Goal: Task Accomplishment & Management: Use online tool/utility

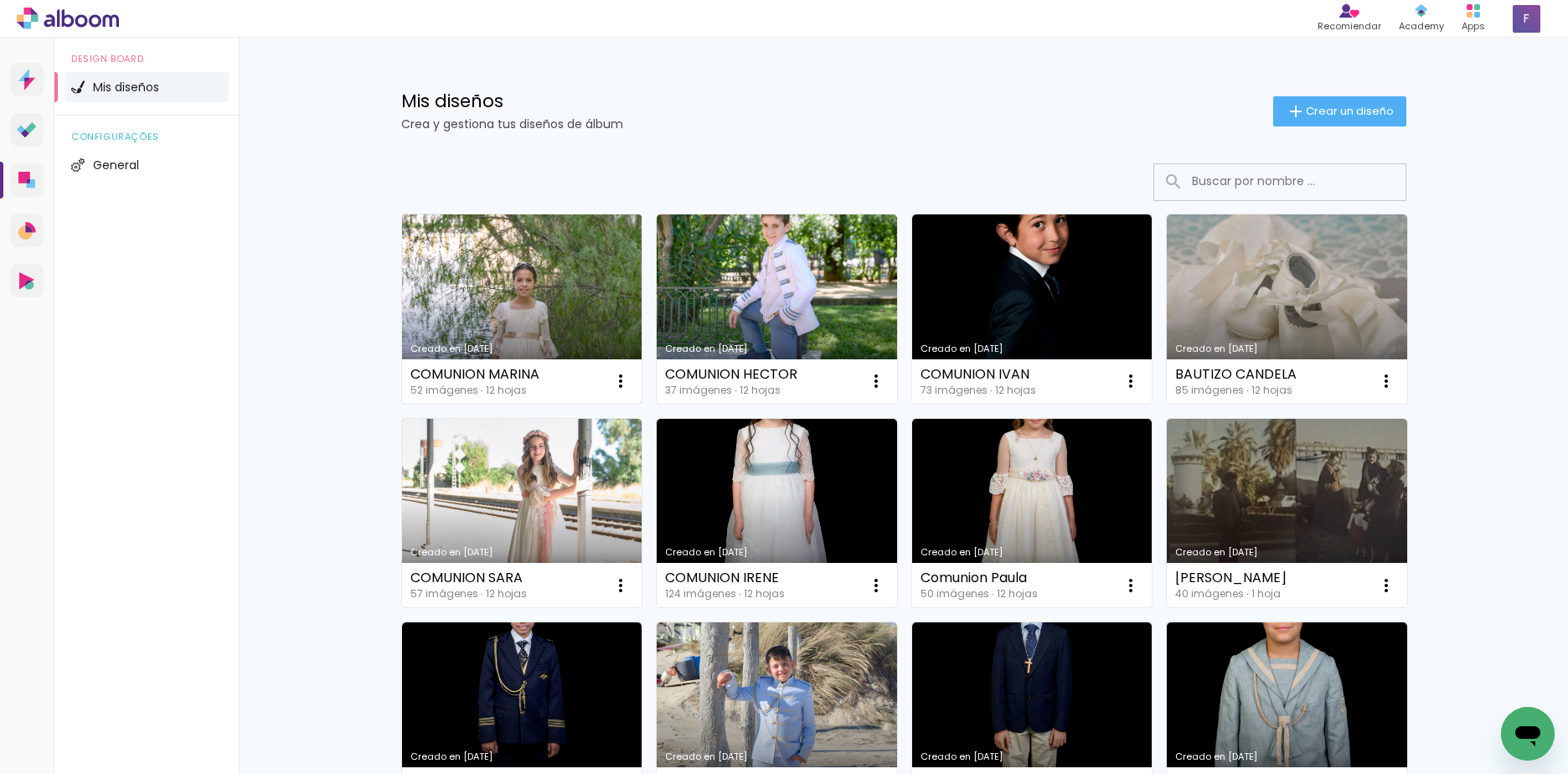
click at [507, 293] on link "Creado en [DATE]" at bounding box center [522, 309] width 241 height 189
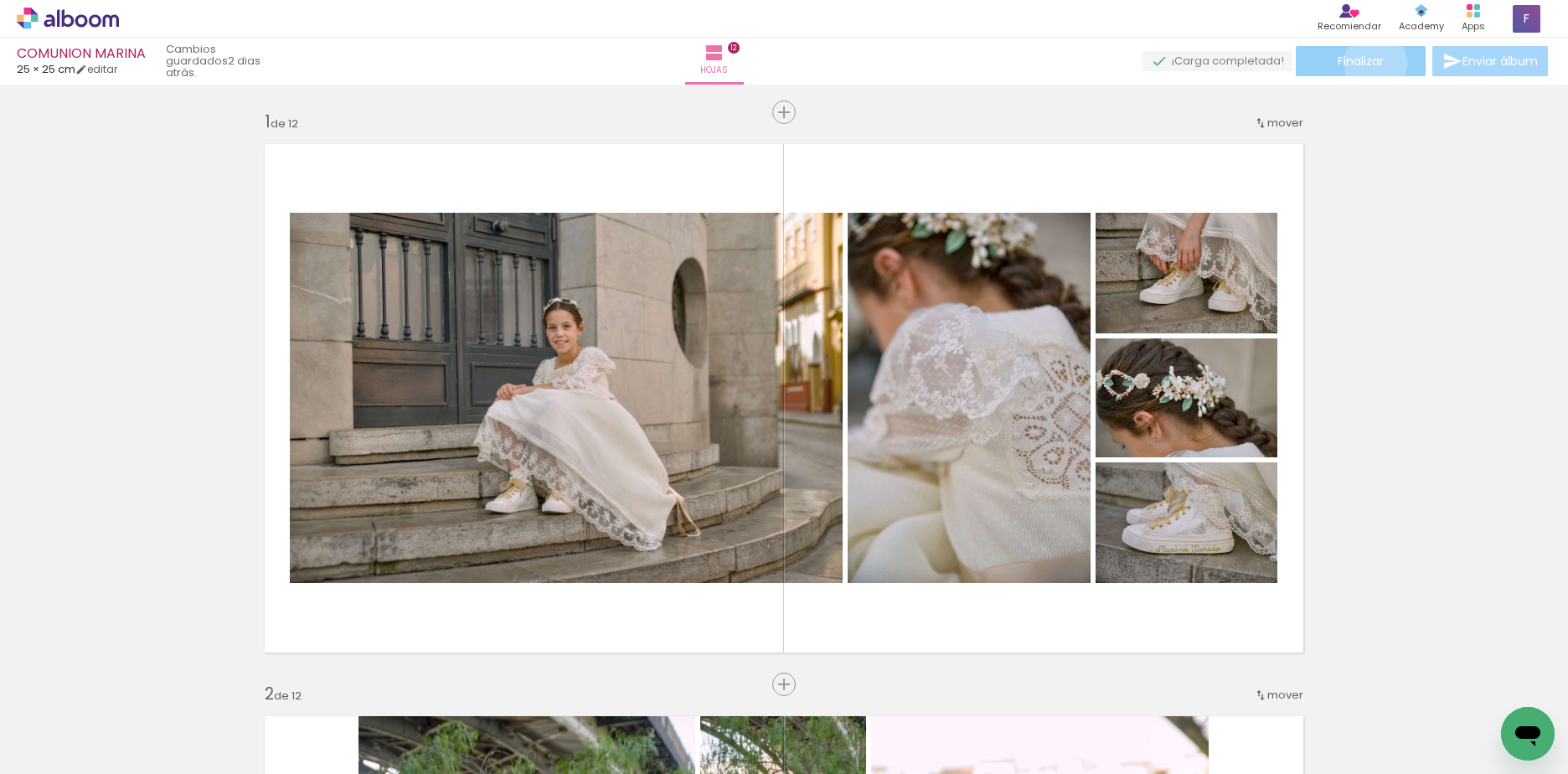
click at [1369, 63] on span "Finalizar" at bounding box center [1360, 61] width 46 height 12
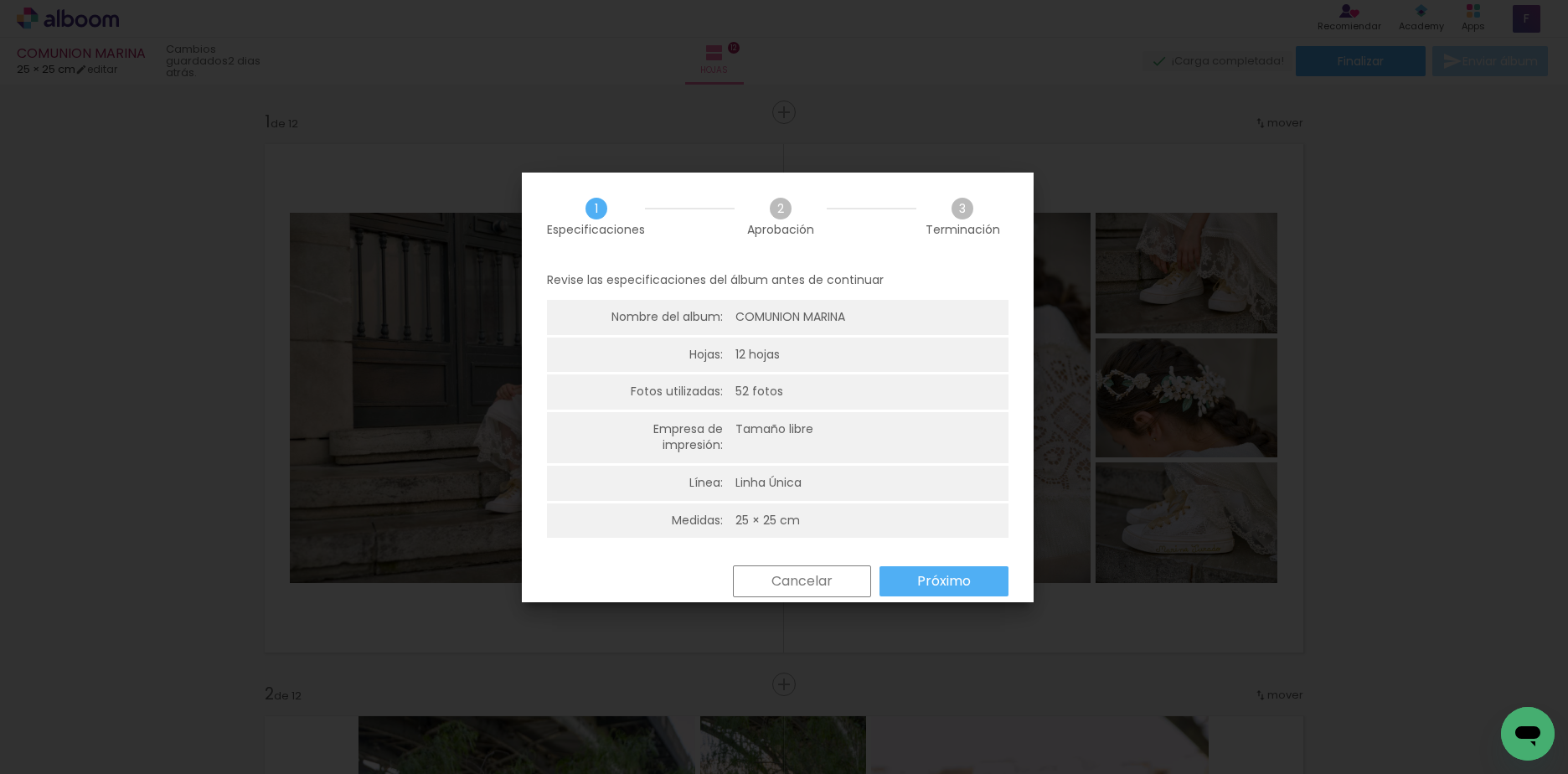
click at [912, 583] on paper-button "Próximo" at bounding box center [944, 581] width 129 height 30
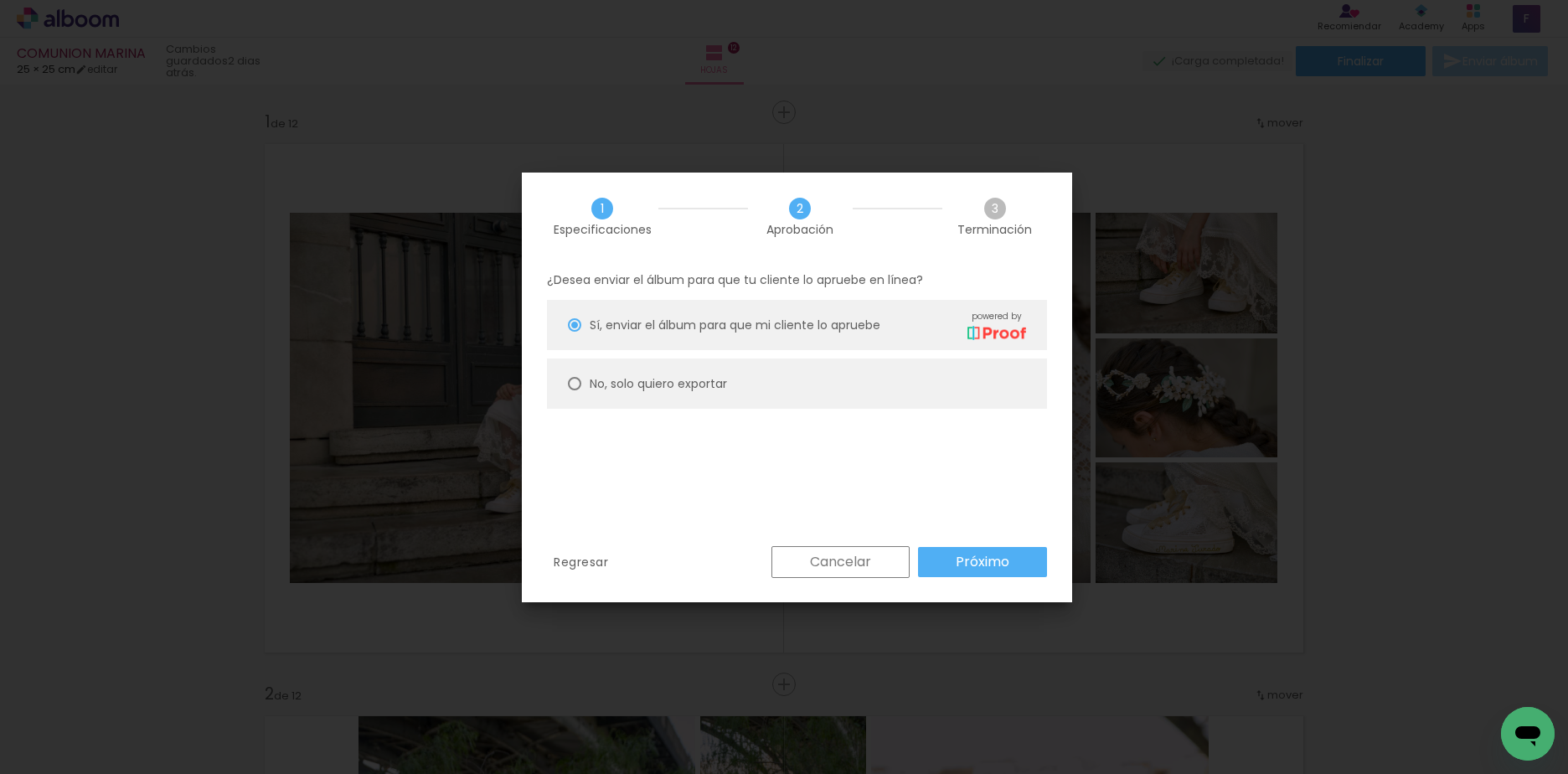
click at [0, 0] on slot "No, solo quiero exportar" at bounding box center [0, 0] width 0 height 0
type paper-radio-button "on"
click at [0, 0] on slot "Próximo" at bounding box center [0, 0] width 0 height 0
type input "Alta, 300 DPI"
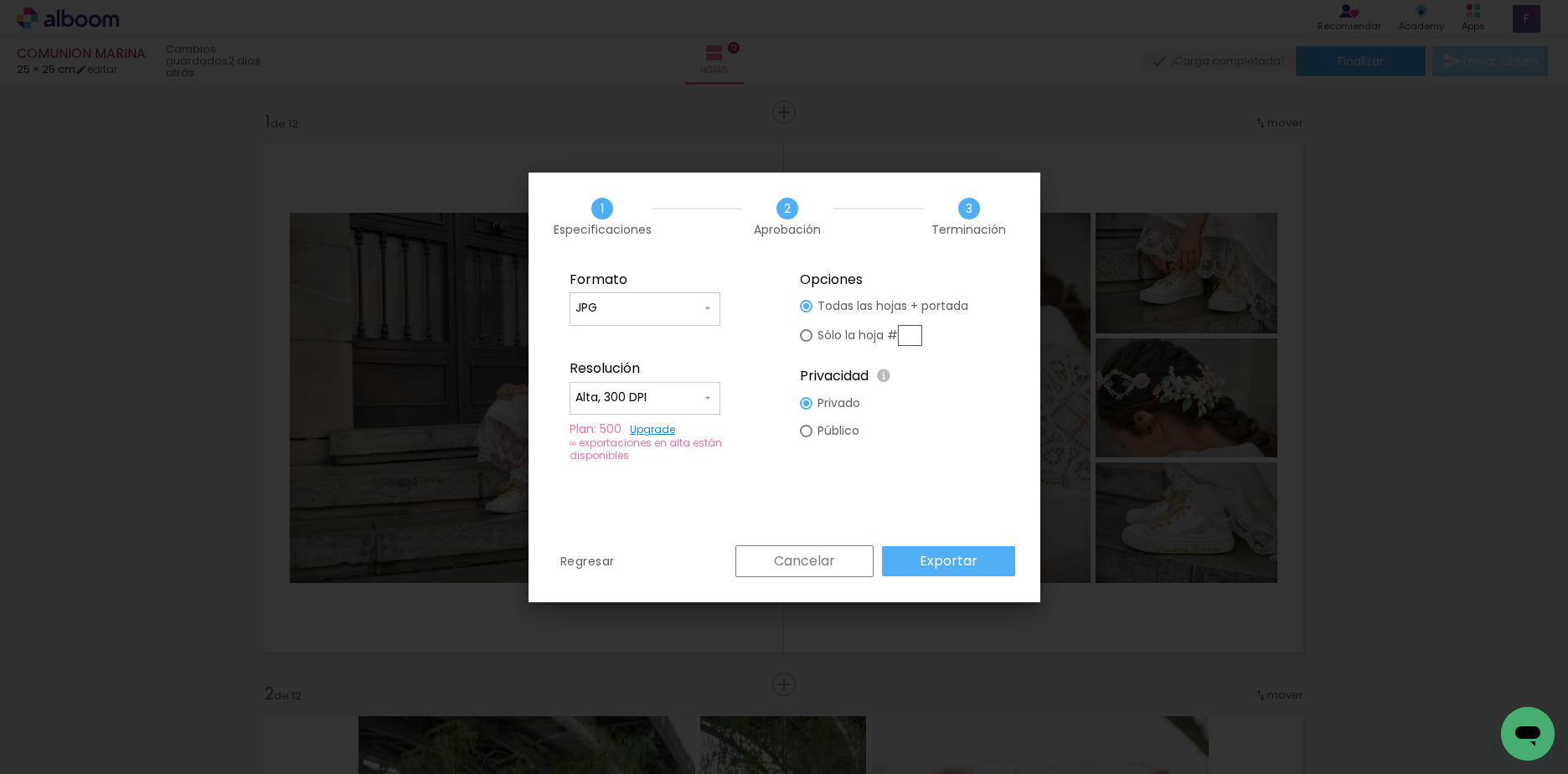
click at [0, 0] on slot "Público" at bounding box center [0, 0] width 0 height 0
type paper-radio-button "on"
click at [0, 0] on slot "Privado" at bounding box center [0, 0] width 0 height 0
type paper-radio-button "on"
click at [0, 0] on slot "Exportar" at bounding box center [0, 0] width 0 height 0
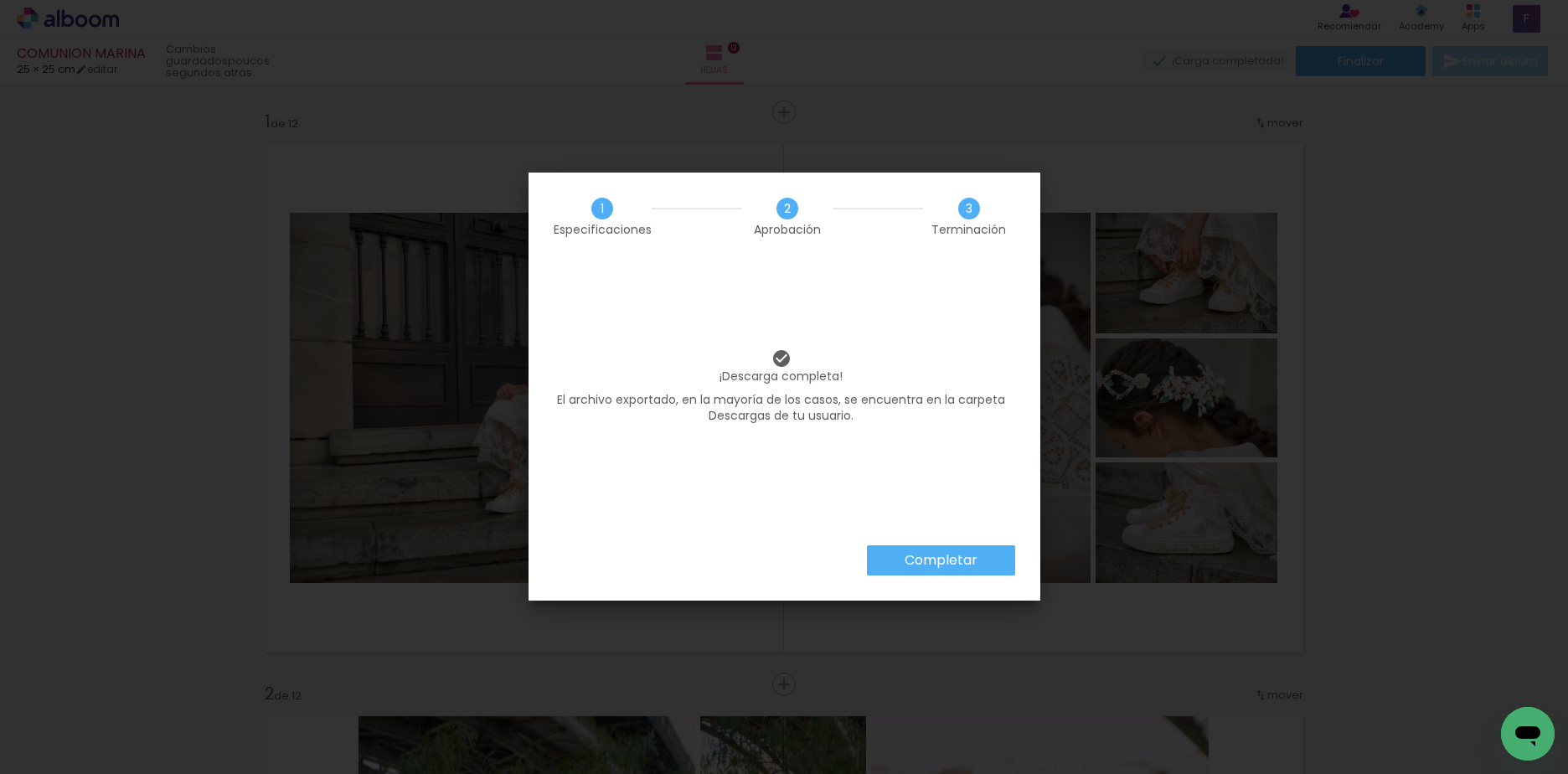
click at [0, 0] on slot "Completar" at bounding box center [0, 0] width 0 height 0
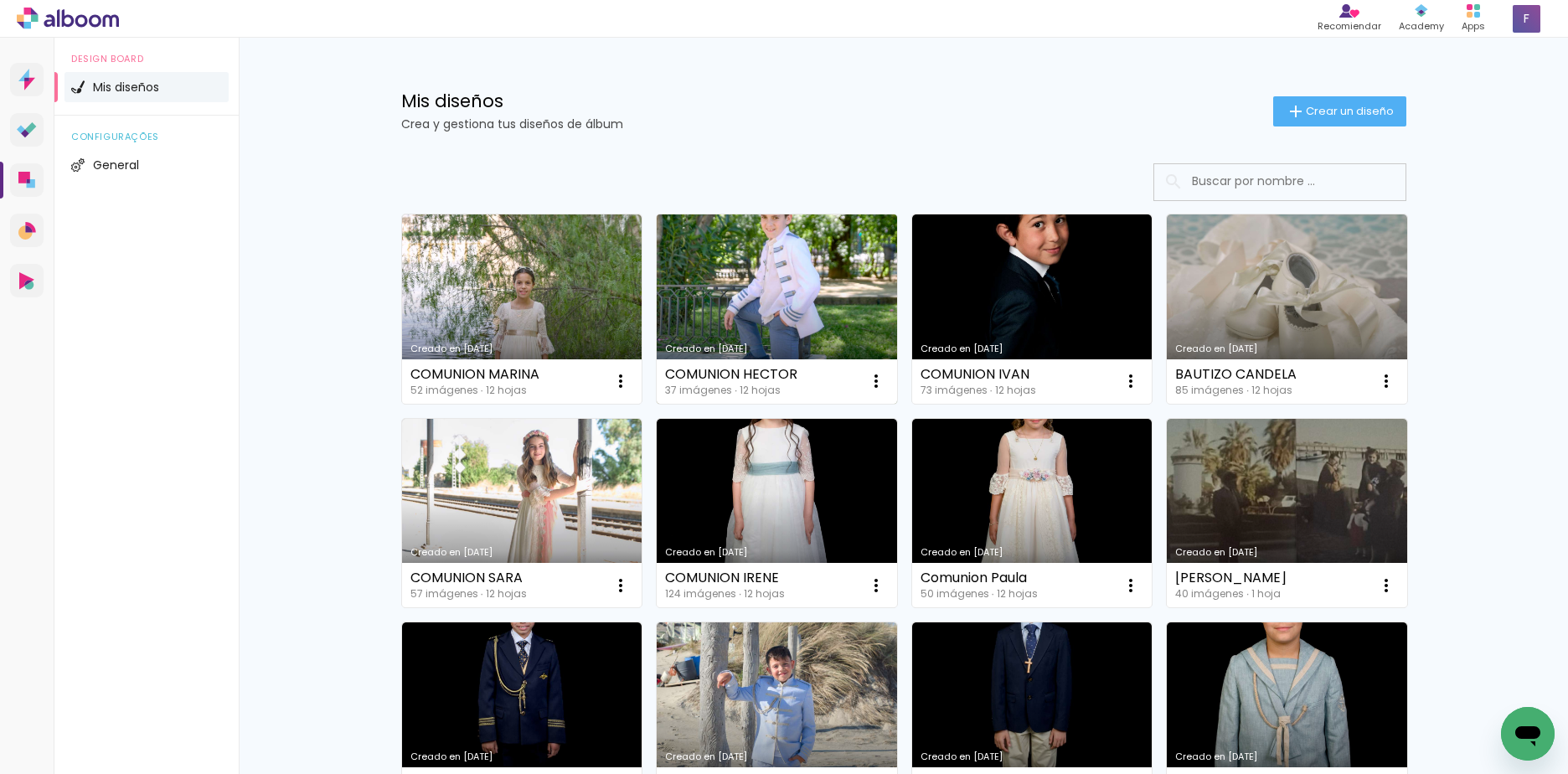
click at [795, 292] on link "Creado en [DATE]" at bounding box center [777, 309] width 241 height 189
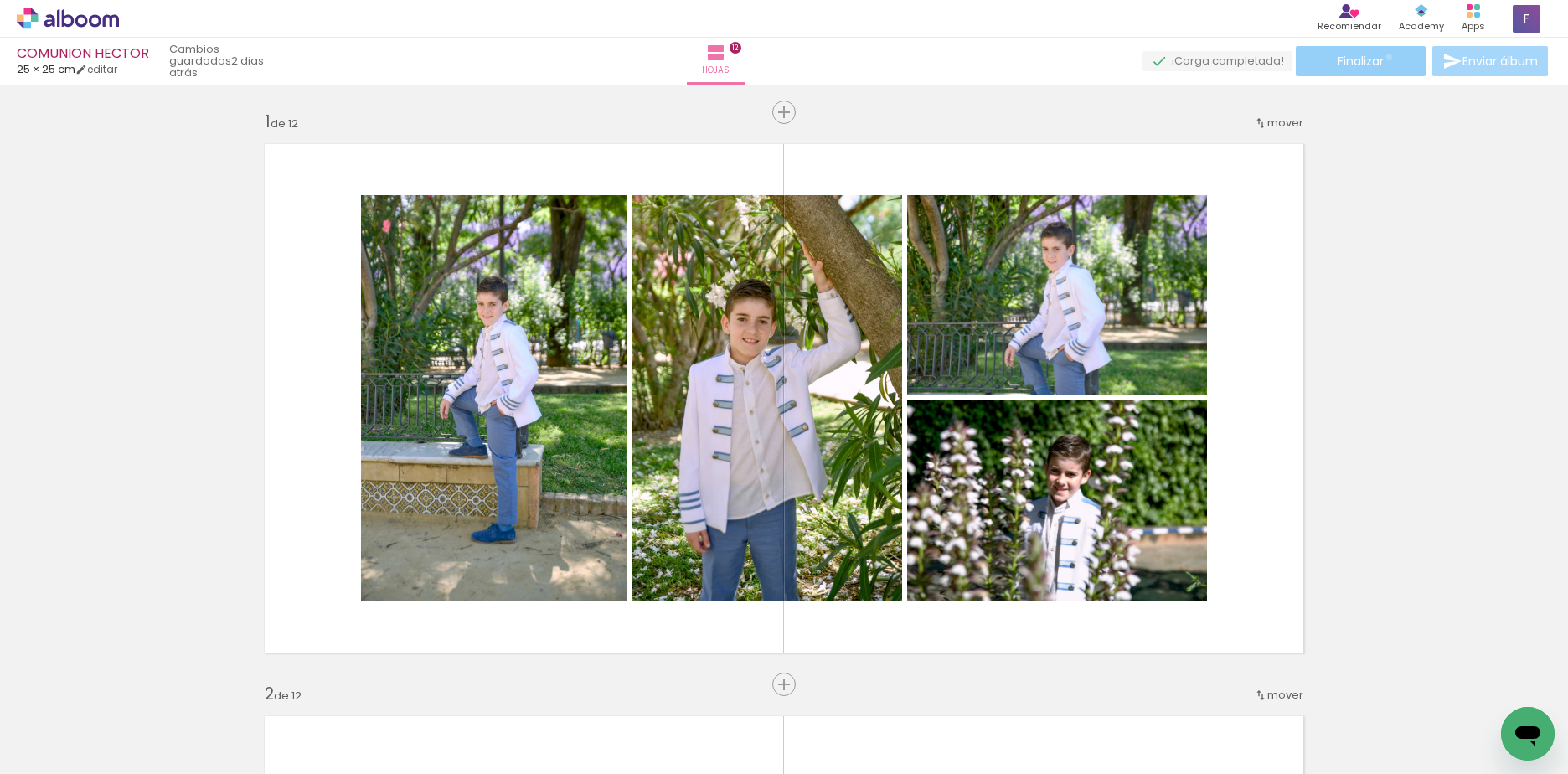
click at [1383, 57] on paper-button "Finalizar" at bounding box center [1360, 60] width 130 height 30
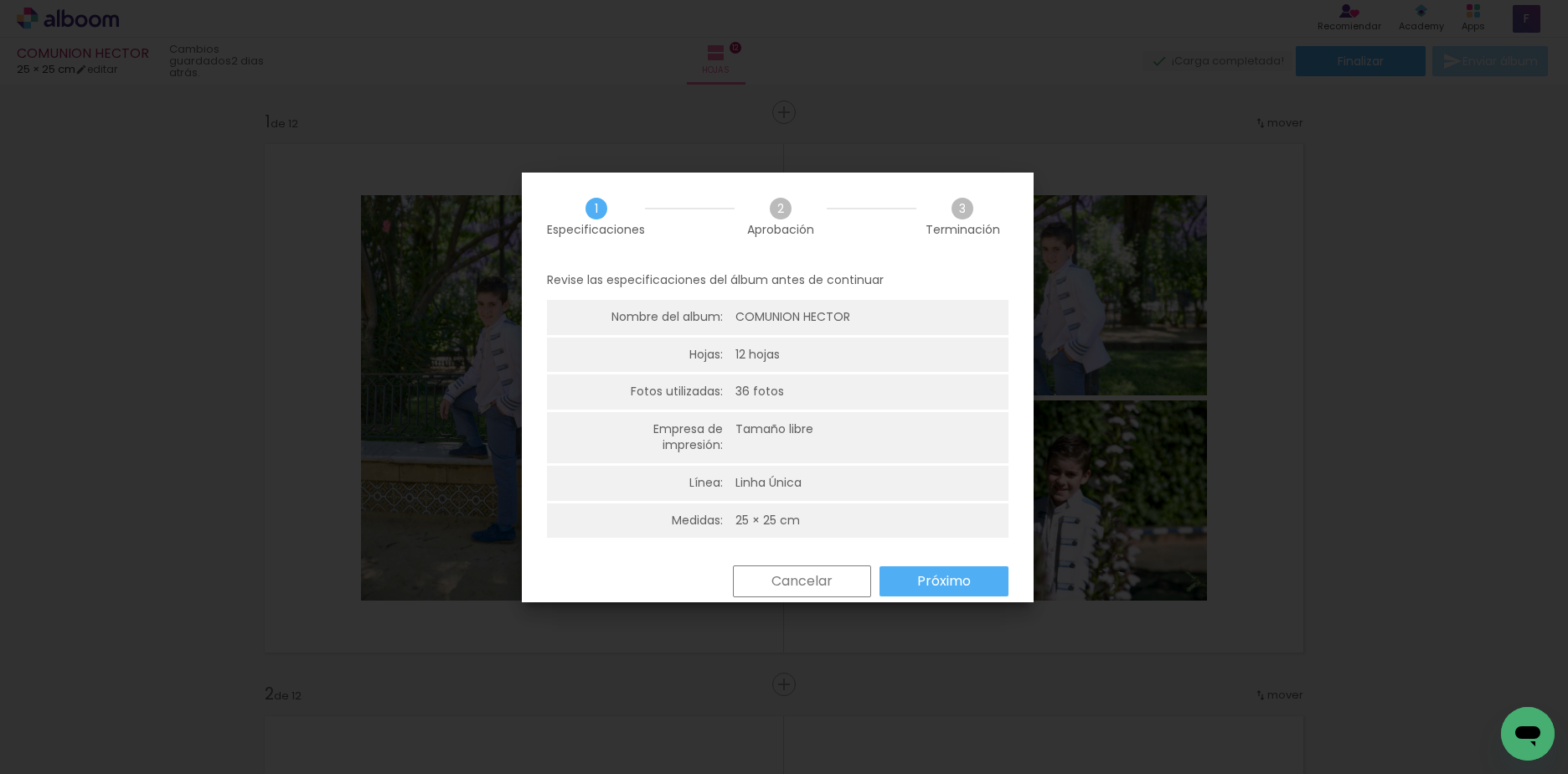
click at [0, 0] on slot "Próximo" at bounding box center [0, 0] width 0 height 0
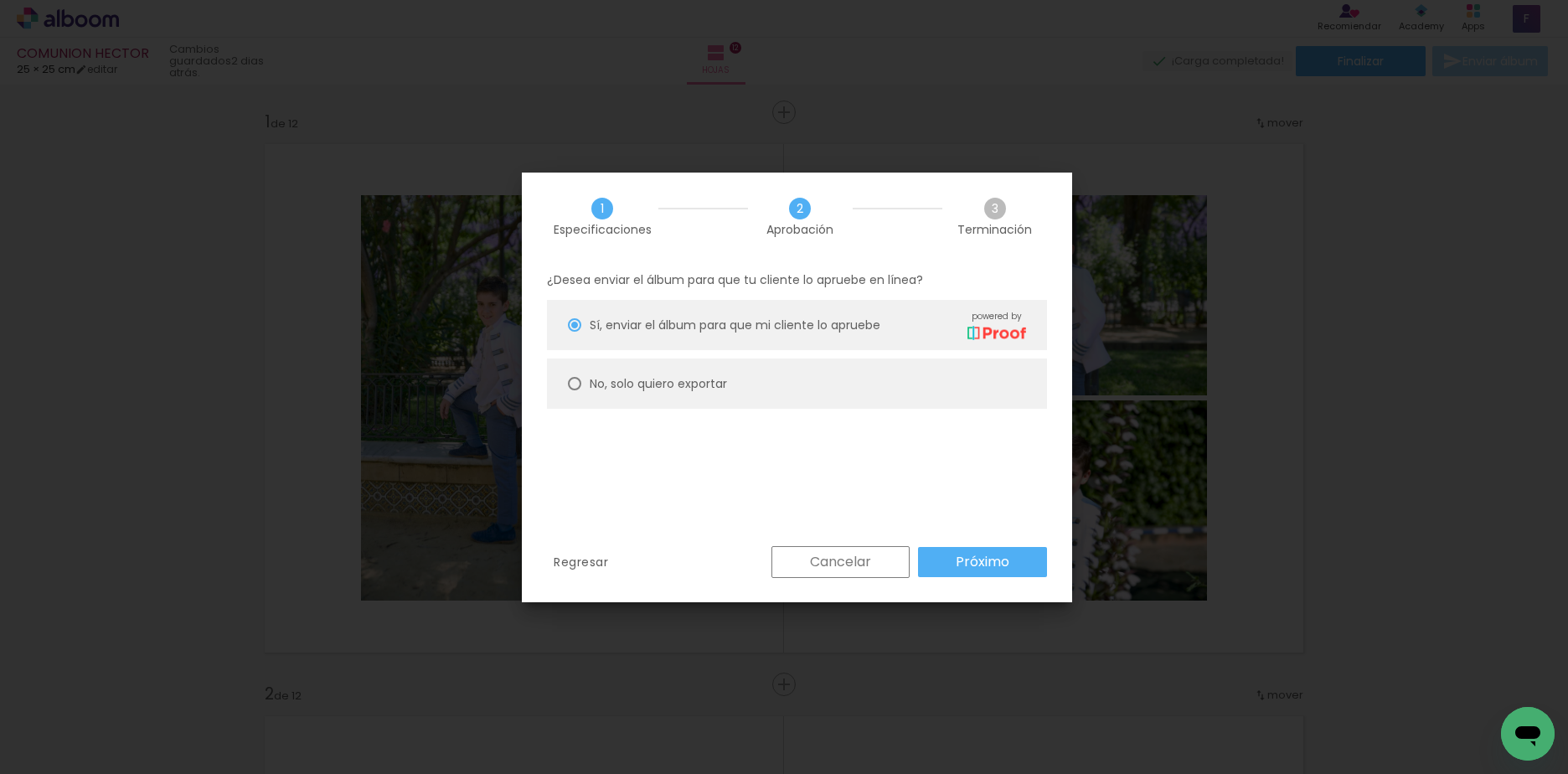
click at [0, 0] on slot "No, solo quiero exportar" at bounding box center [0, 0] width 0 height 0
type paper-radio-button "on"
click at [0, 0] on slot "Próximo" at bounding box center [0, 0] width 0 height 0
type input "Alta, 300 DPI"
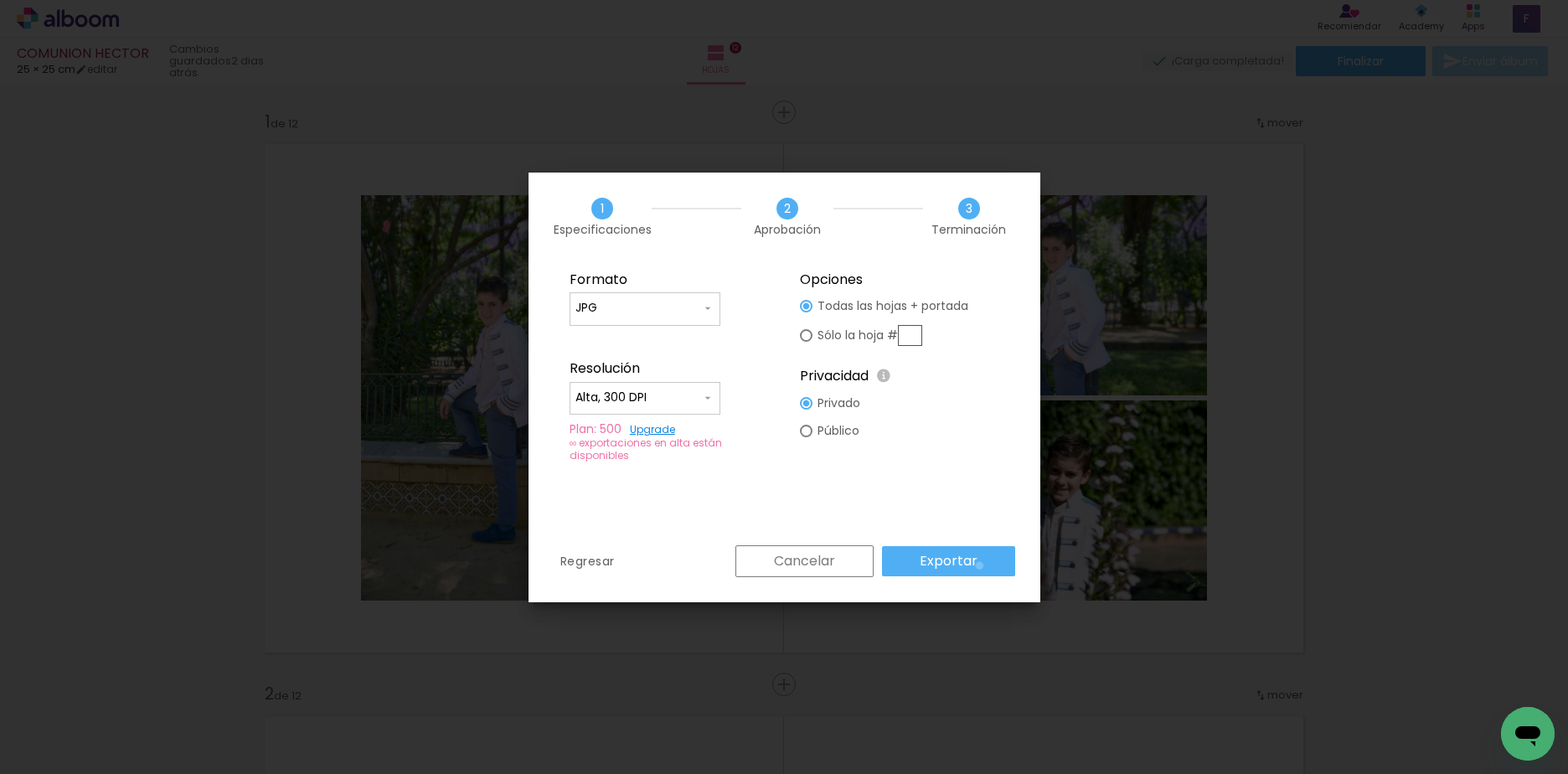
click at [982, 565] on paper-button "Exportar" at bounding box center [948, 560] width 133 height 30
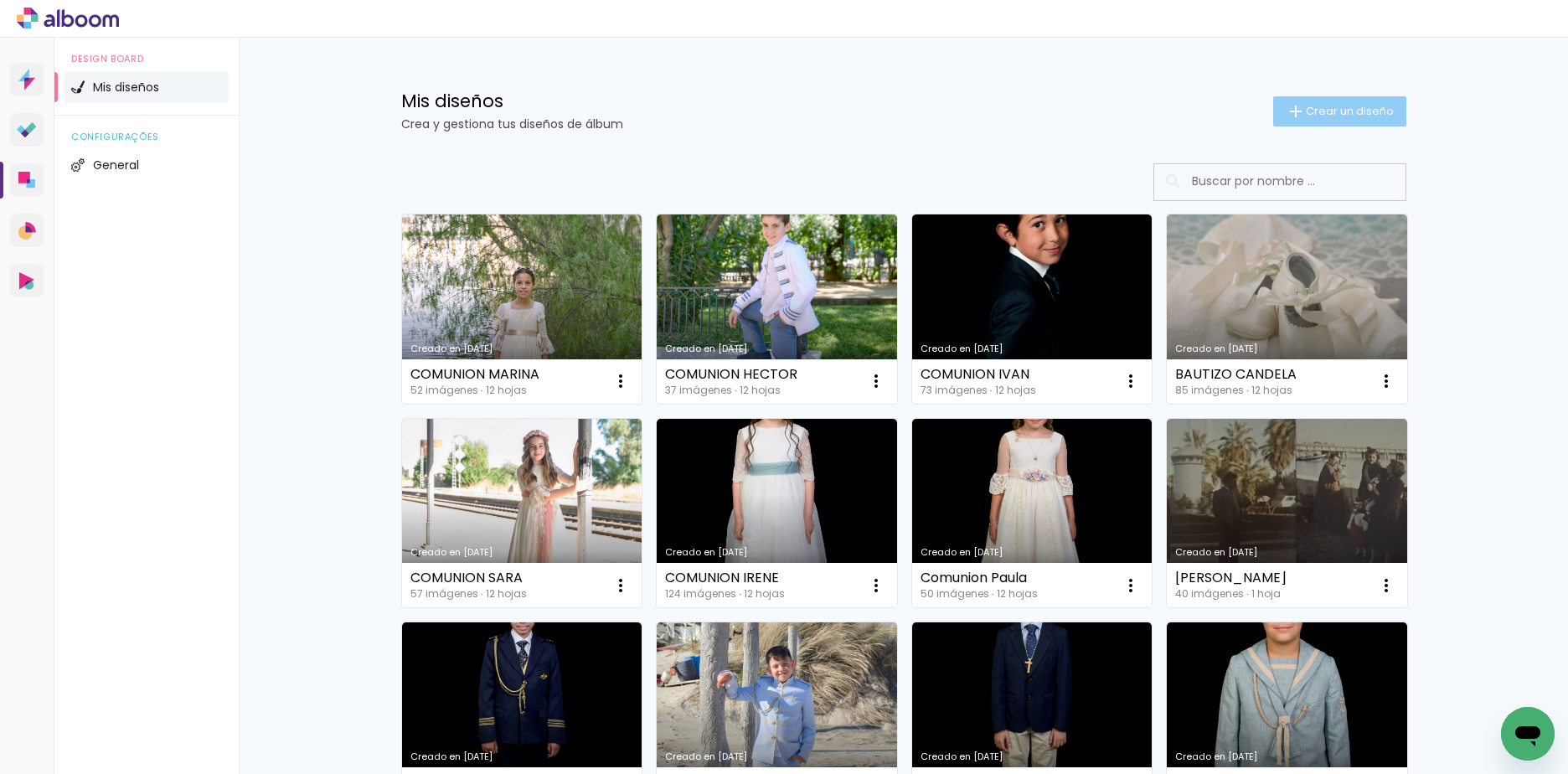
click at [1374, 120] on paper-button "Crear un diseño" at bounding box center [1339, 111] width 133 height 30
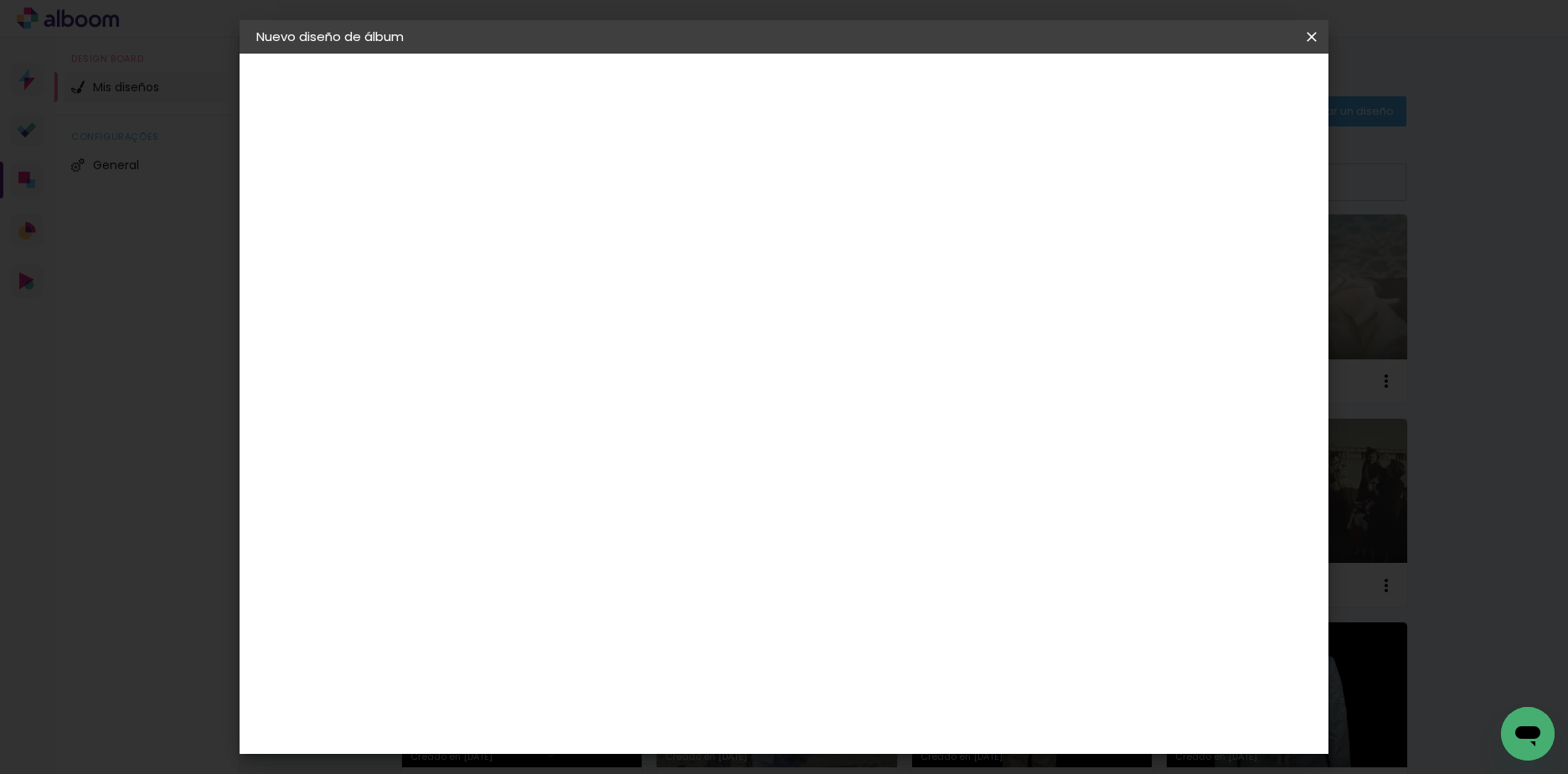
click at [530, 217] on input at bounding box center [530, 224] width 0 height 26
type input "BODA RAFA Y VANE"
type paper-input "BODA RAFA Y VANE"
click at [0, 0] on slot "Avanzar" at bounding box center [0, 0] width 0 height 0
click at [585, 270] on input "text" at bounding box center [537, 268] width 97 height 21
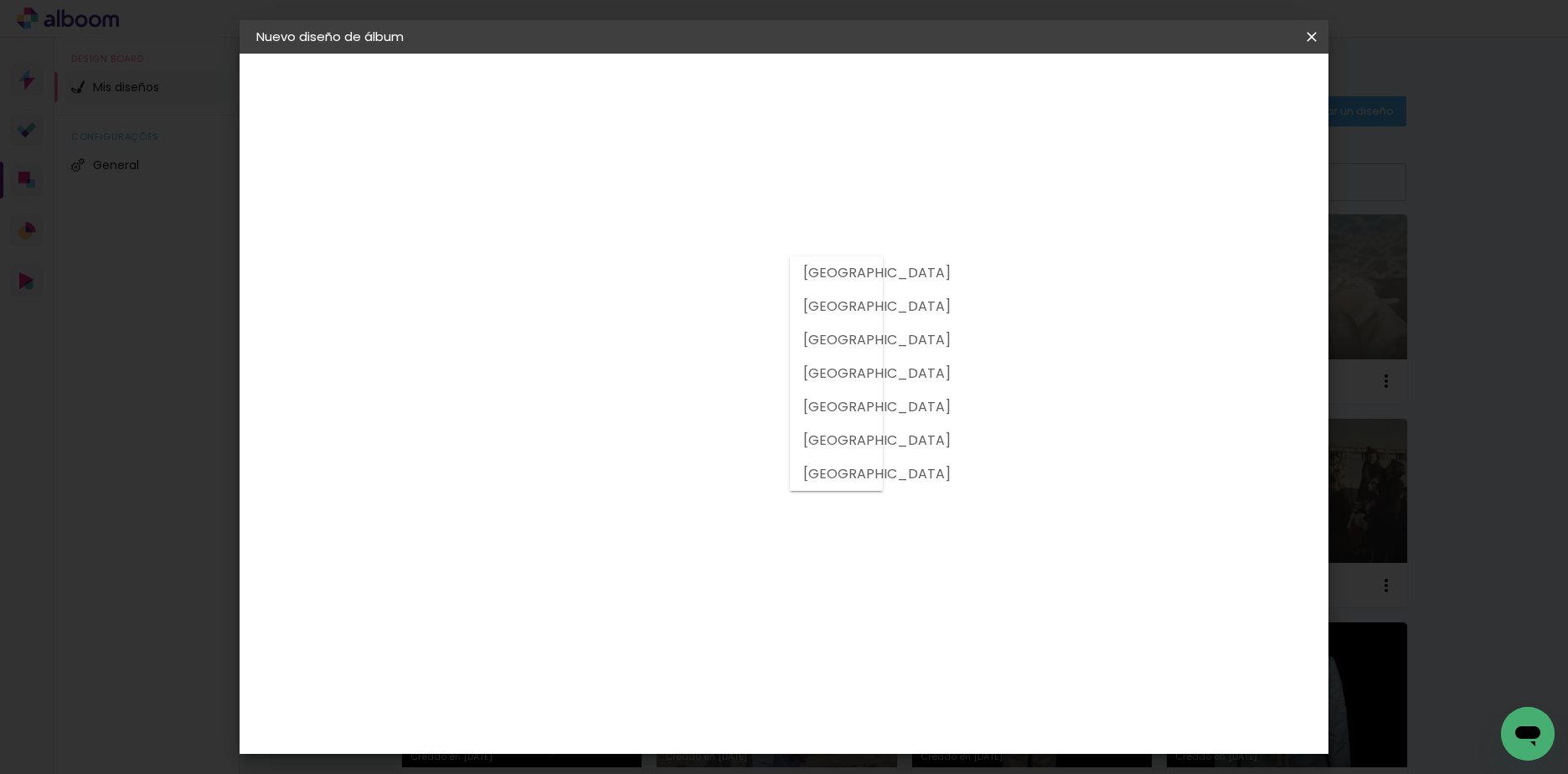
click at [0, 0] on slot "Portugal" at bounding box center [0, 0] width 0 height 0
type input "Portugal"
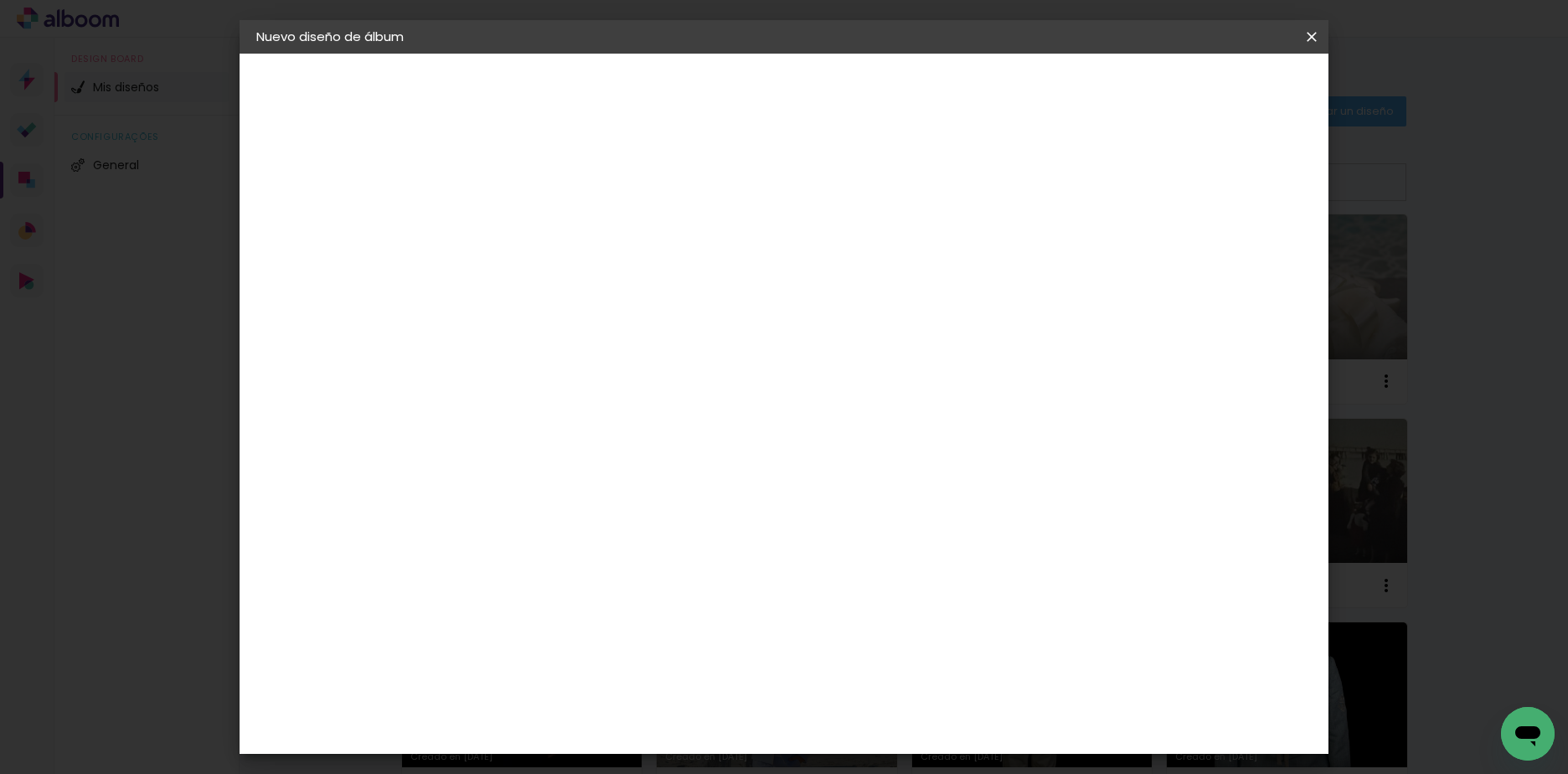
click at [589, 398] on paper-listbox "D DreambooksPro F Floricolor" at bounding box center [559, 398] width 154 height 120
drag, startPoint x: 592, startPoint y: 385, endPoint x: 632, endPoint y: 380, distance: 40.3
click at [593, 385] on div "DreambooksPro" at bounding box center [574, 379] width 109 height 14
click at [0, 0] on slot "Tamaño libre" at bounding box center [0, 0] width 0 height 0
click at [0, 0] on slot "Avanzar" at bounding box center [0, 0] width 0 height 0
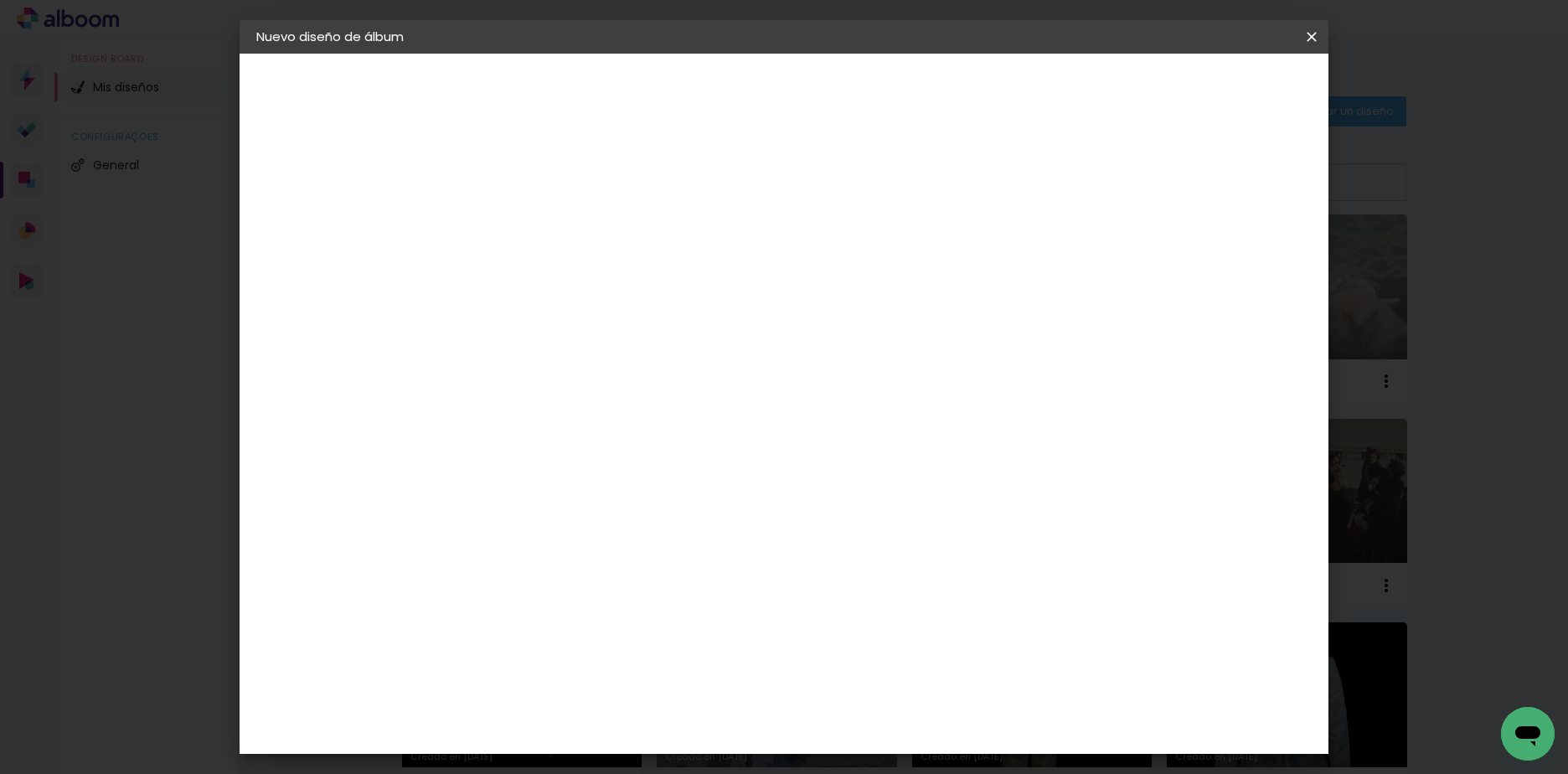
drag, startPoint x: 479, startPoint y: 474, endPoint x: 547, endPoint y: 474, distance: 68.0
click at [547, 346] on div "30 cm cm cm mm La mayoría de las encuadernadoras sugieren sangrado." at bounding box center [852, 279] width 791 height 134
type input "35"
type paper-input "35"
drag, startPoint x: 875, startPoint y: 742, endPoint x: 934, endPoint y: 741, distance: 59.0
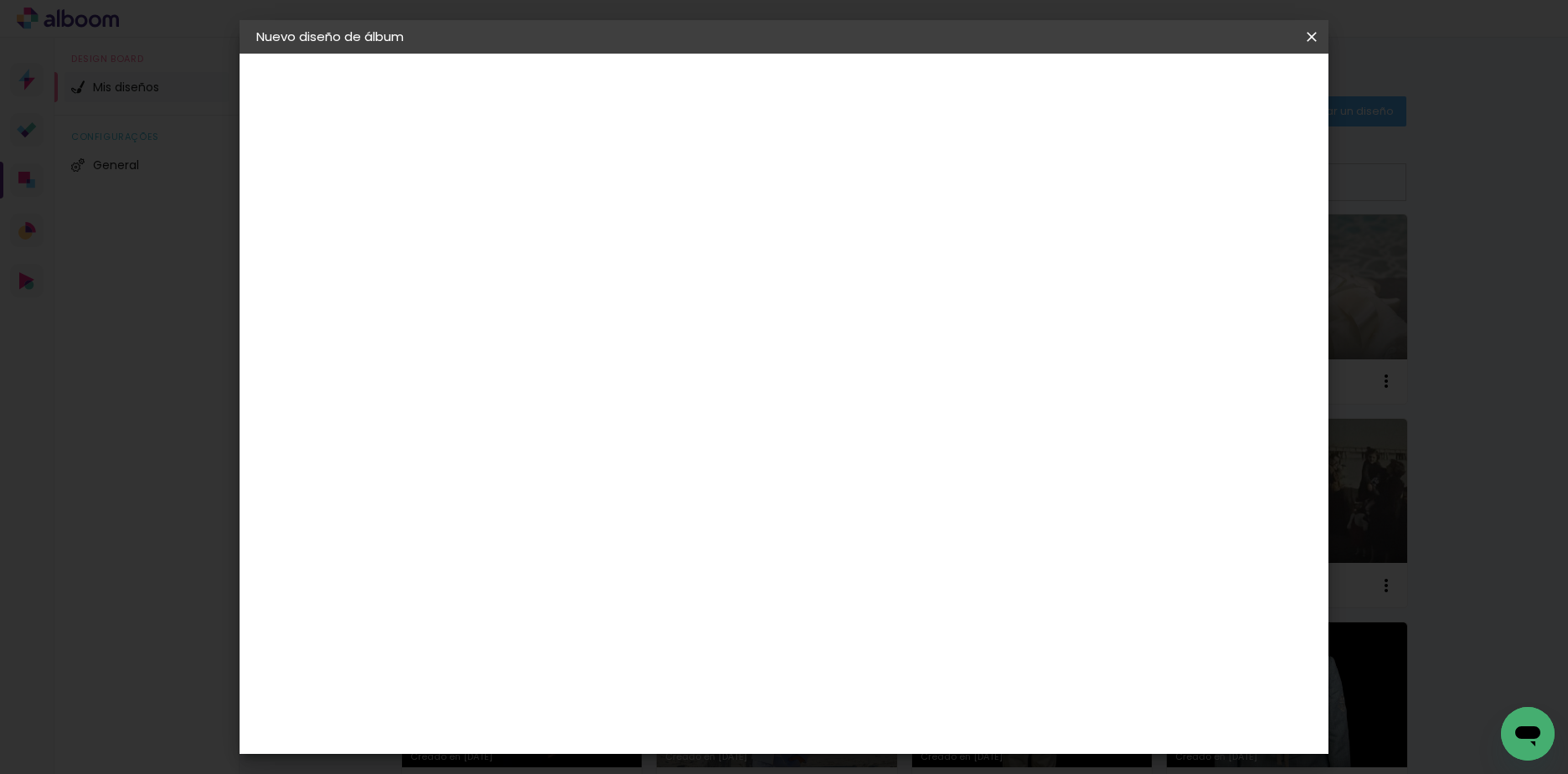
click at [934, 190] on div "30 cm cm cm mm La mayoría de las encuadernadoras sugieren sangrado." at bounding box center [852, 123] width 791 height 134
type input "70"
type paper-input "70"
click at [1207, 89] on span "Empezar diseño" at bounding box center [1160, 88] width 93 height 12
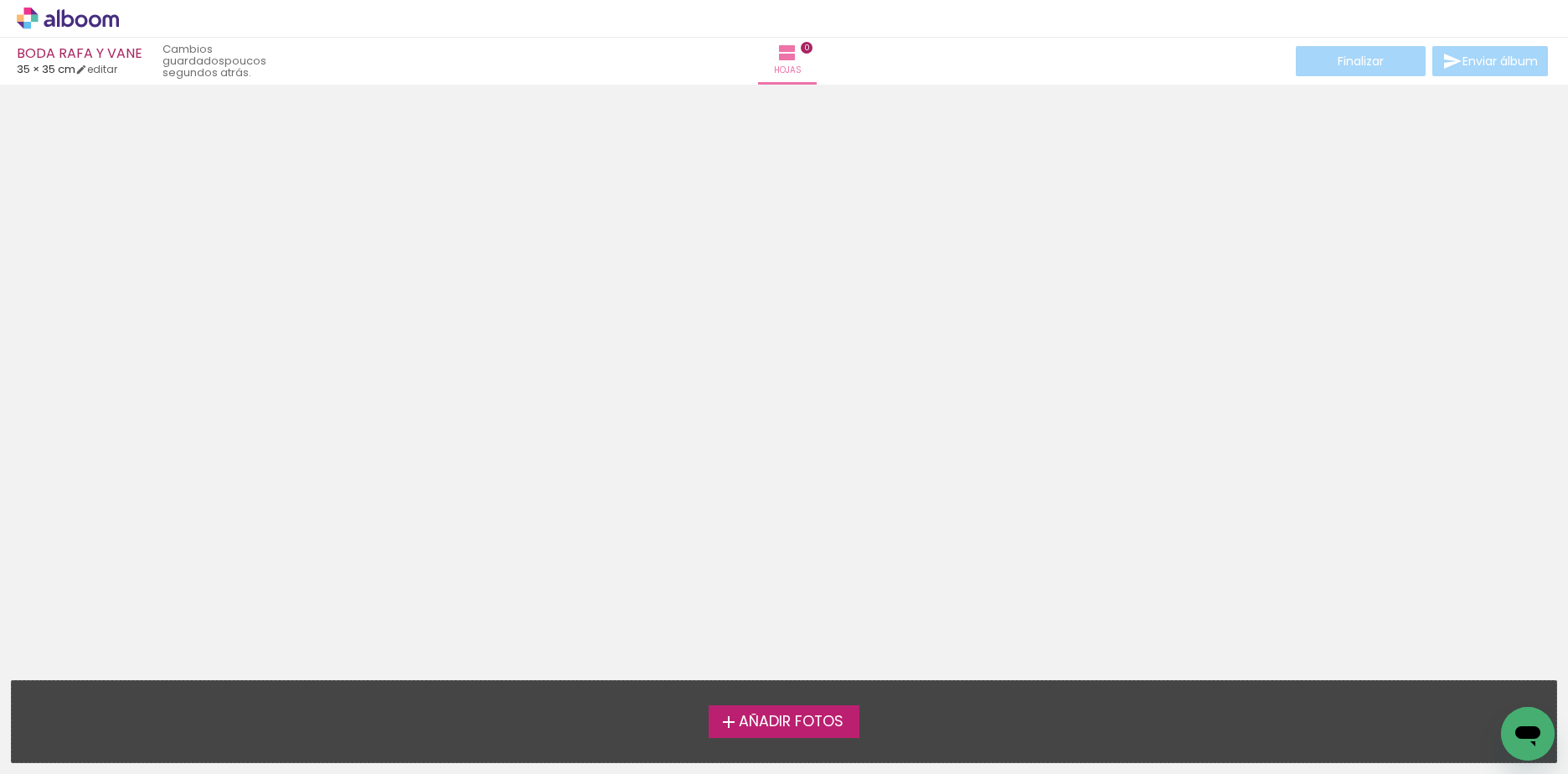
click at [778, 719] on span "Añadir Fotos" at bounding box center [791, 723] width 105 height 16
click at [0, 0] on input "file" at bounding box center [0, 0] width 0 height 0
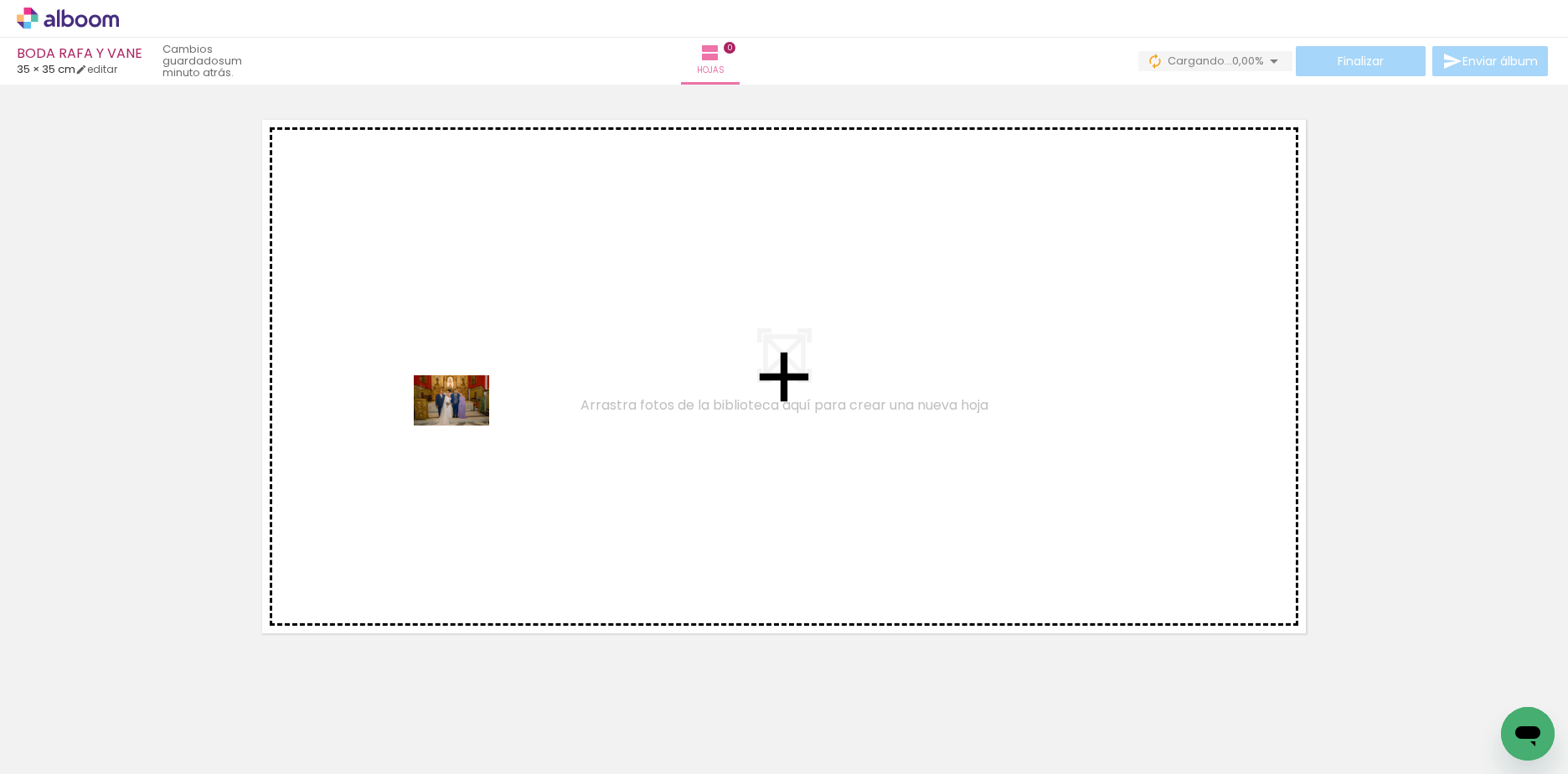
drag, startPoint x: 172, startPoint y: 716, endPoint x: 464, endPoint y: 425, distance: 412.2
click at [464, 425] on quentale-workspace at bounding box center [784, 387] width 1568 height 774
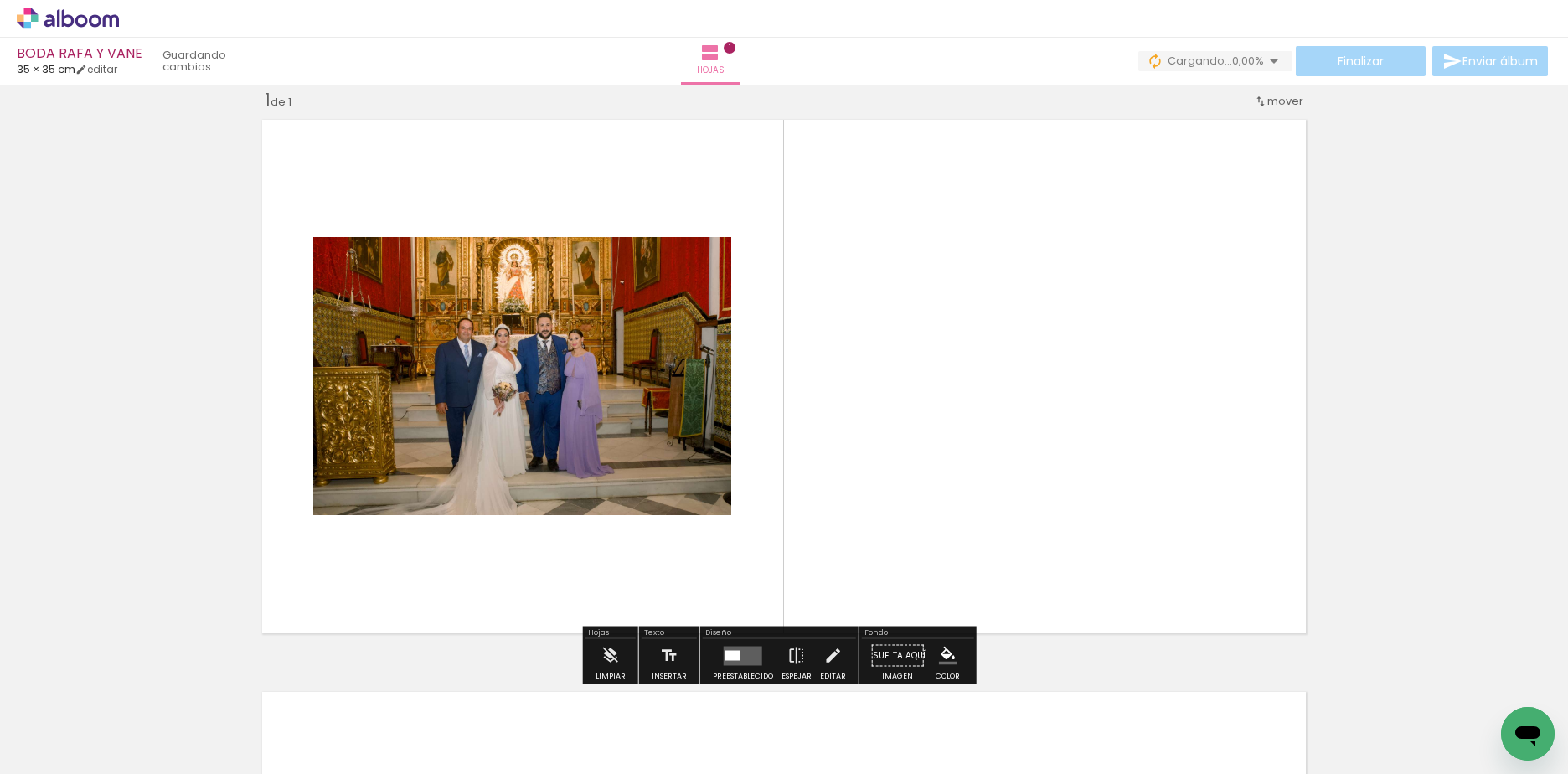
scroll to position [21, 0]
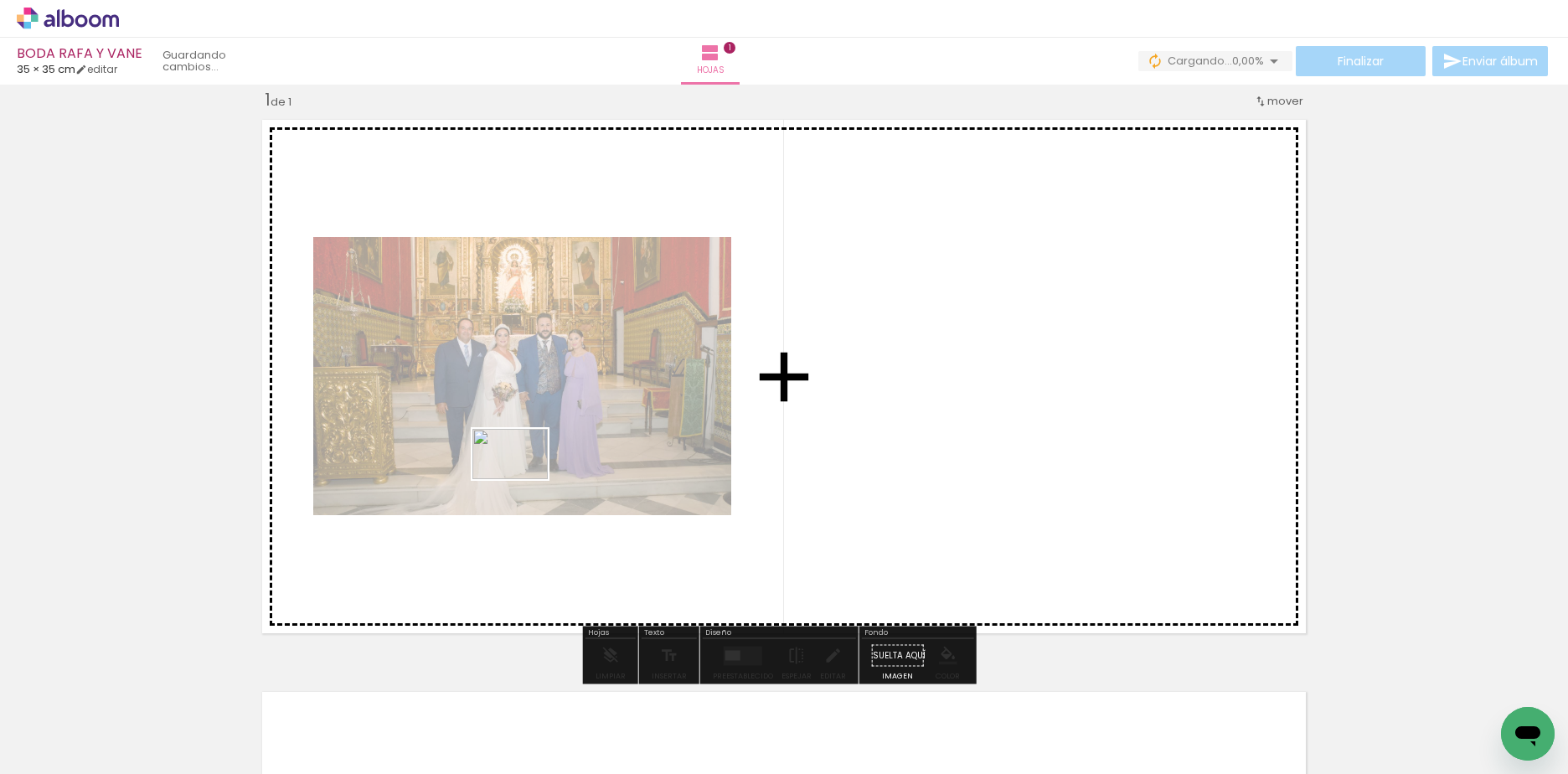
drag, startPoint x: 271, startPoint y: 728, endPoint x: 522, endPoint y: 479, distance: 353.6
click at [522, 479] on quentale-workspace at bounding box center [784, 387] width 1568 height 774
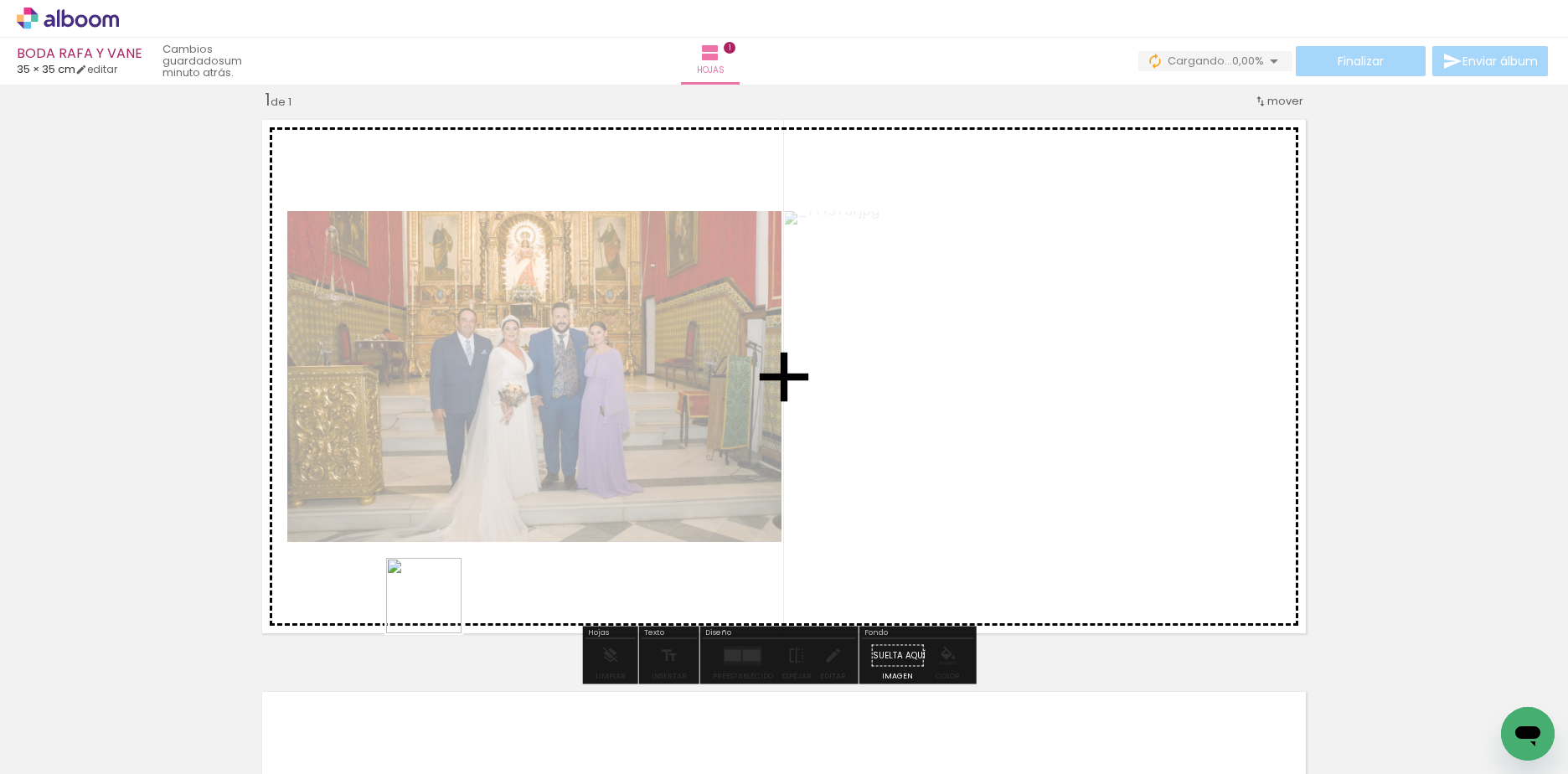
drag, startPoint x: 360, startPoint y: 724, endPoint x: 466, endPoint y: 603, distance: 160.9
click at [516, 497] on quentale-workspace at bounding box center [784, 387] width 1568 height 774
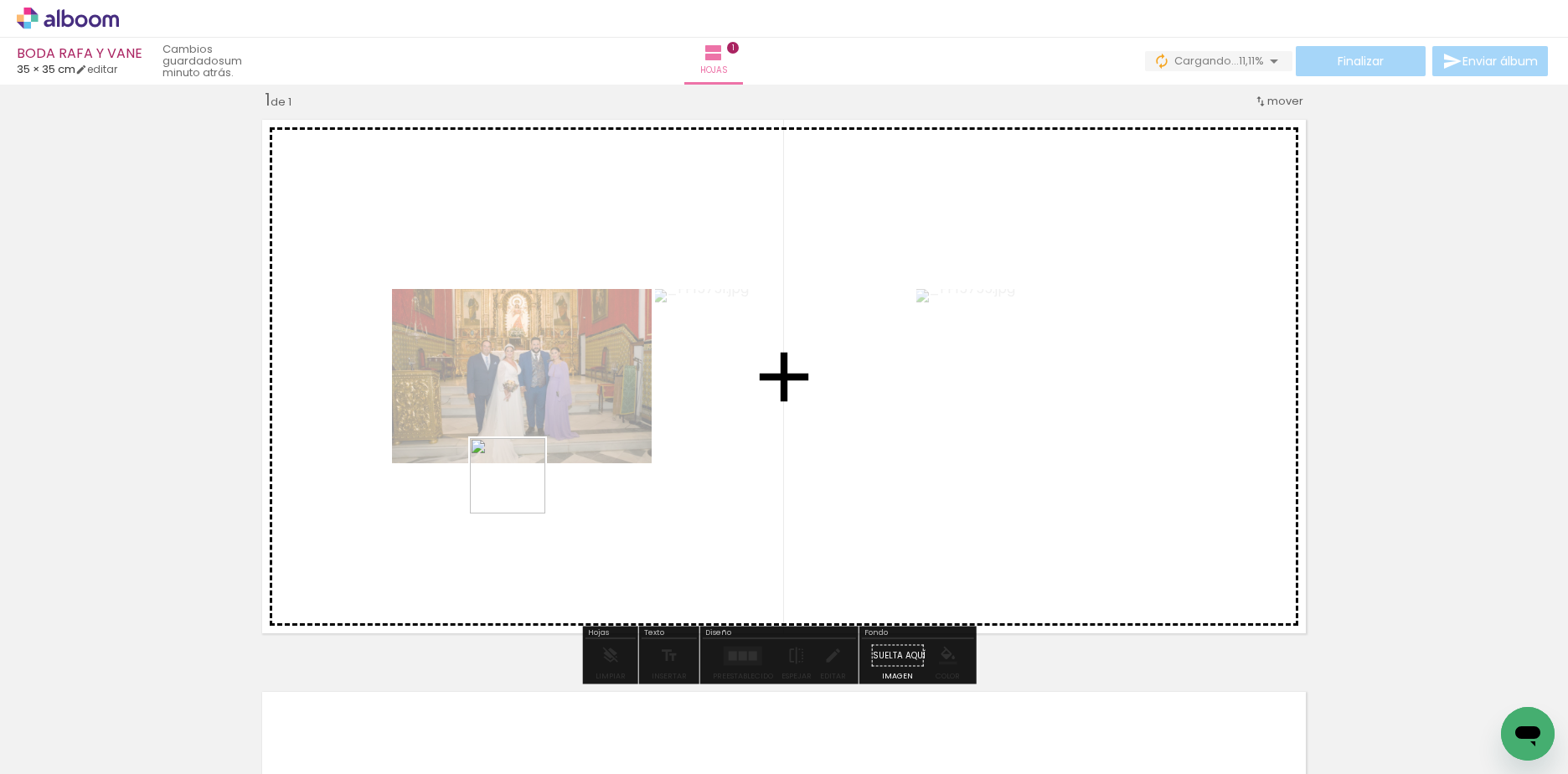
drag, startPoint x: 451, startPoint y: 726, endPoint x: 520, endPoint y: 488, distance: 247.8
click at [520, 488] on quentale-workspace at bounding box center [784, 387] width 1568 height 774
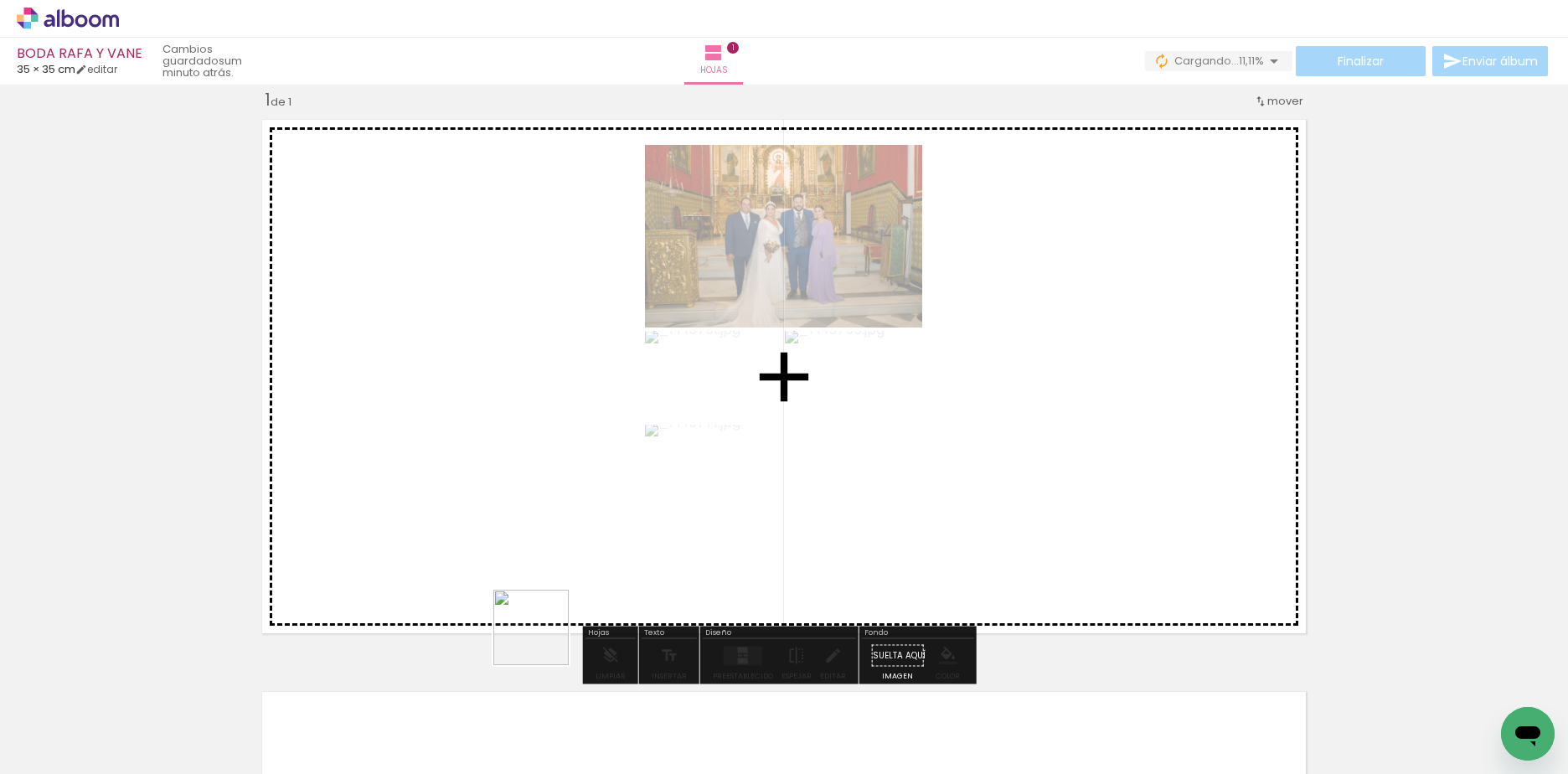
drag, startPoint x: 540, startPoint y: 735, endPoint x: 617, endPoint y: 696, distance: 86.3
click at [549, 507] on quentale-workspace at bounding box center [784, 387] width 1568 height 774
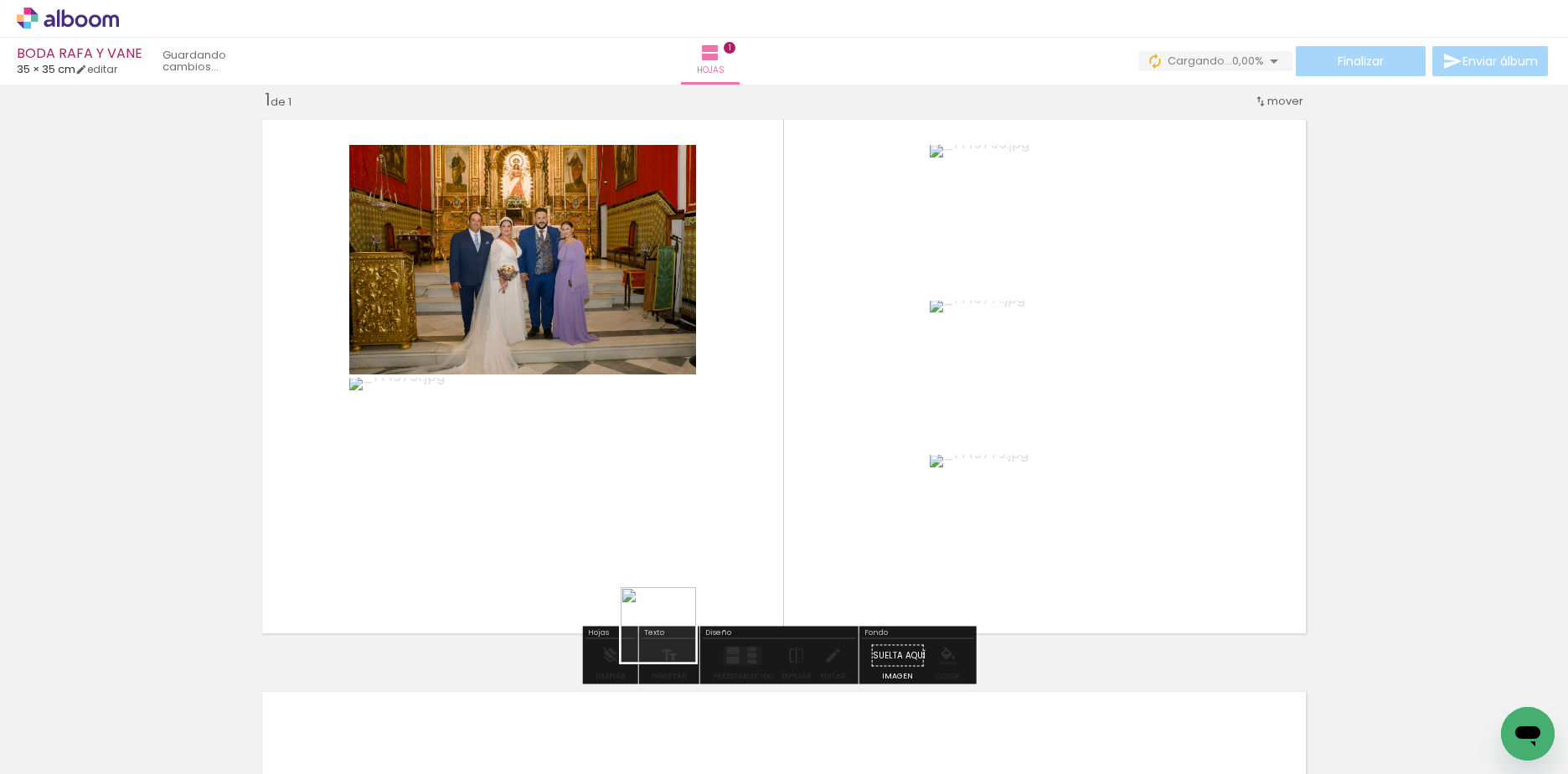
drag, startPoint x: 655, startPoint y: 683, endPoint x: 728, endPoint y: 690, distance: 73.3
click at [745, 495] on quentale-workspace at bounding box center [784, 387] width 1568 height 774
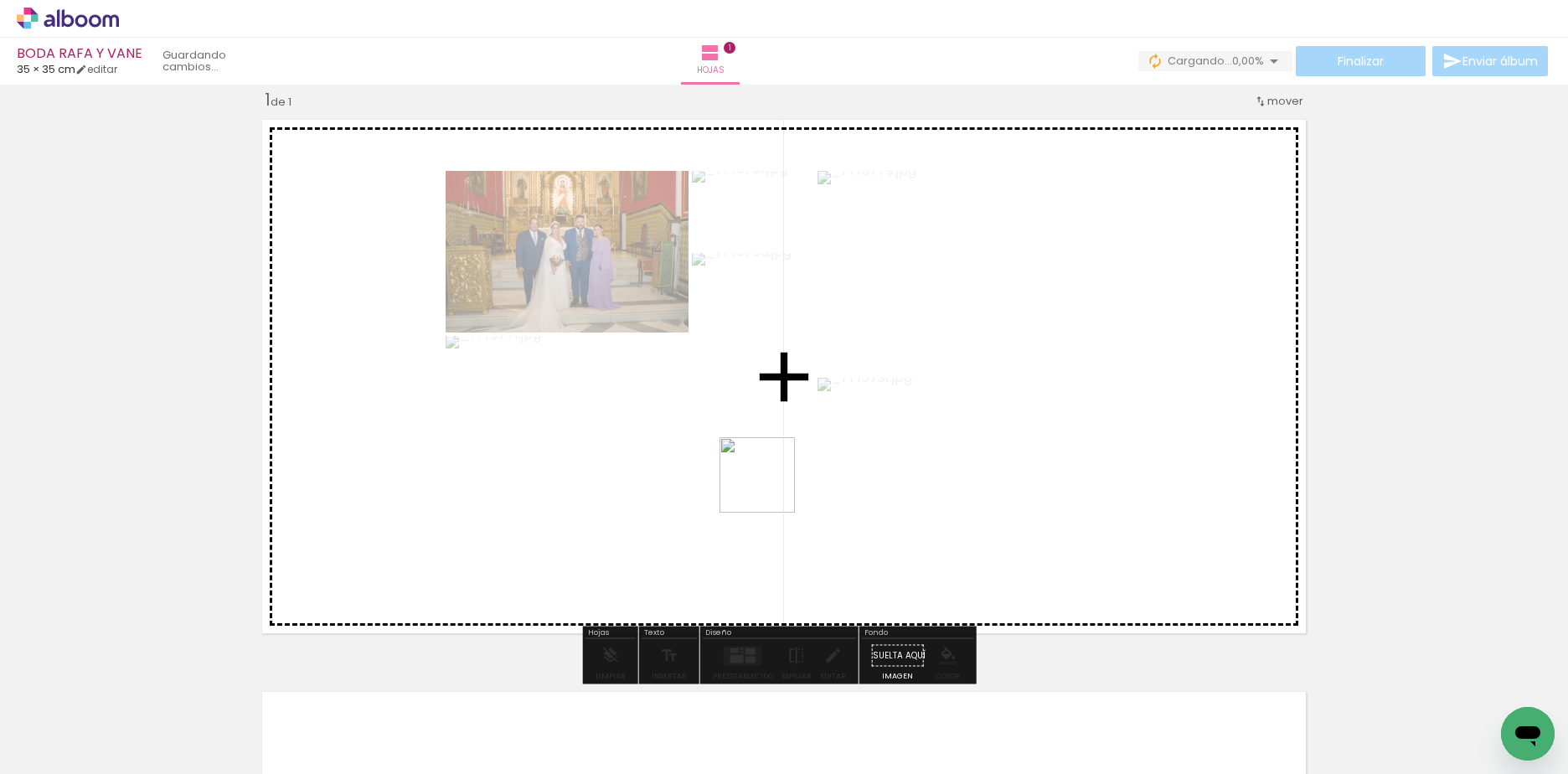
drag, startPoint x: 735, startPoint y: 731, endPoint x: 781, endPoint y: 668, distance: 78.0
click at [770, 487] on quentale-workspace at bounding box center [784, 387] width 1568 height 774
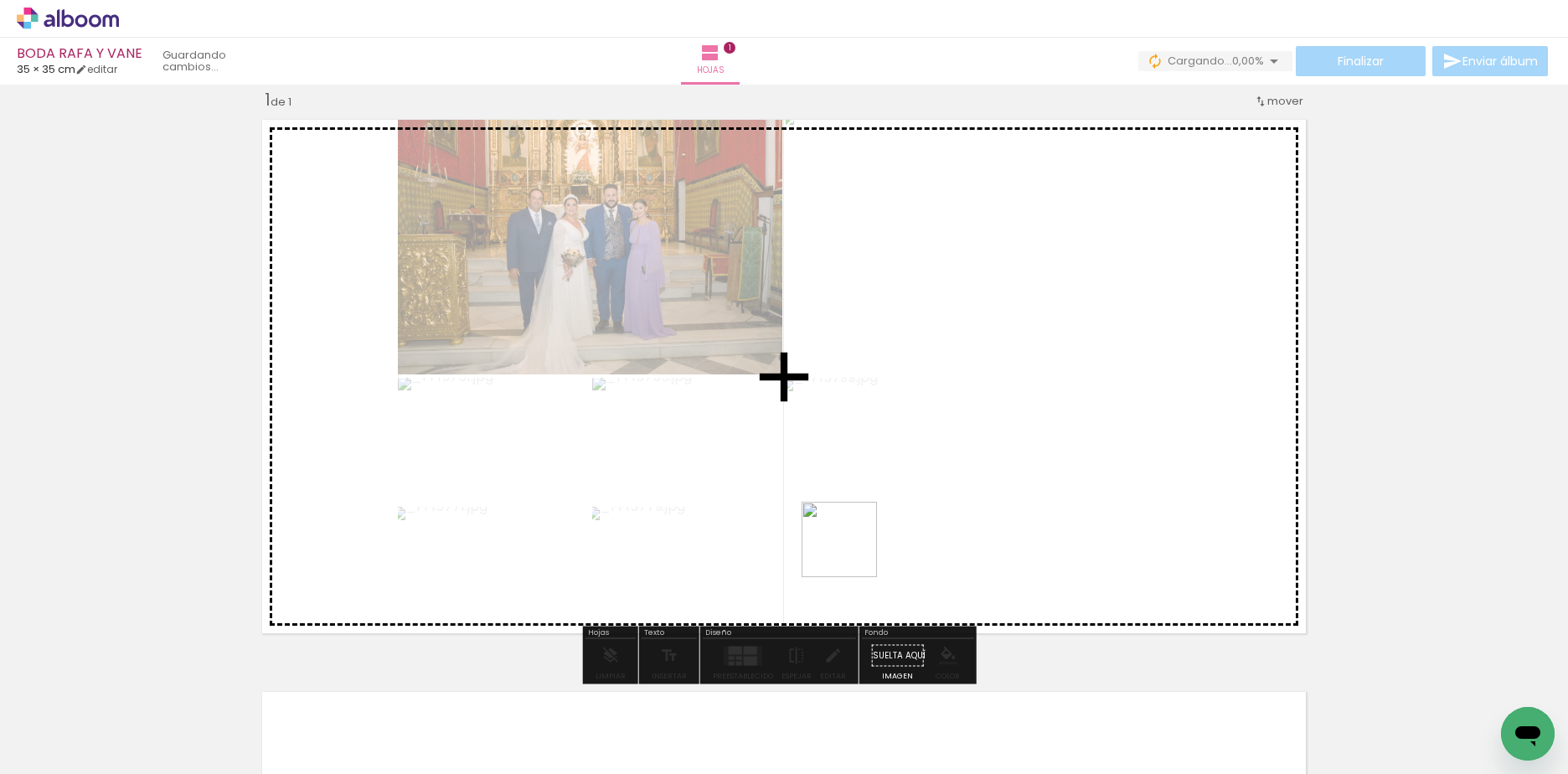
drag, startPoint x: 824, startPoint y: 740, endPoint x: 893, endPoint y: 666, distance: 101.2
click at [859, 508] on quentale-workspace at bounding box center [784, 387] width 1568 height 774
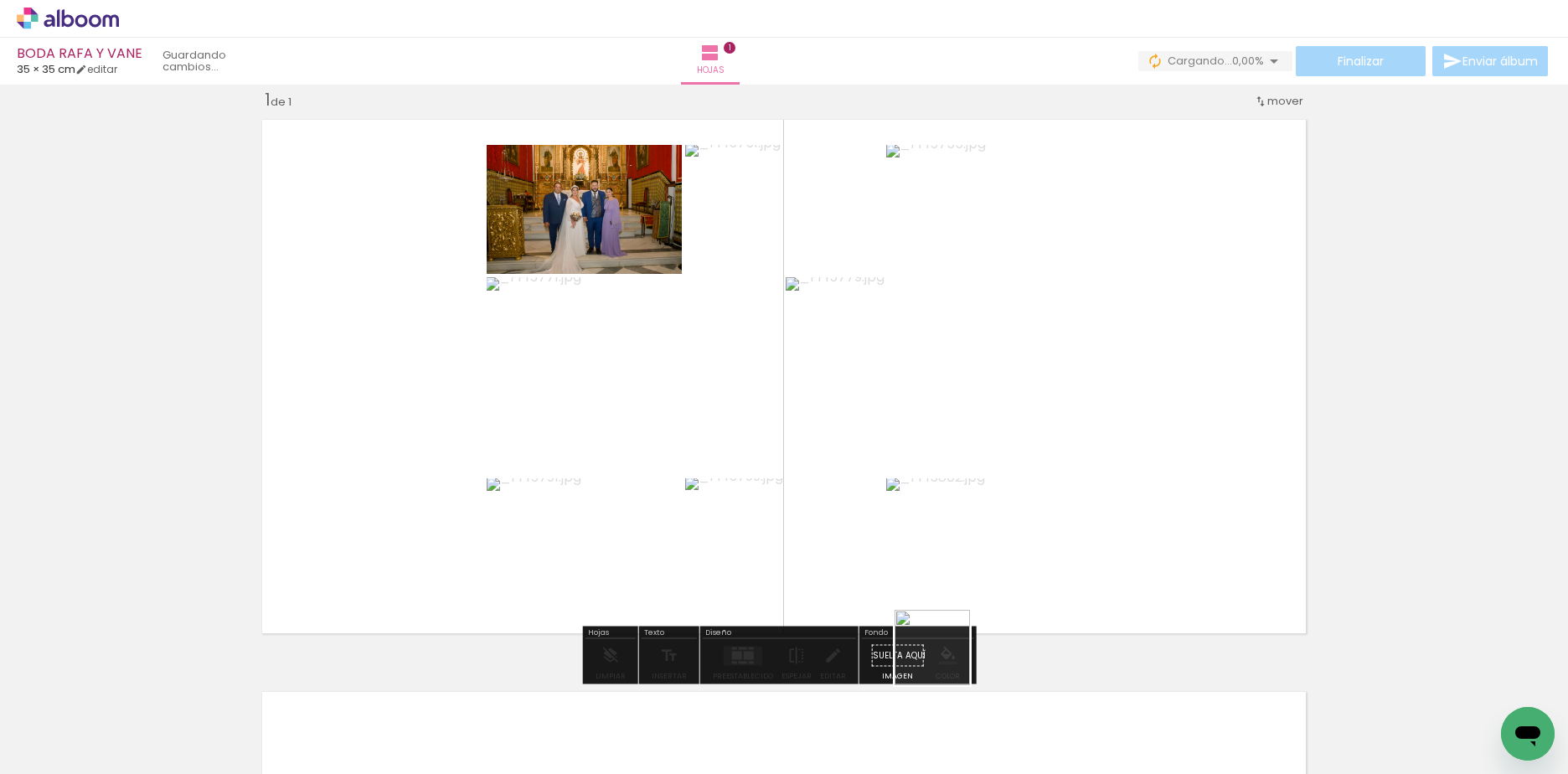
drag, startPoint x: 931, startPoint y: 734, endPoint x: 1024, endPoint y: 496, distance: 255.5
click at [1024, 496] on quentale-workspace at bounding box center [784, 387] width 1568 height 774
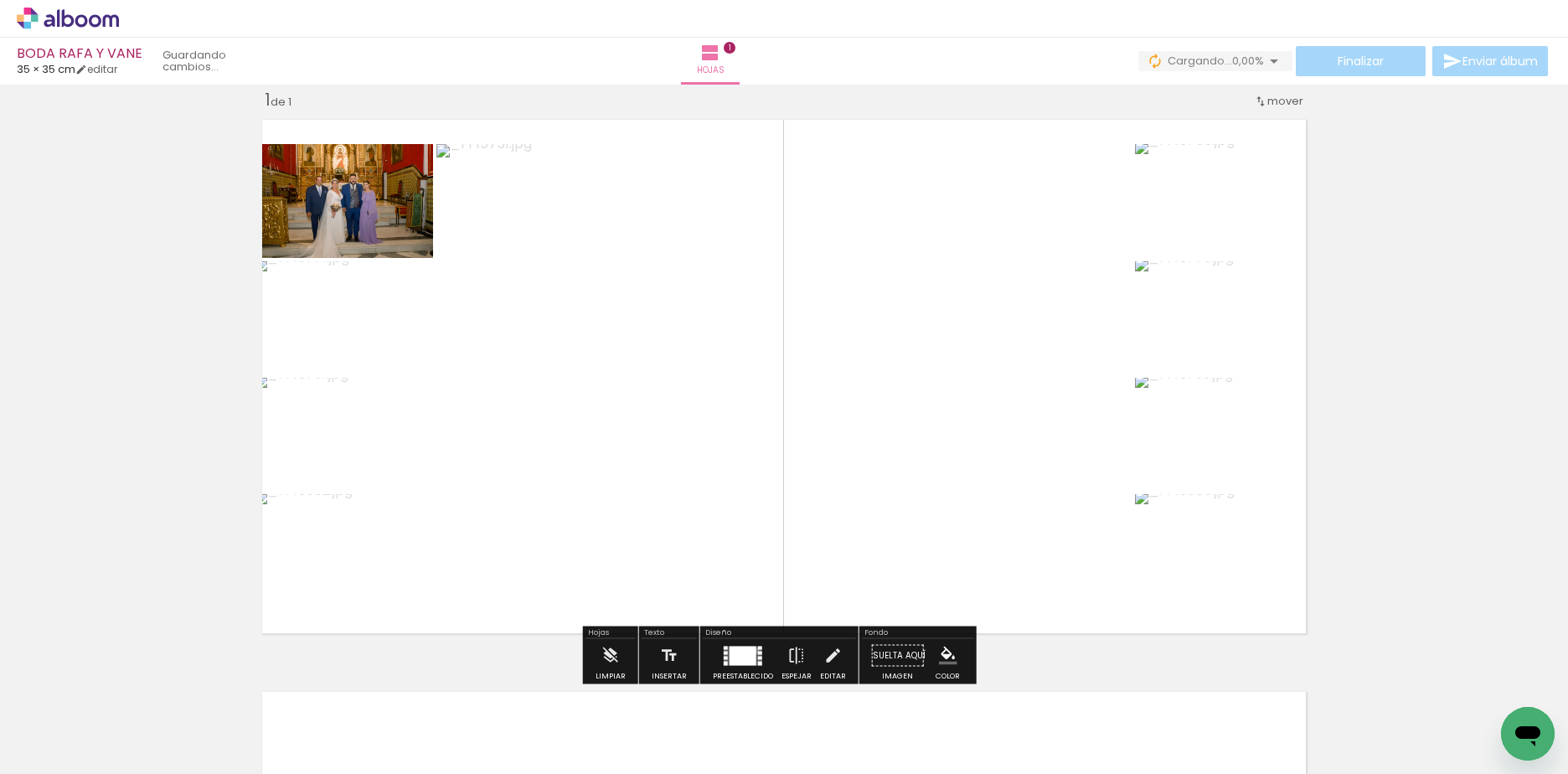
click at [752, 651] on div at bounding box center [743, 656] width 27 height 19
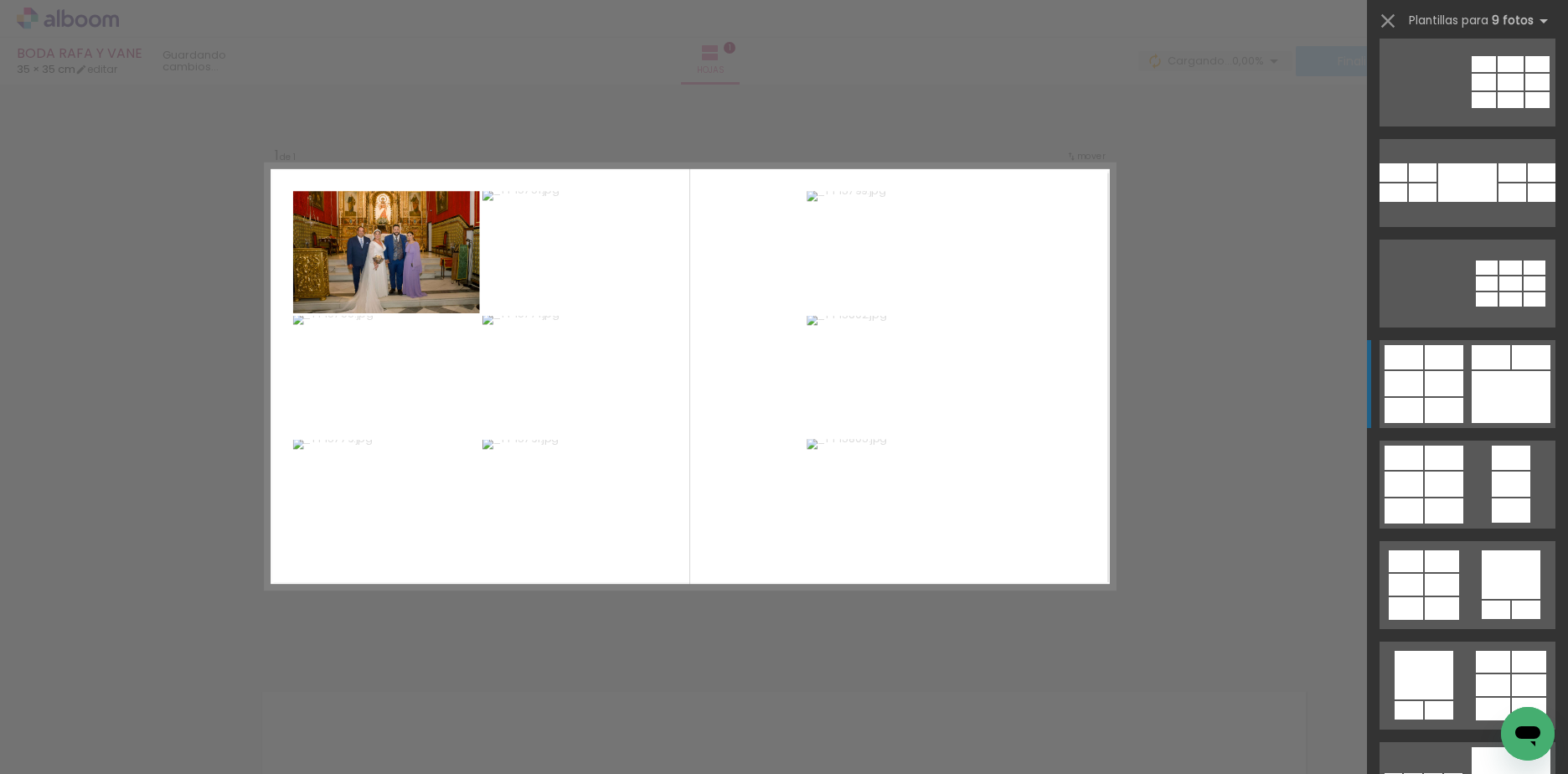
scroll to position [503, 0]
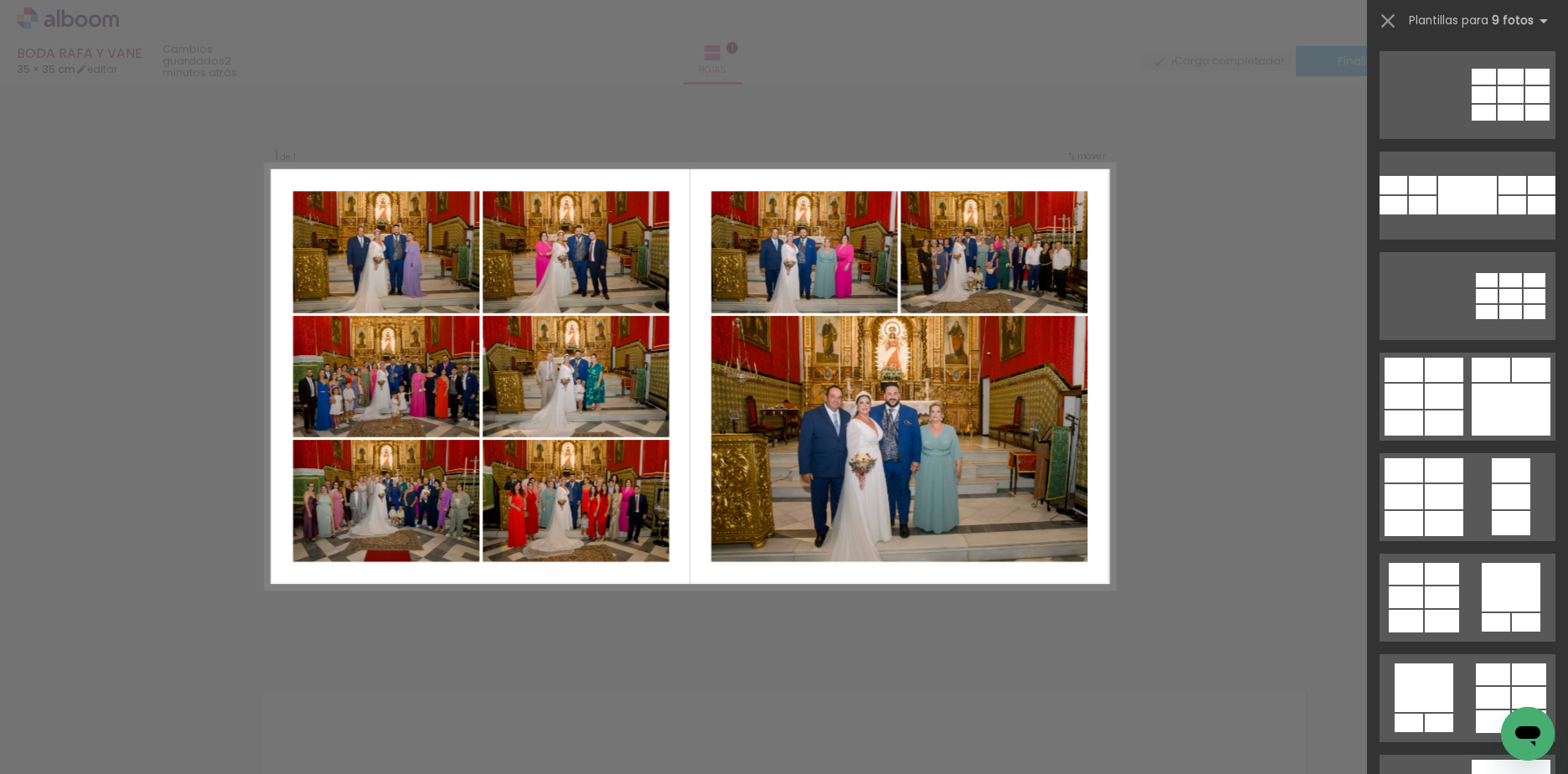
drag, startPoint x: 1465, startPoint y: 381, endPoint x: 1461, endPoint y: 341, distance: 40.2
click at [1461, 347] on div at bounding box center [1467, 390] width 201 height 101
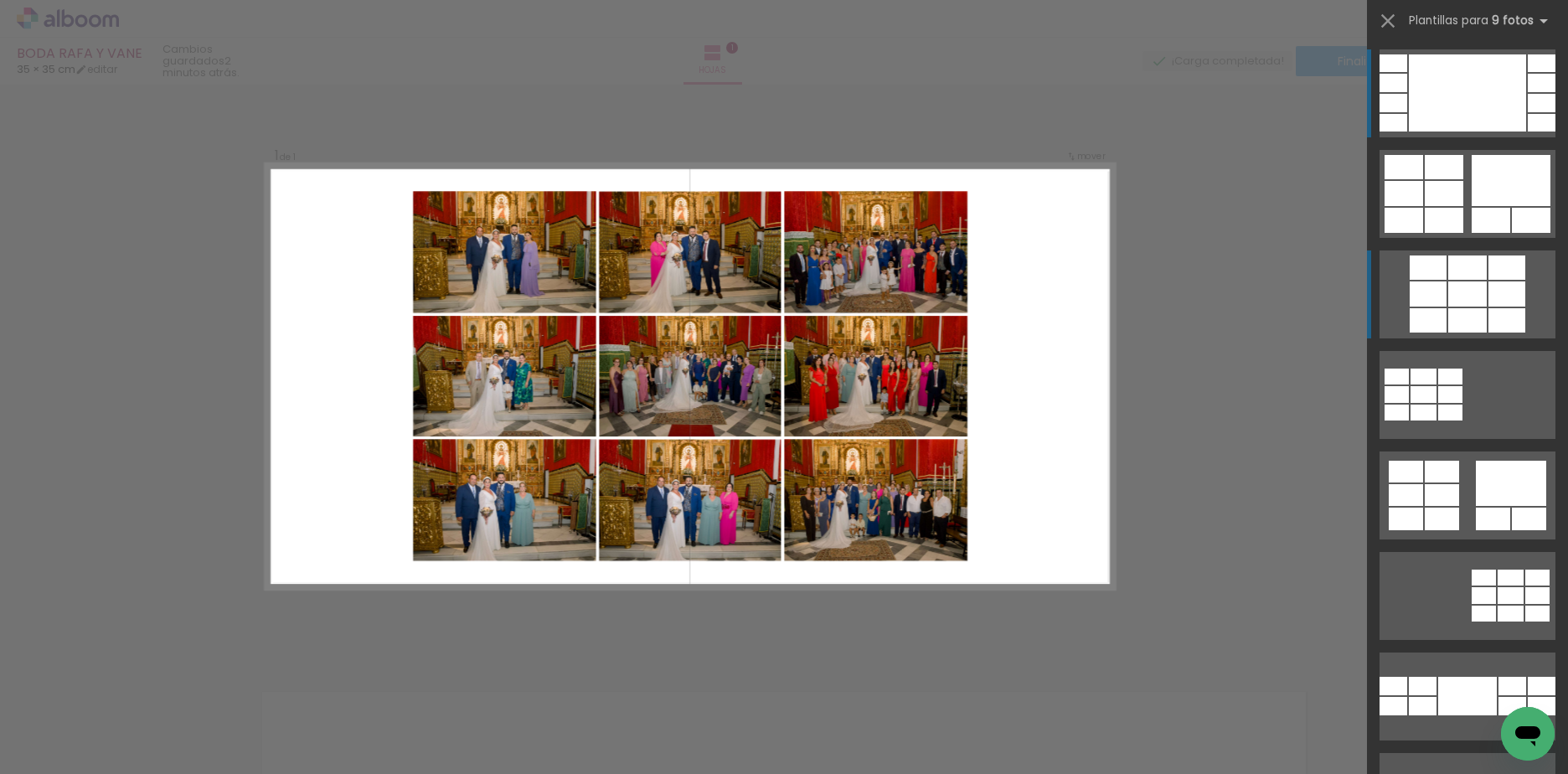
scroll to position [0, 0]
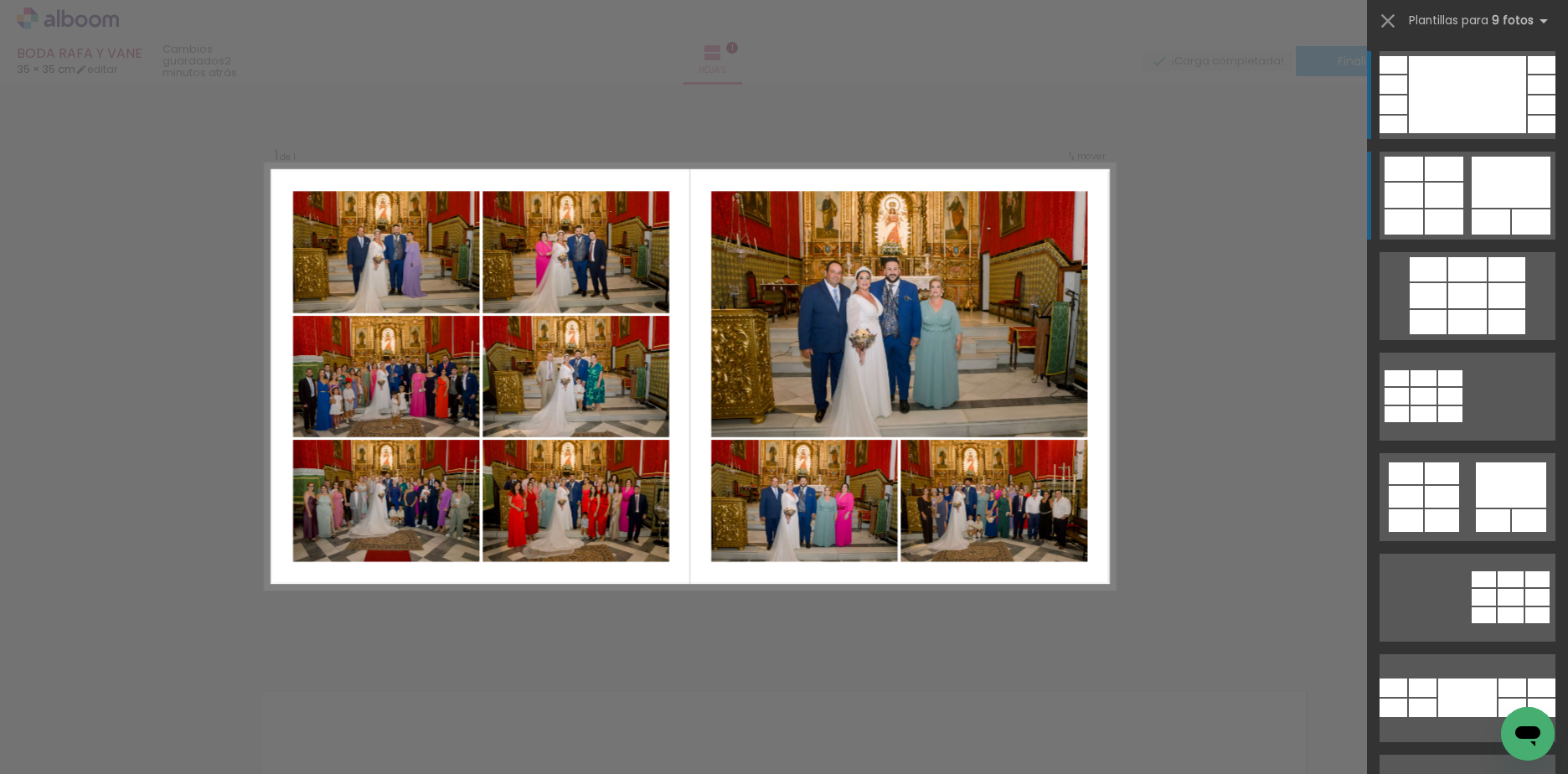
click at [1483, 209] on quentale-layouter at bounding box center [1467, 195] width 176 height 88
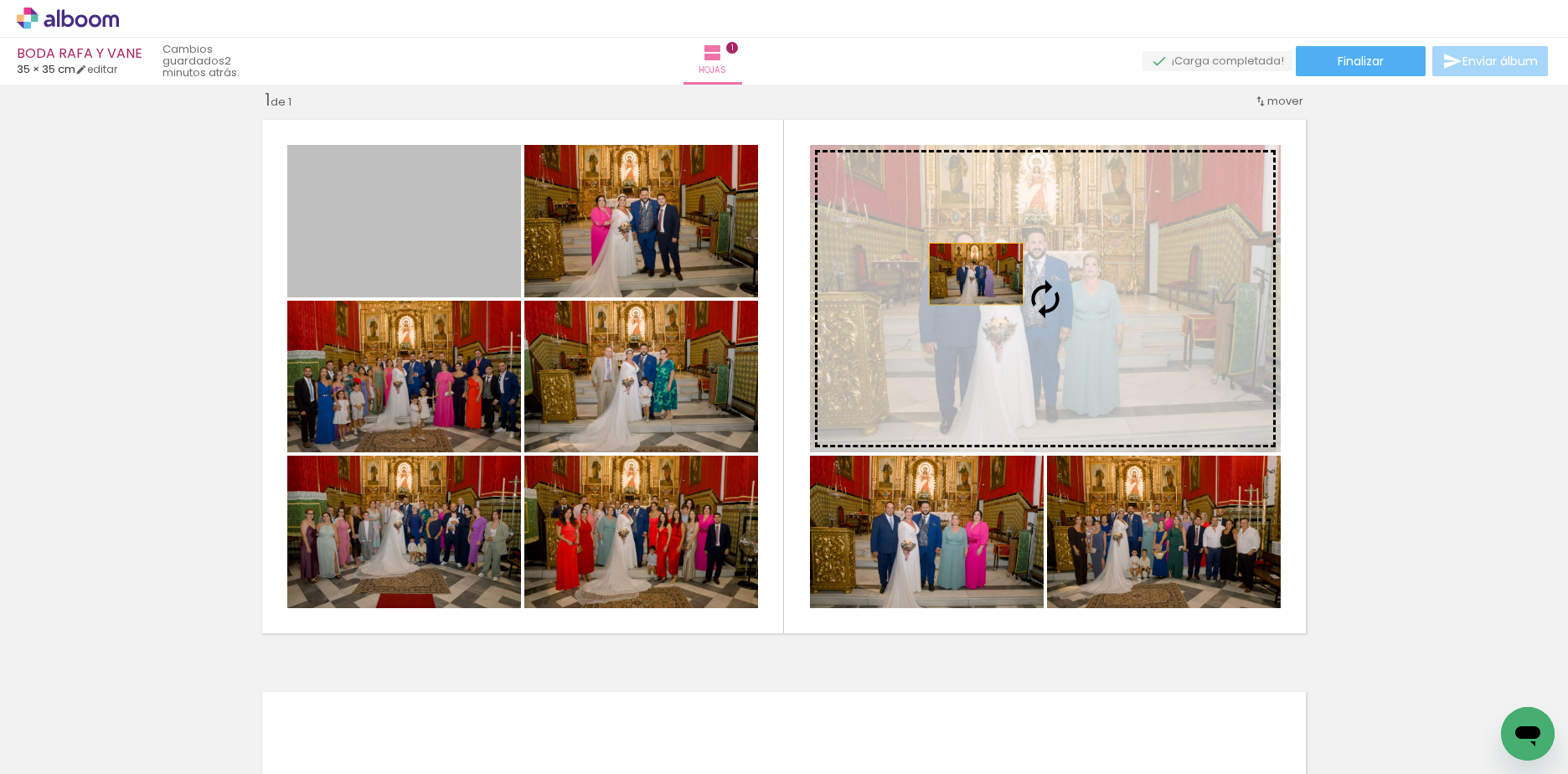
drag, startPoint x: 424, startPoint y: 233, endPoint x: 1011, endPoint y: 284, distance: 589.2
click at [0, 0] on slot at bounding box center [0, 0] width 0 height 0
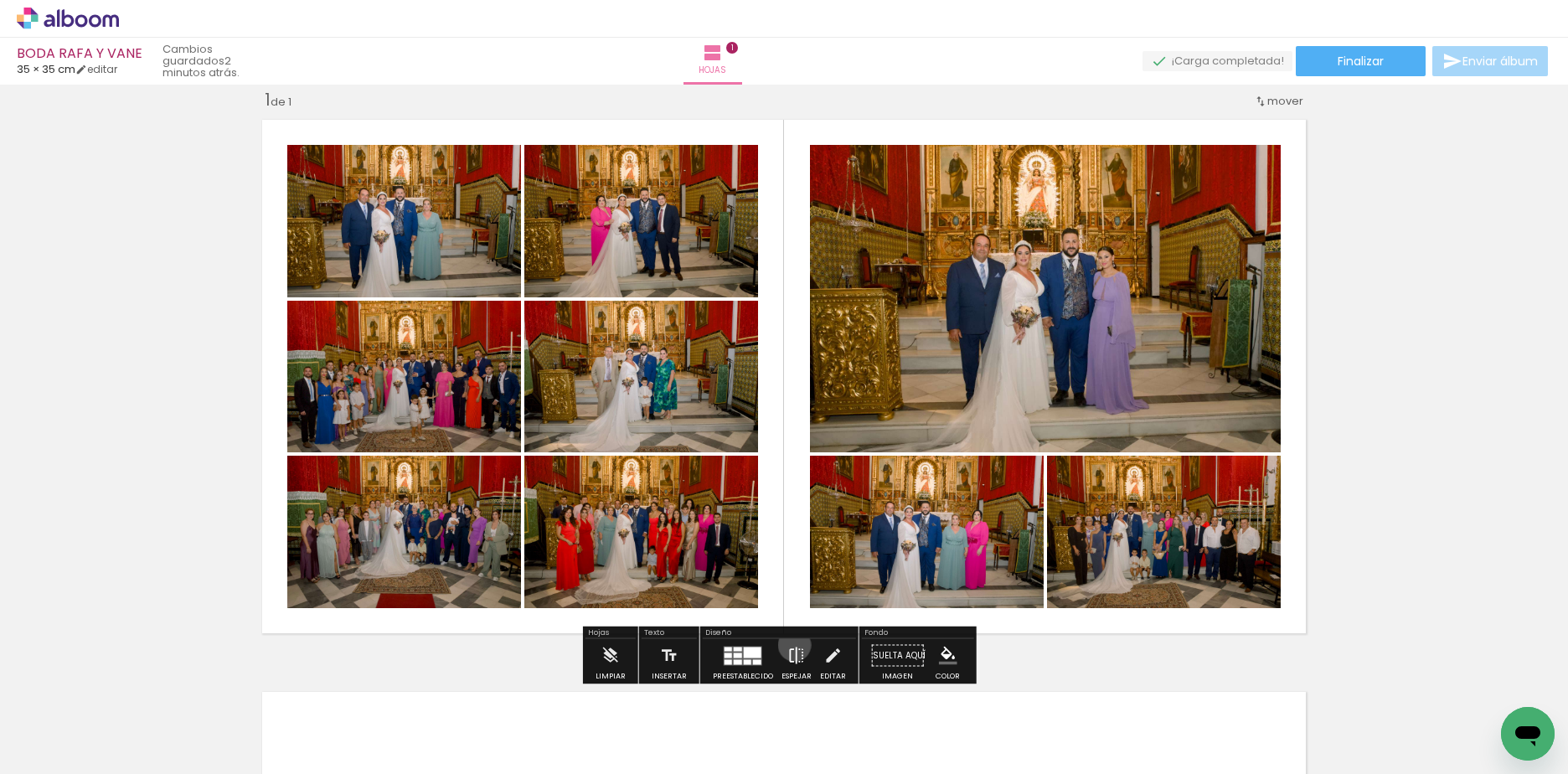
click at [790, 645] on iron-icon at bounding box center [796, 656] width 18 height 34
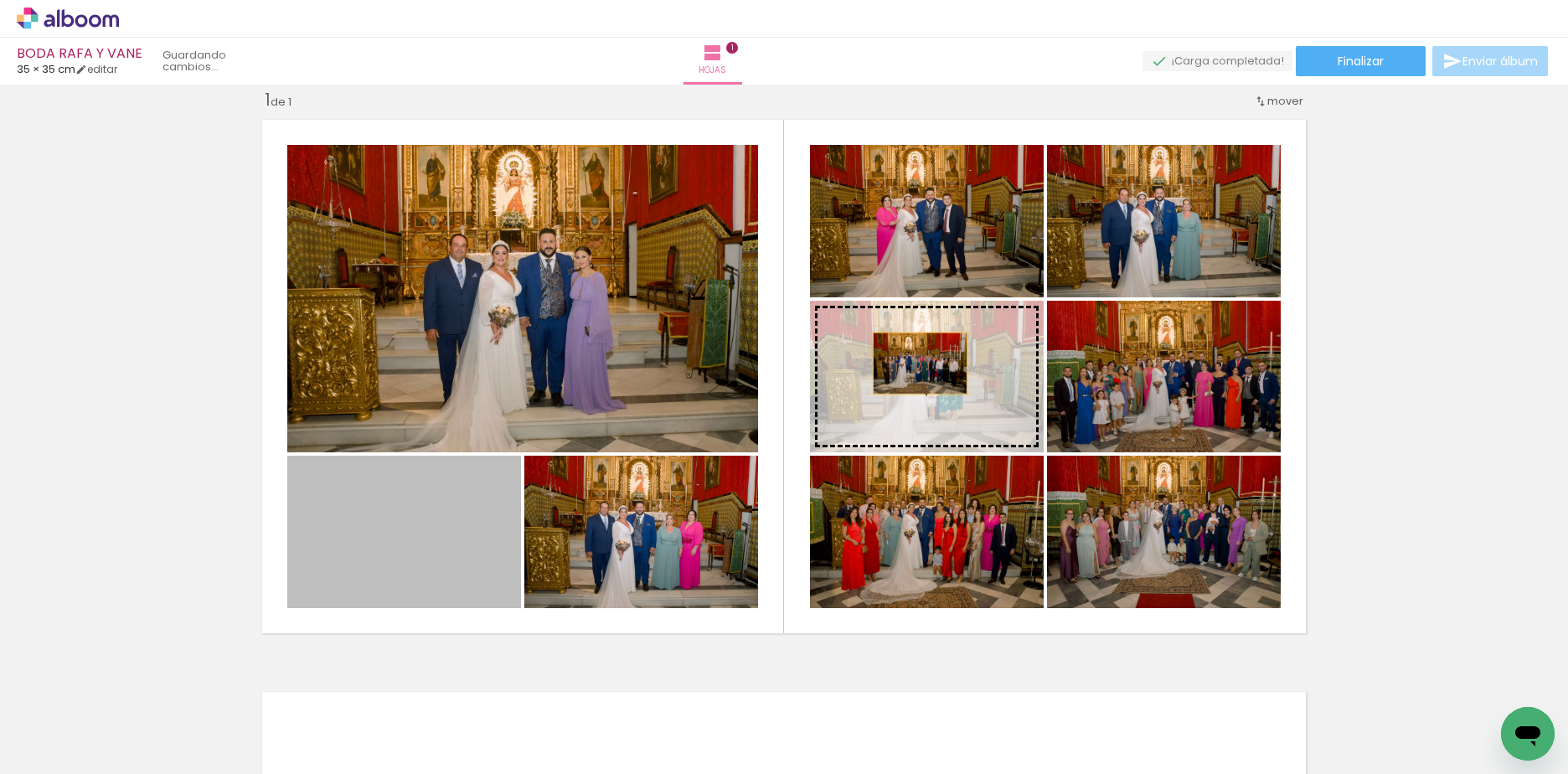
drag, startPoint x: 415, startPoint y: 541, endPoint x: 914, endPoint y: 363, distance: 529.8
click at [0, 0] on slot at bounding box center [0, 0] width 0 height 0
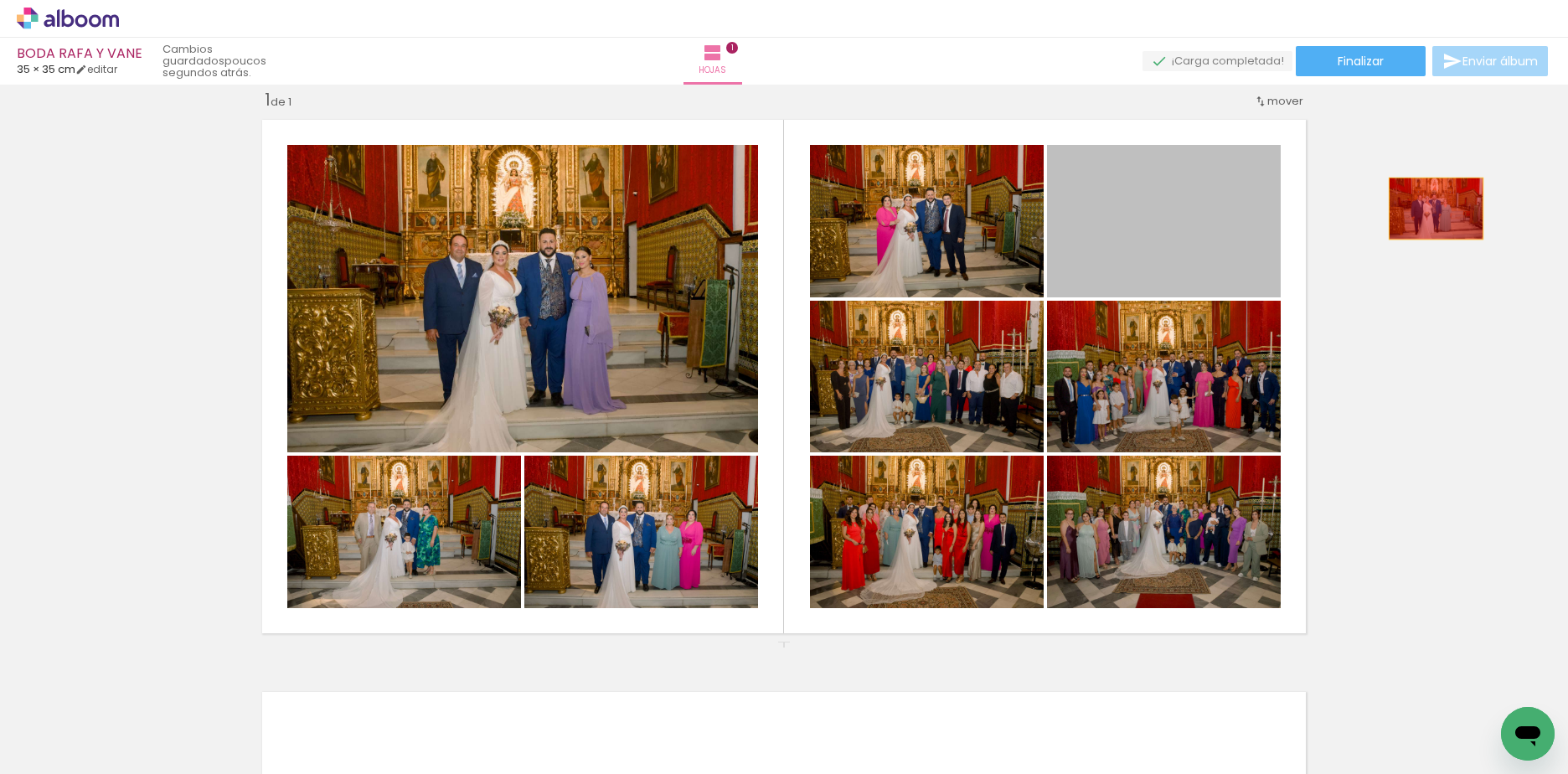
drag, startPoint x: 1131, startPoint y: 225, endPoint x: 1436, endPoint y: 209, distance: 305.4
click at [1436, 209] on div "Insertar hoja 1 de 1" at bounding box center [784, 641] width 1568 height 1145
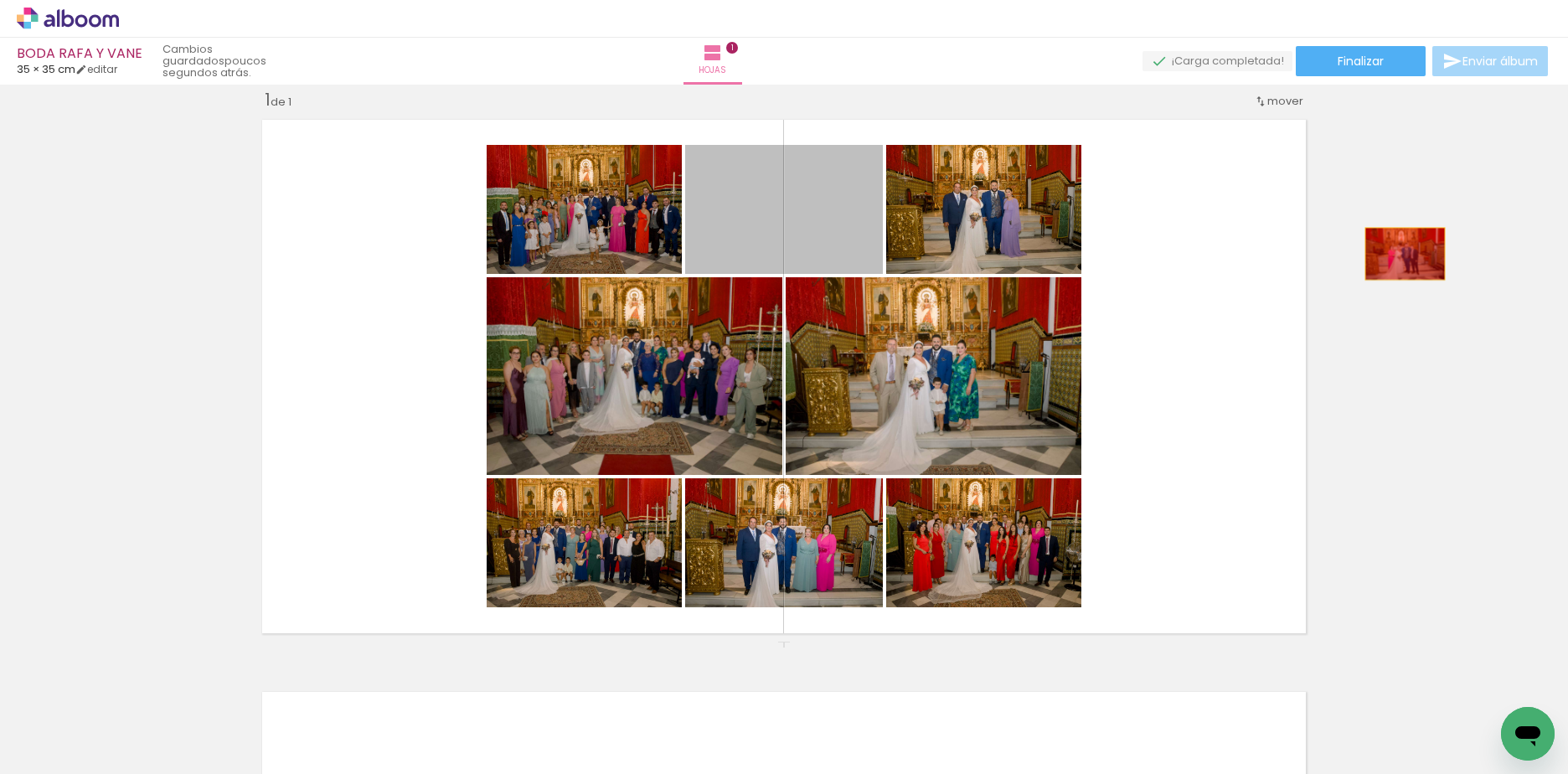
drag, startPoint x: 804, startPoint y: 205, endPoint x: 1399, endPoint y: 253, distance: 596.9
click at [1399, 253] on div "Insertar hoja 1 de 1" at bounding box center [784, 641] width 1568 height 1145
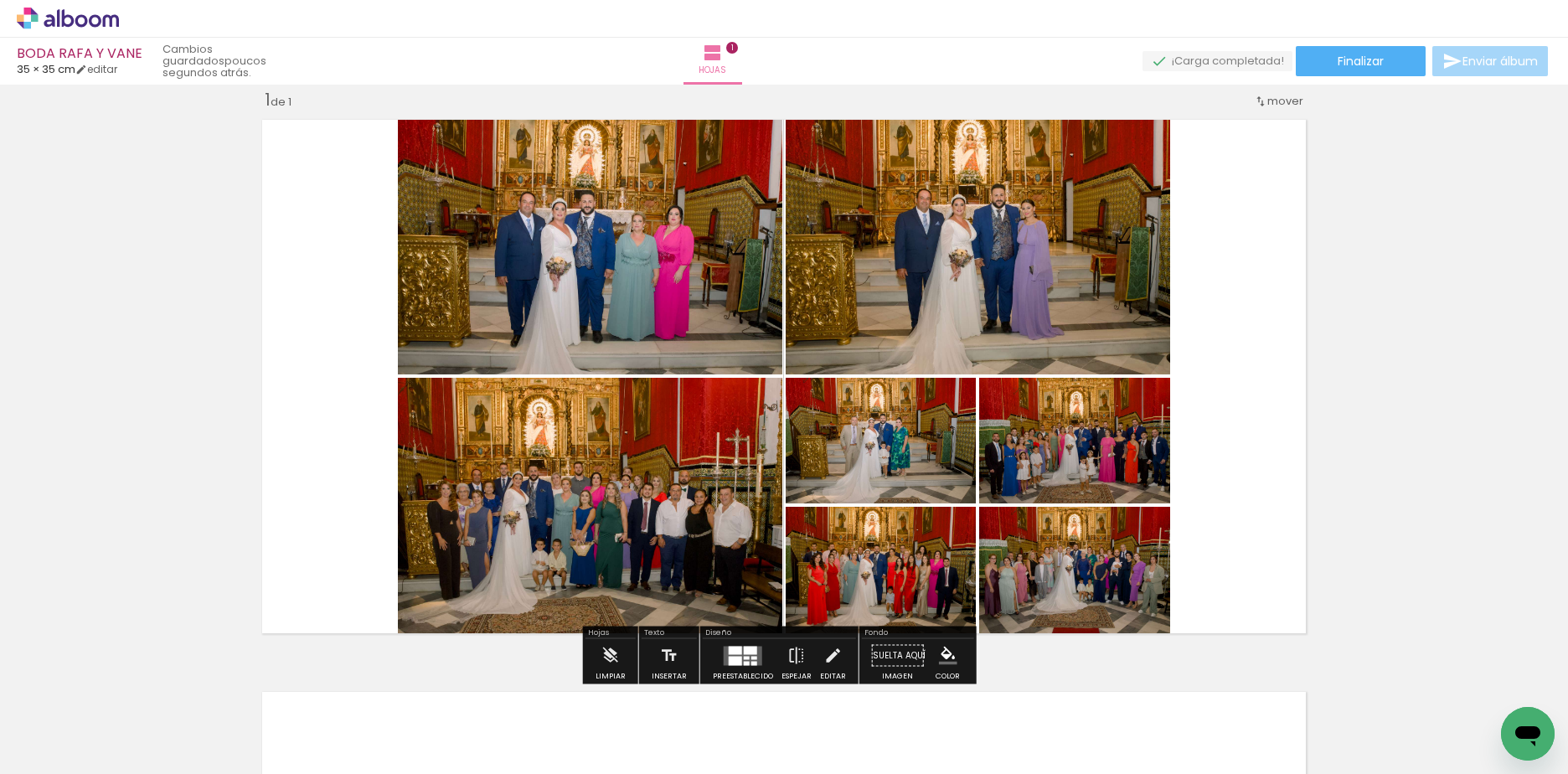
click at [739, 657] on quentale-layouter at bounding box center [743, 656] width 39 height 19
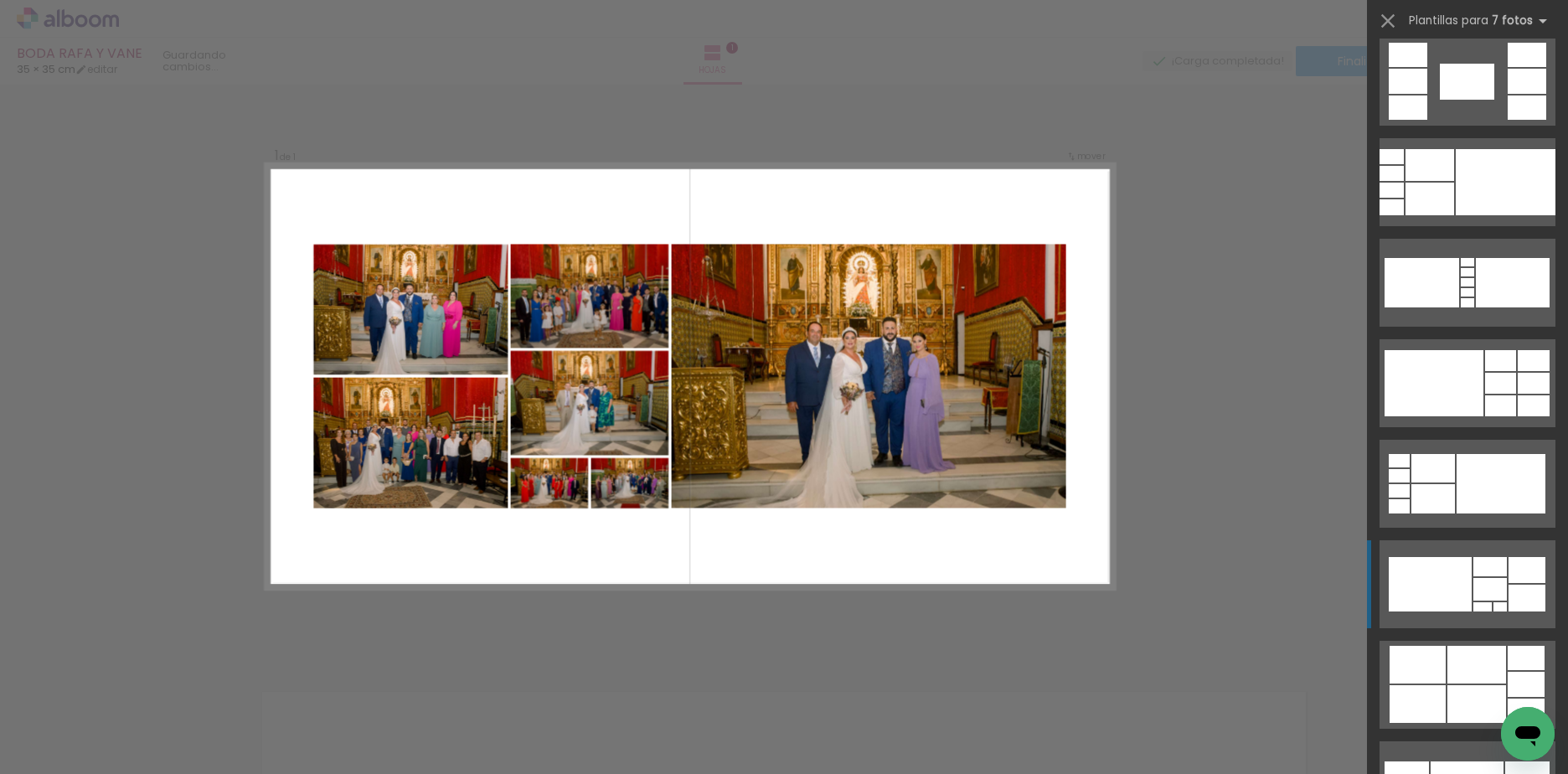
scroll to position [922, 0]
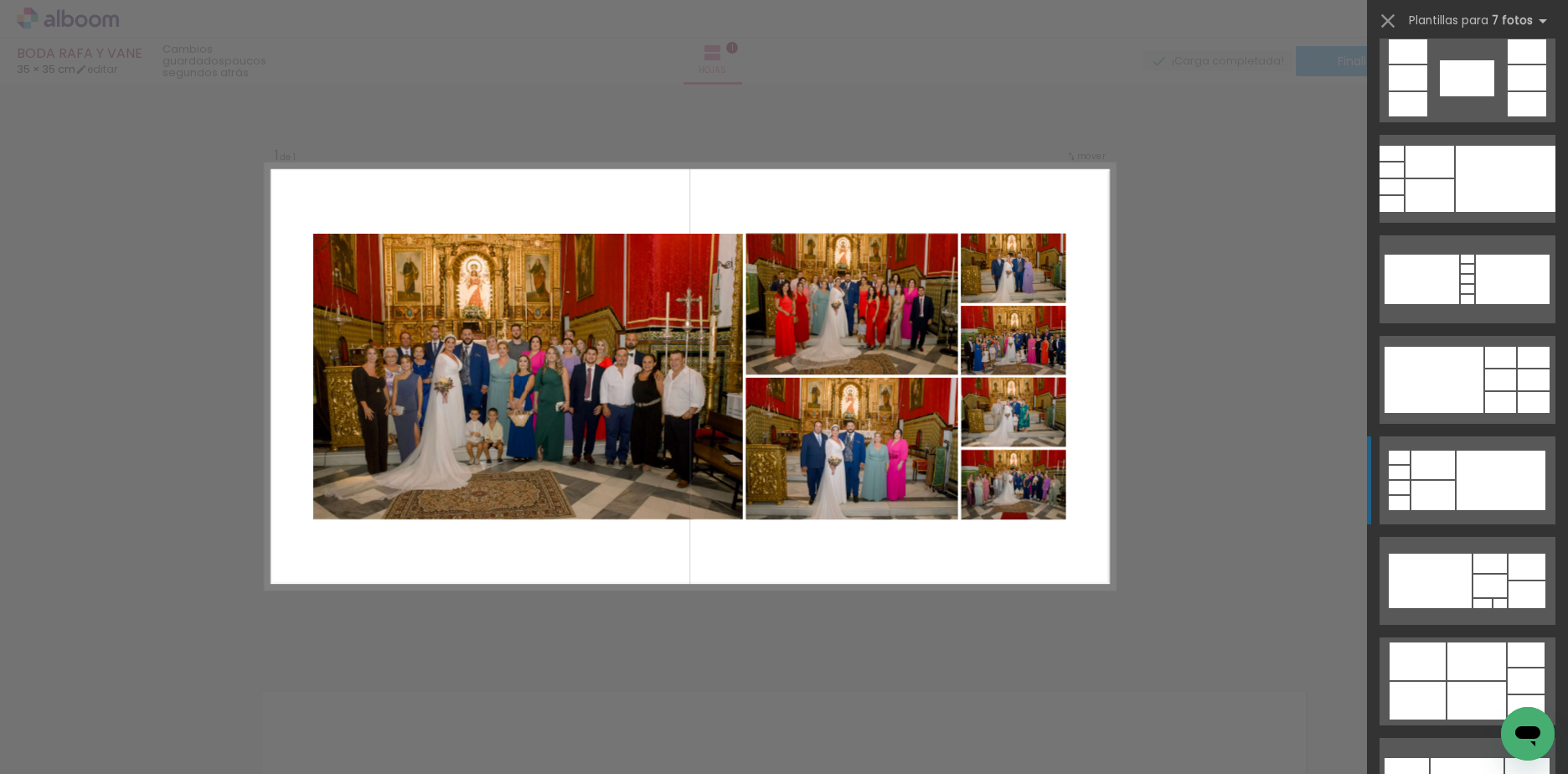
click at [1461, 488] on div at bounding box center [1500, 480] width 88 height 59
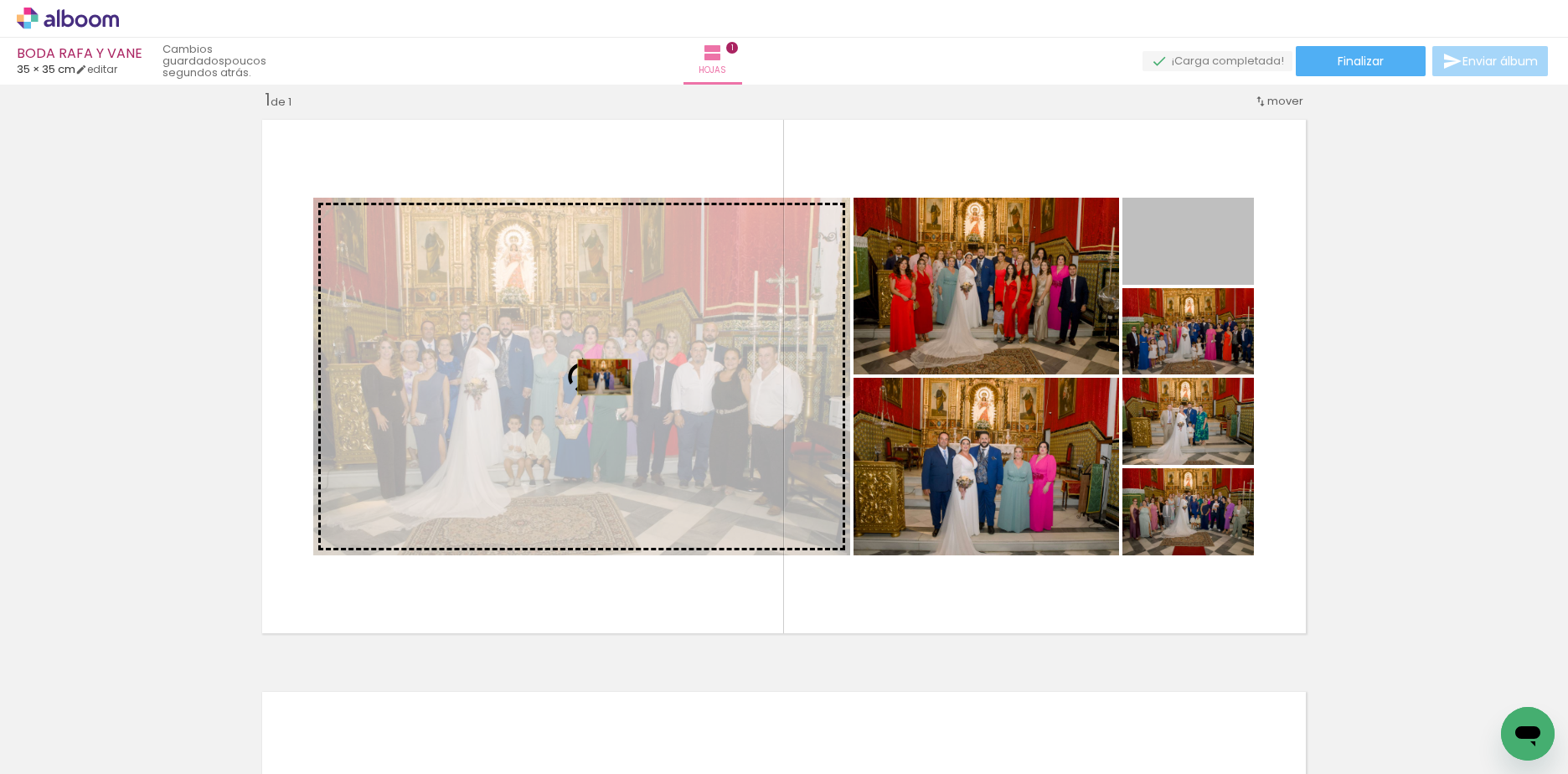
drag, startPoint x: 1217, startPoint y: 249, endPoint x: 598, endPoint y: 377, distance: 632.1
click at [0, 0] on slot at bounding box center [0, 0] width 0 height 0
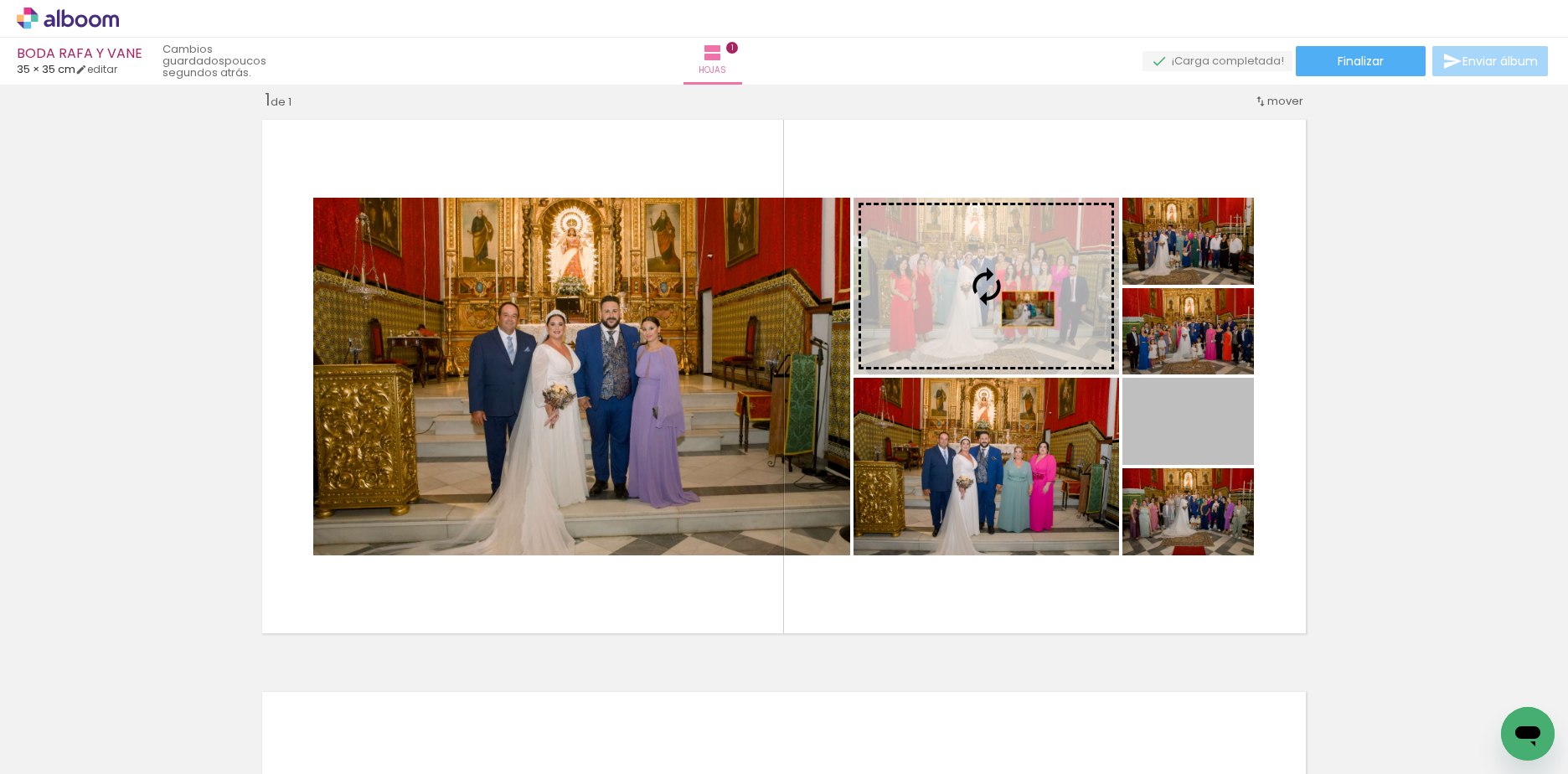
drag, startPoint x: 1201, startPoint y: 430, endPoint x: 990, endPoint y: 284, distance: 256.6
click at [0, 0] on slot at bounding box center [0, 0] width 0 height 0
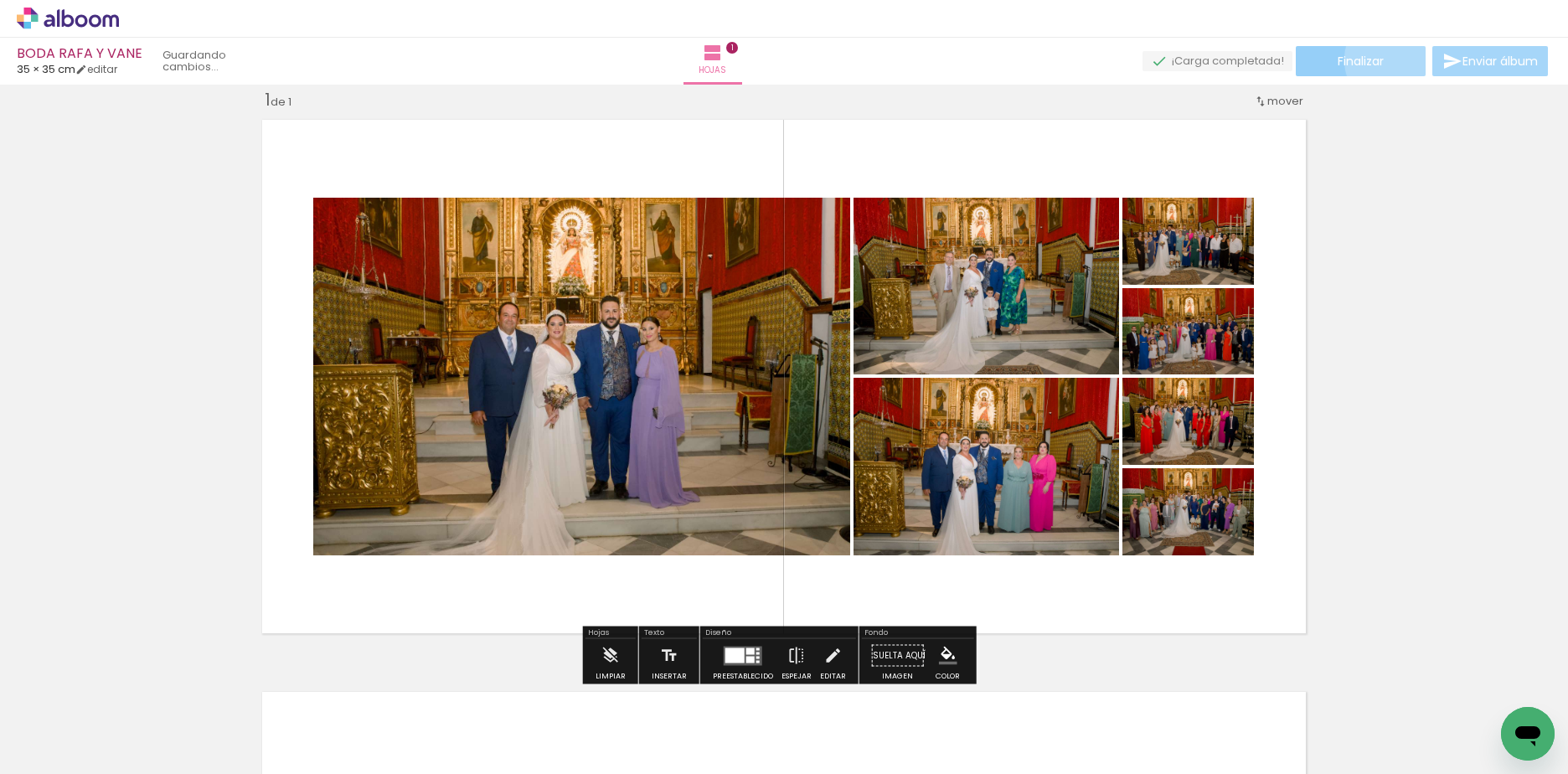
click at [1389, 59] on paper-button "Finalizar" at bounding box center [1360, 60] width 130 height 30
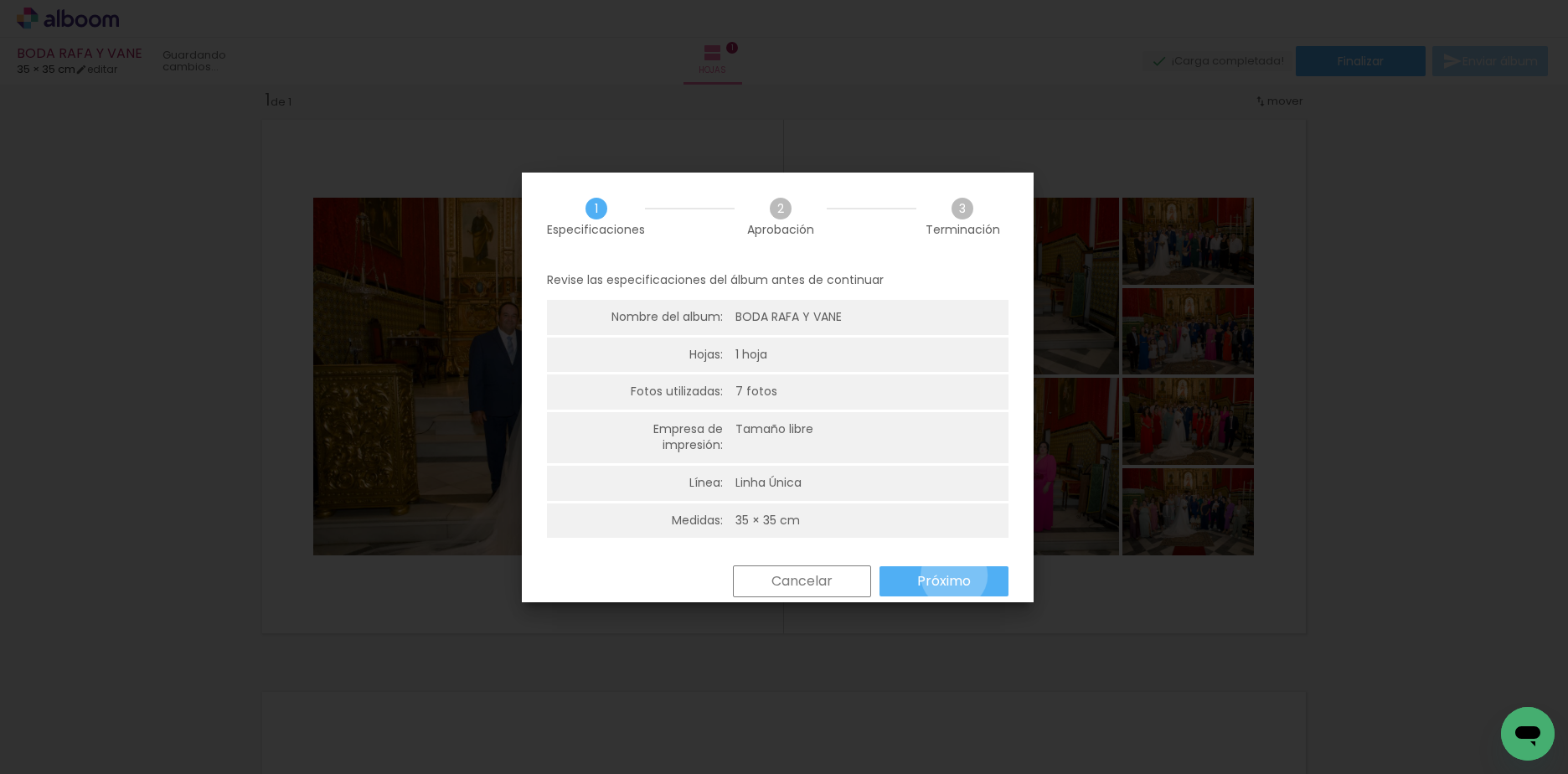
click at [0, 0] on slot "Próximo" at bounding box center [0, 0] width 0 height 0
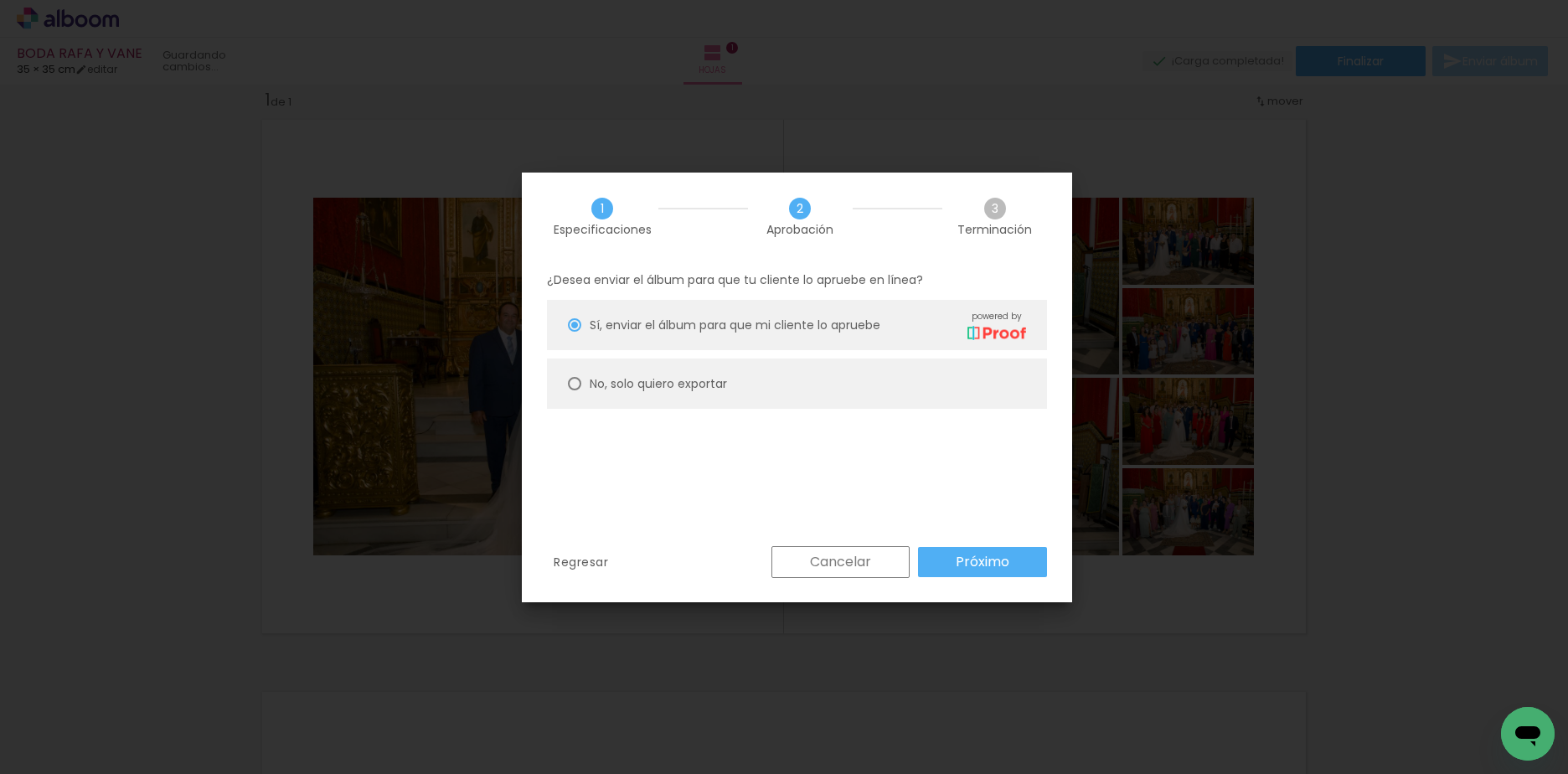
click at [0, 0] on slot "No, solo quiero exportar" at bounding box center [0, 0] width 0 height 0
type paper-radio-button "on"
click at [0, 0] on slot "Próximo" at bounding box center [0, 0] width 0 height 0
type input "Alta, 300 DPI"
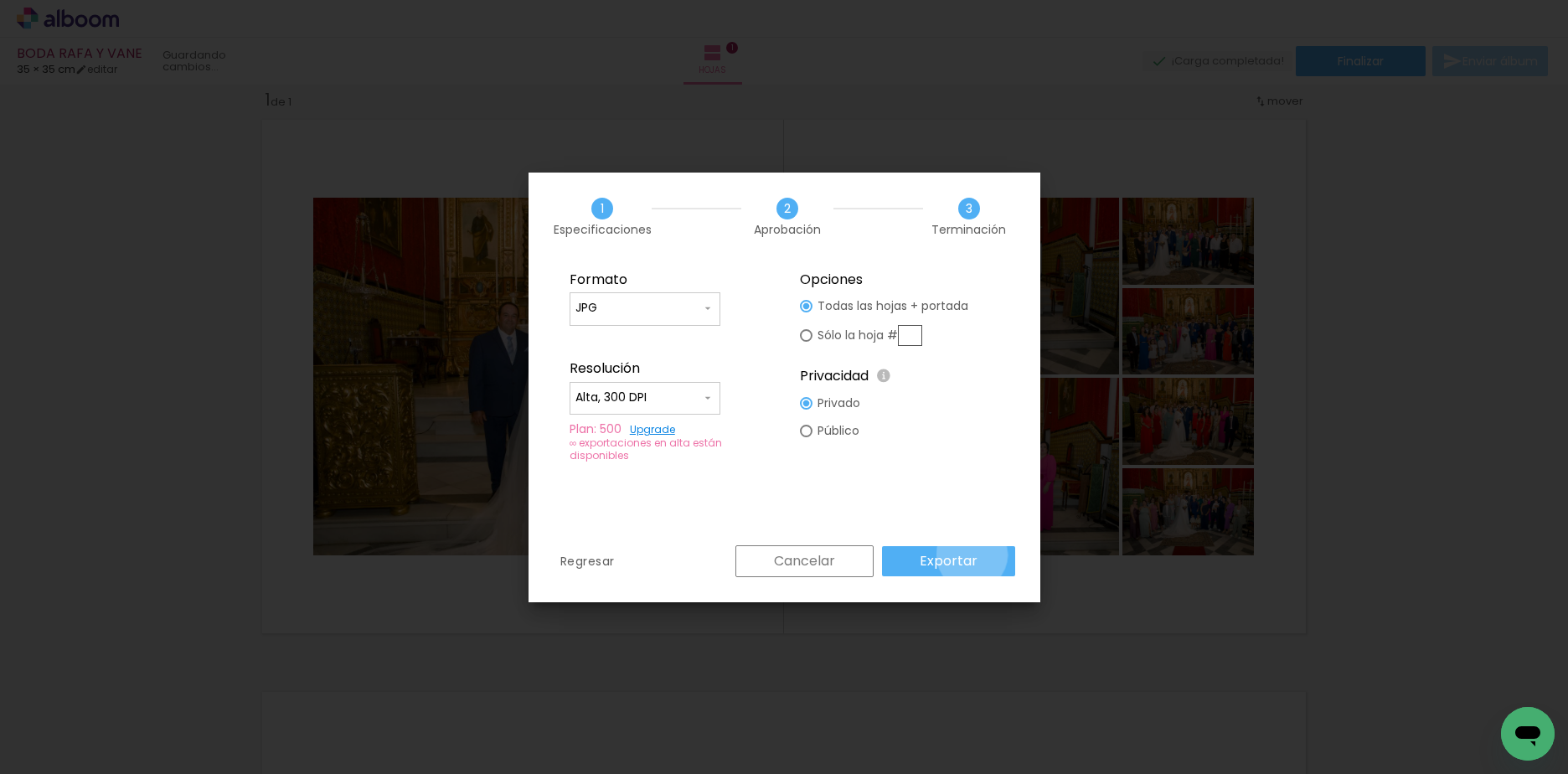
click at [0, 0] on slot "Exportar" at bounding box center [0, 0] width 0 height 0
click at [975, 574] on div "Cancelar Exportar" at bounding box center [871, 561] width 288 height 32
click at [809, 435] on div at bounding box center [806, 430] width 13 height 13
type paper-radio-button "on"
click at [806, 393] on paper-radio-button "Privado" at bounding box center [830, 403] width 60 height 27
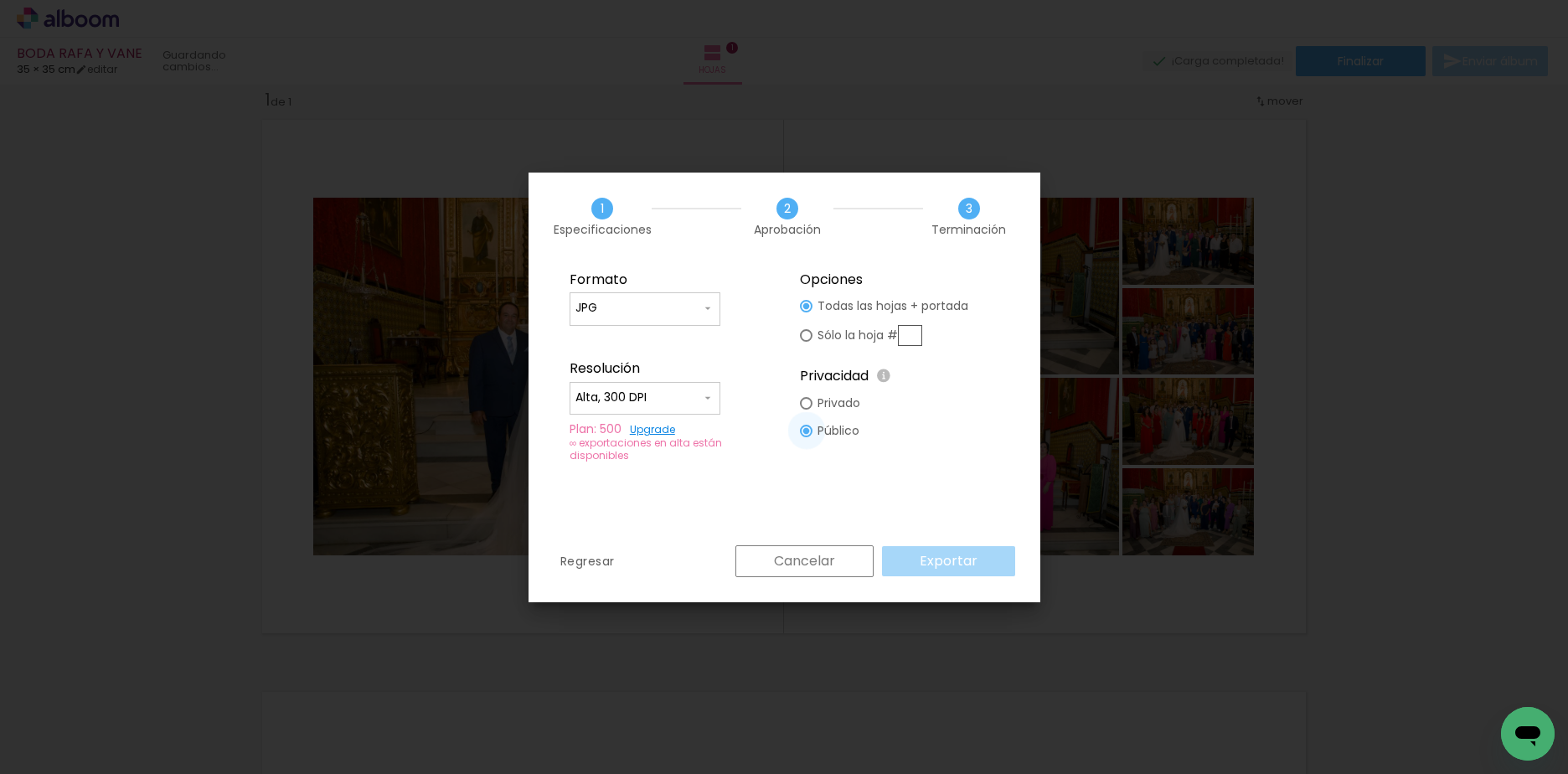
type paper-radio-button "on"
click at [937, 557] on div "Cancelar Exportar" at bounding box center [871, 561] width 288 height 32
click at [0, 0] on slot "Cancelar" at bounding box center [0, 0] width 0 height 0
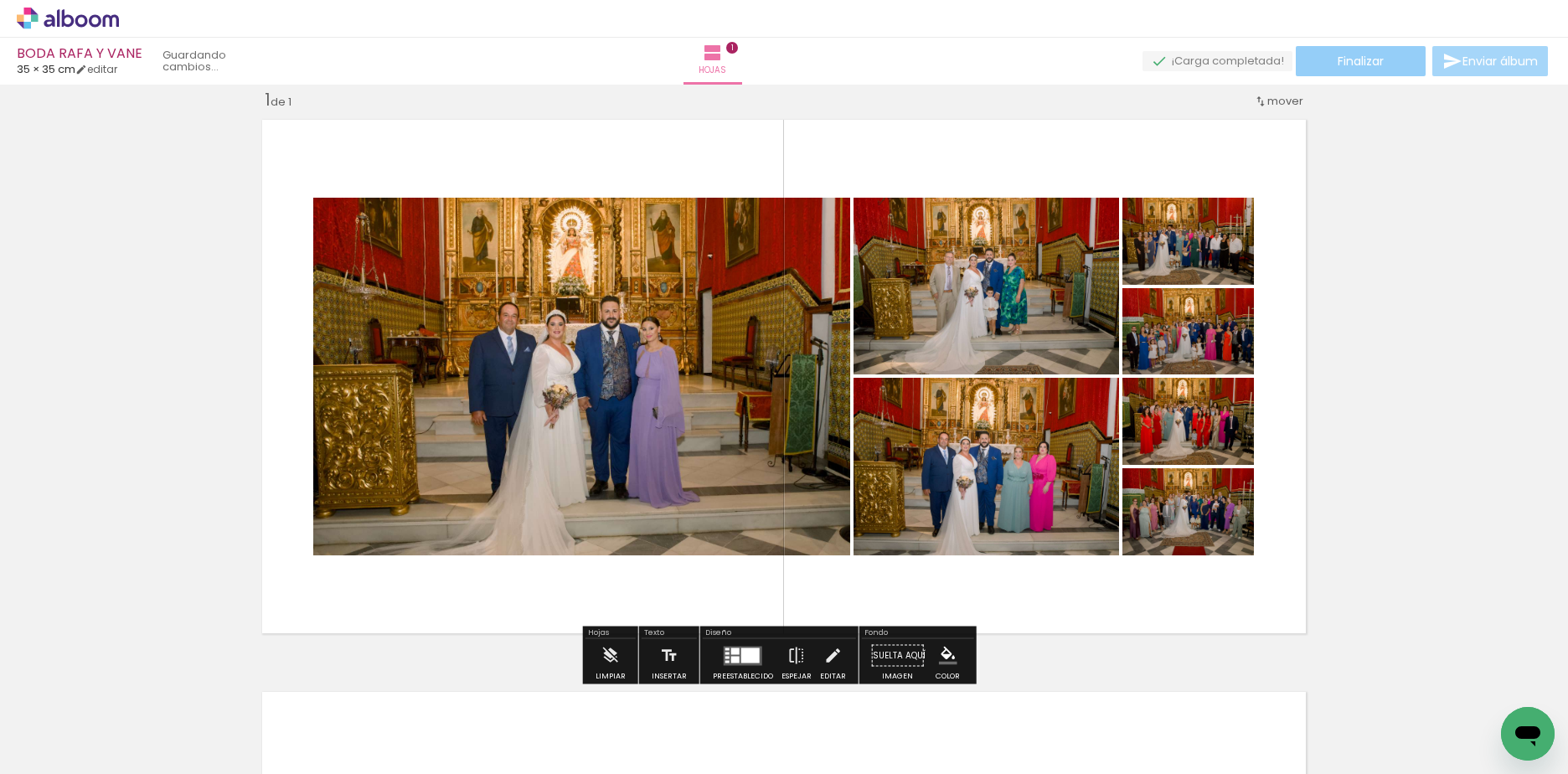
click at [1387, 58] on paper-button "Finalizar" at bounding box center [1360, 60] width 130 height 30
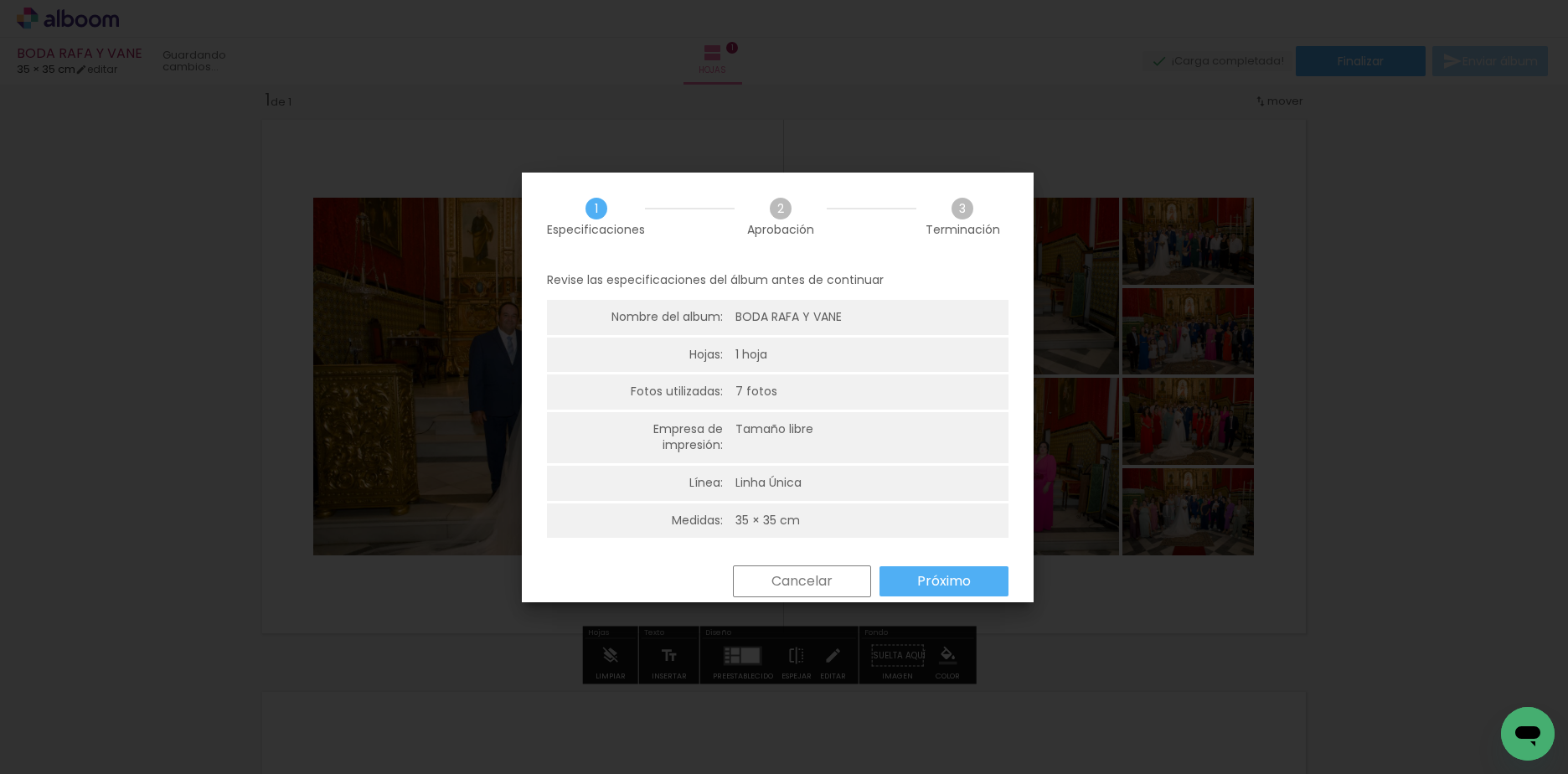
click at [0, 0] on slot "Próximo" at bounding box center [0, 0] width 0 height 0
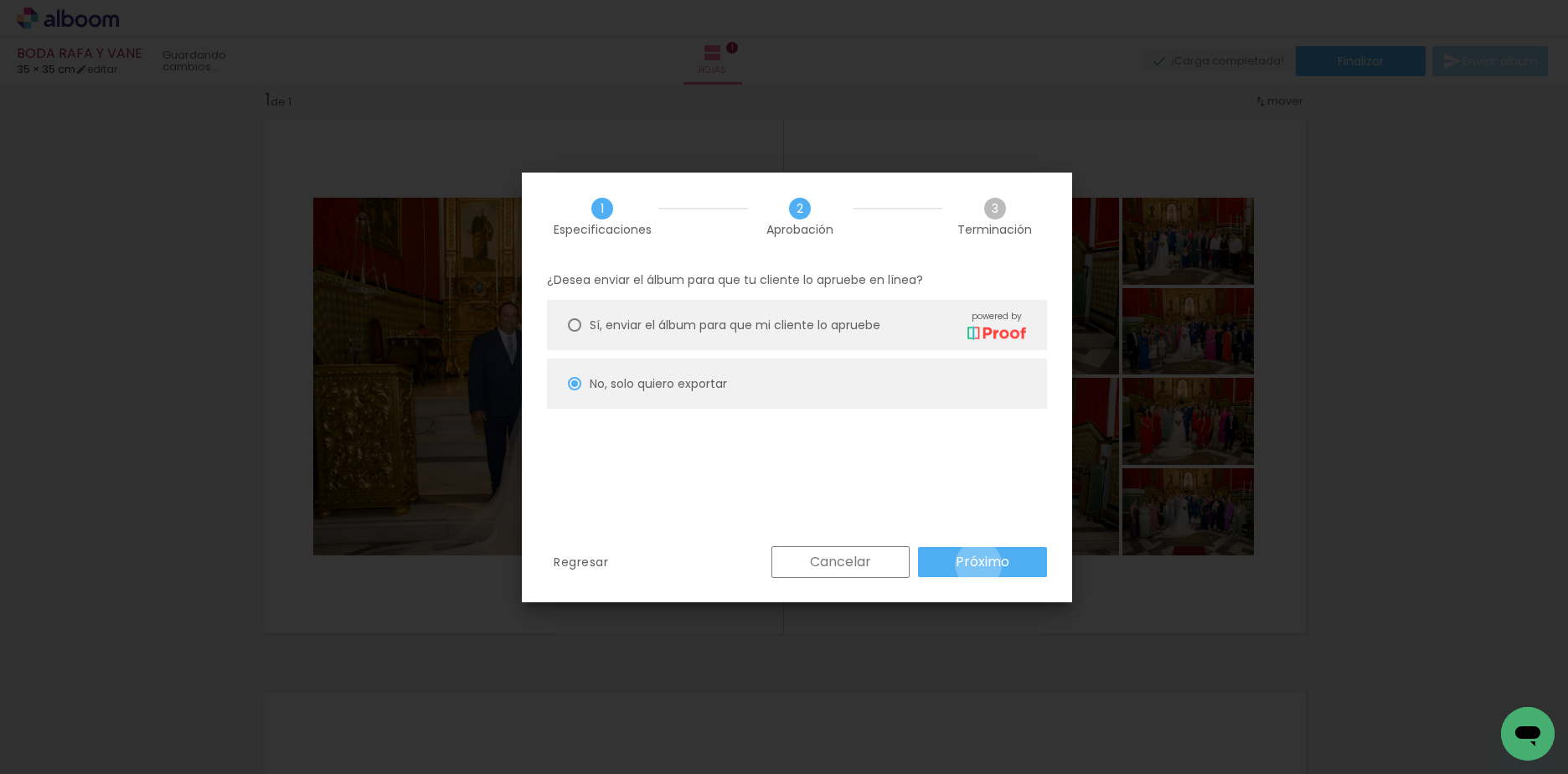
click at [0, 0] on slot "Próximo" at bounding box center [0, 0] width 0 height 0
type input "Alta, 300 DPI"
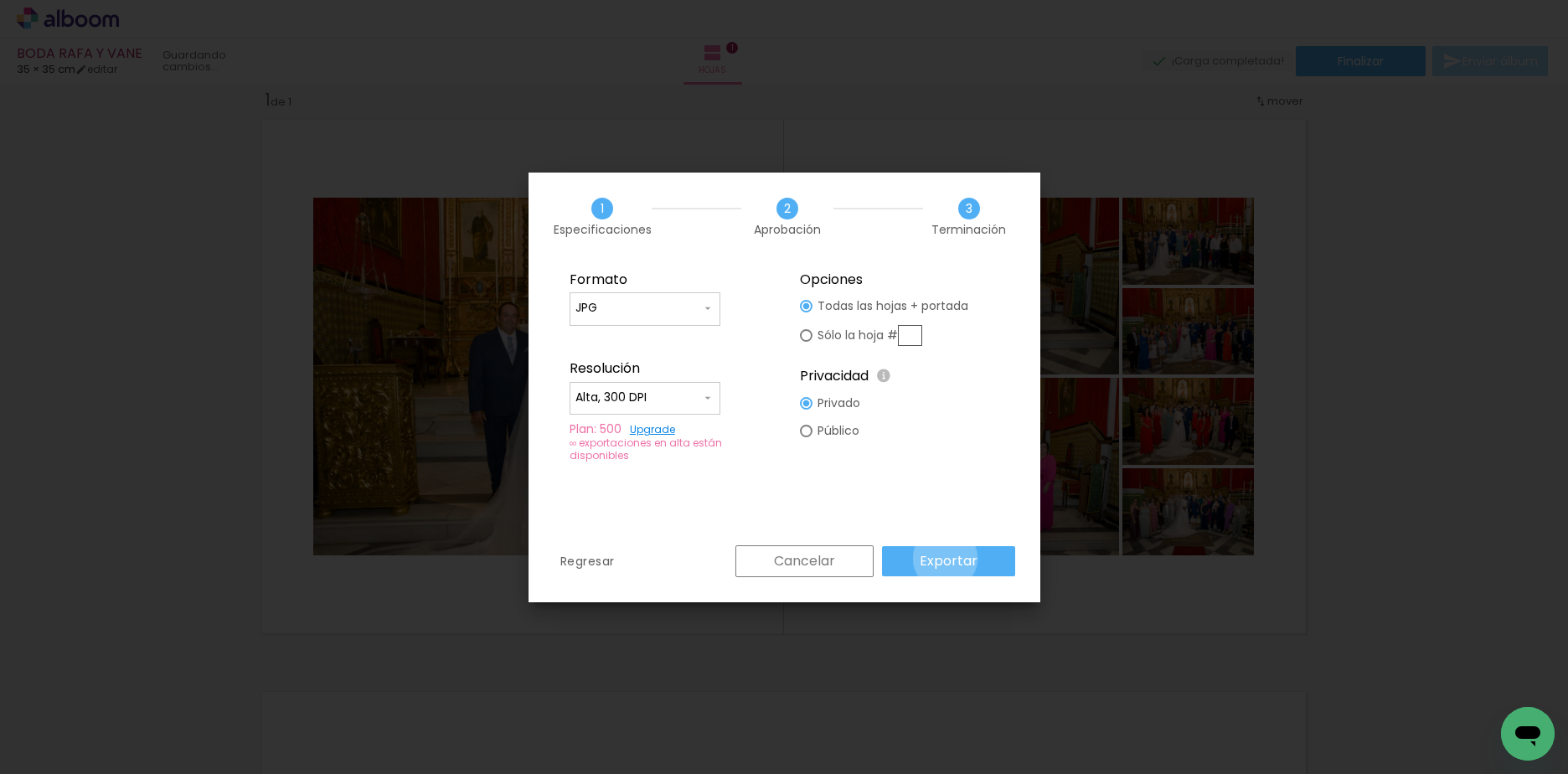
click at [0, 0] on slot "Exportar" at bounding box center [0, 0] width 0 height 0
click at [800, 335] on div at bounding box center [806, 335] width 13 height 13
type paper-radio-button "on"
drag, startPoint x: 909, startPoint y: 337, endPoint x: 917, endPoint y: 340, distance: 8.5
click at [910, 337] on input "text" at bounding box center [910, 336] width 24 height 21
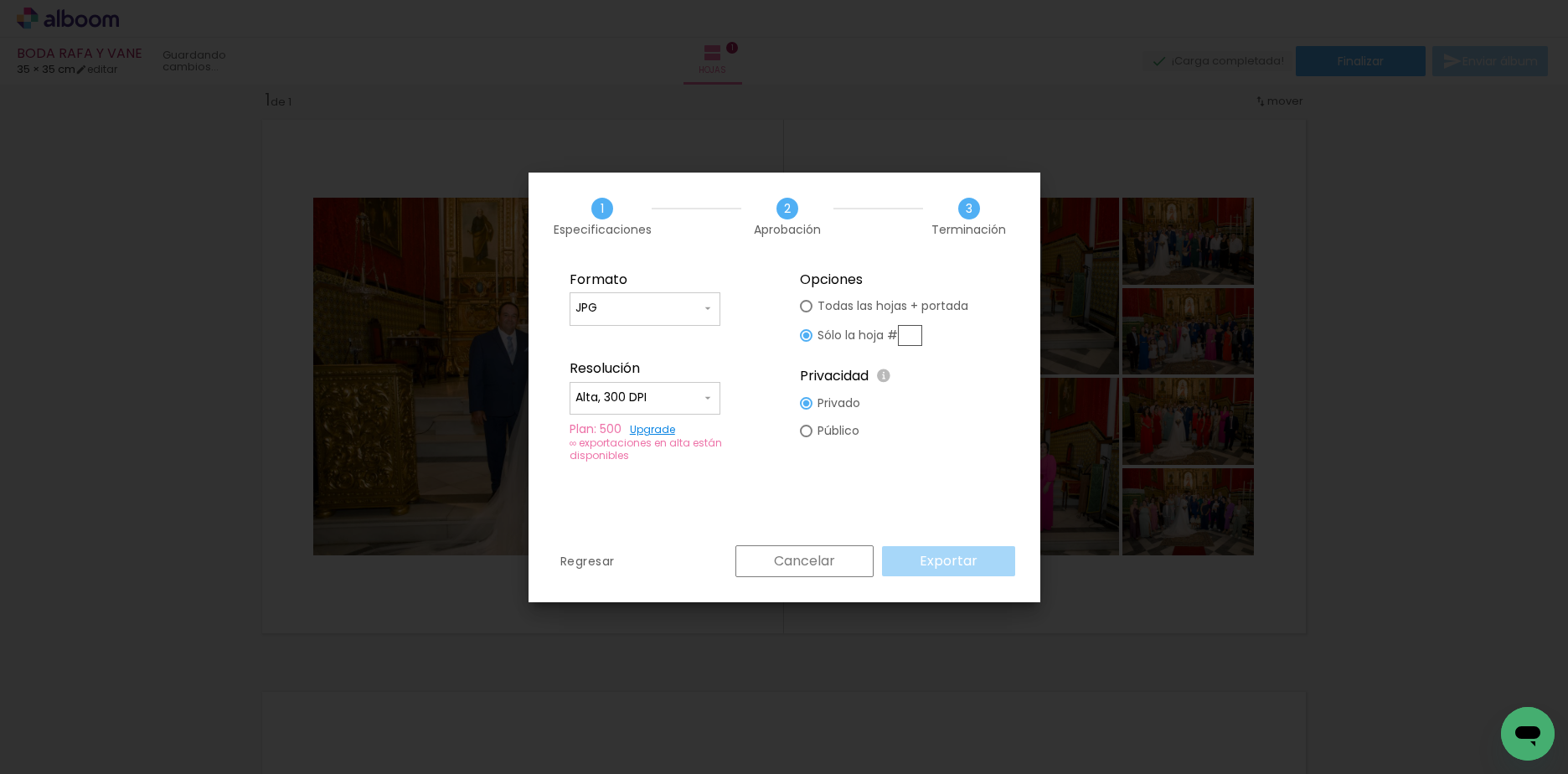
click at [915, 326] on input "text" at bounding box center [910, 336] width 24 height 21
type input "1"
click at [0, 0] on slot "Exportar" at bounding box center [0, 0] width 0 height 0
click at [952, 552] on div "Cancelar Exportar" at bounding box center [871, 561] width 288 height 32
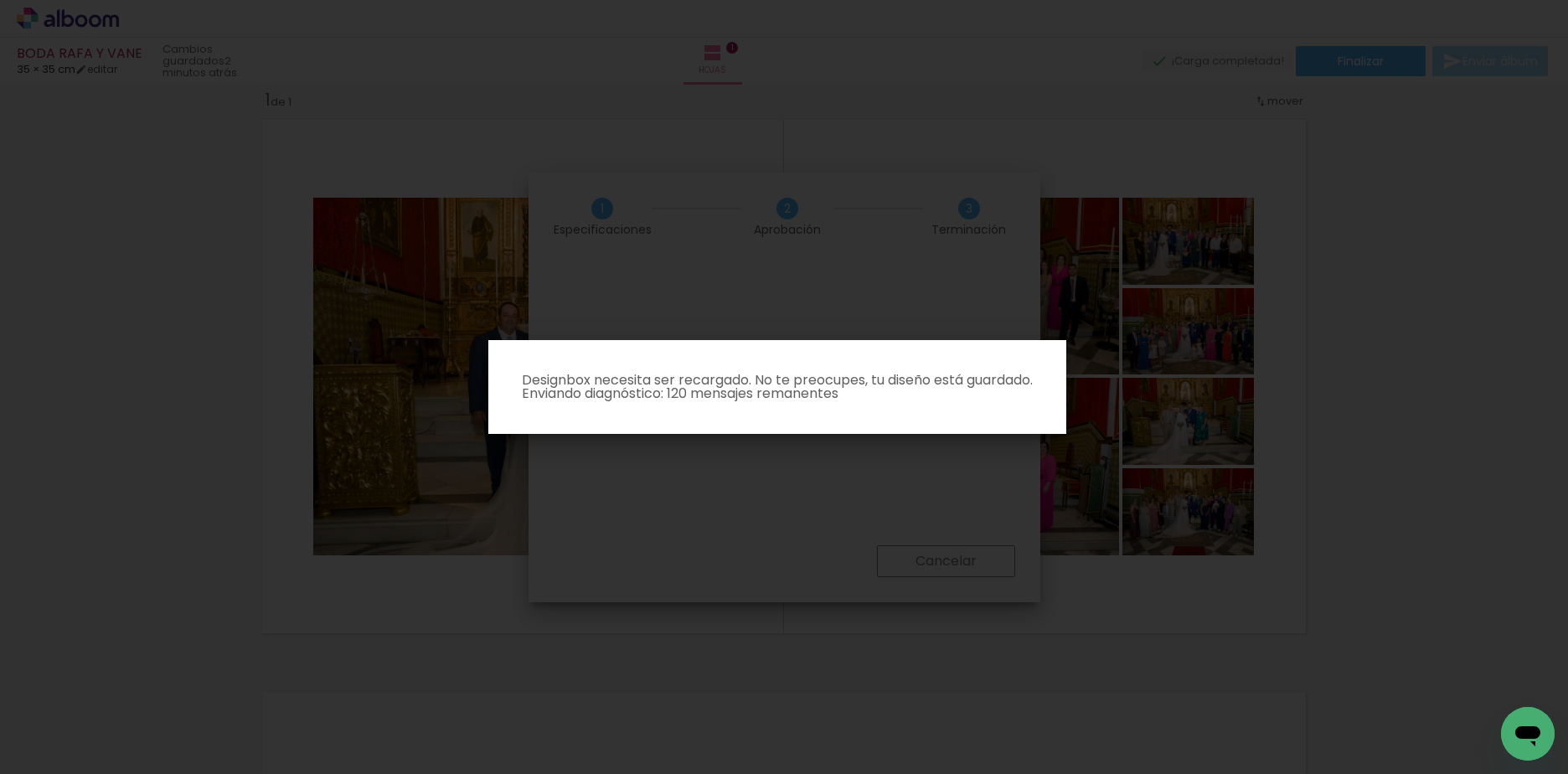
click at [1303, 407] on iron-overlay-backdrop at bounding box center [784, 387] width 1568 height 774
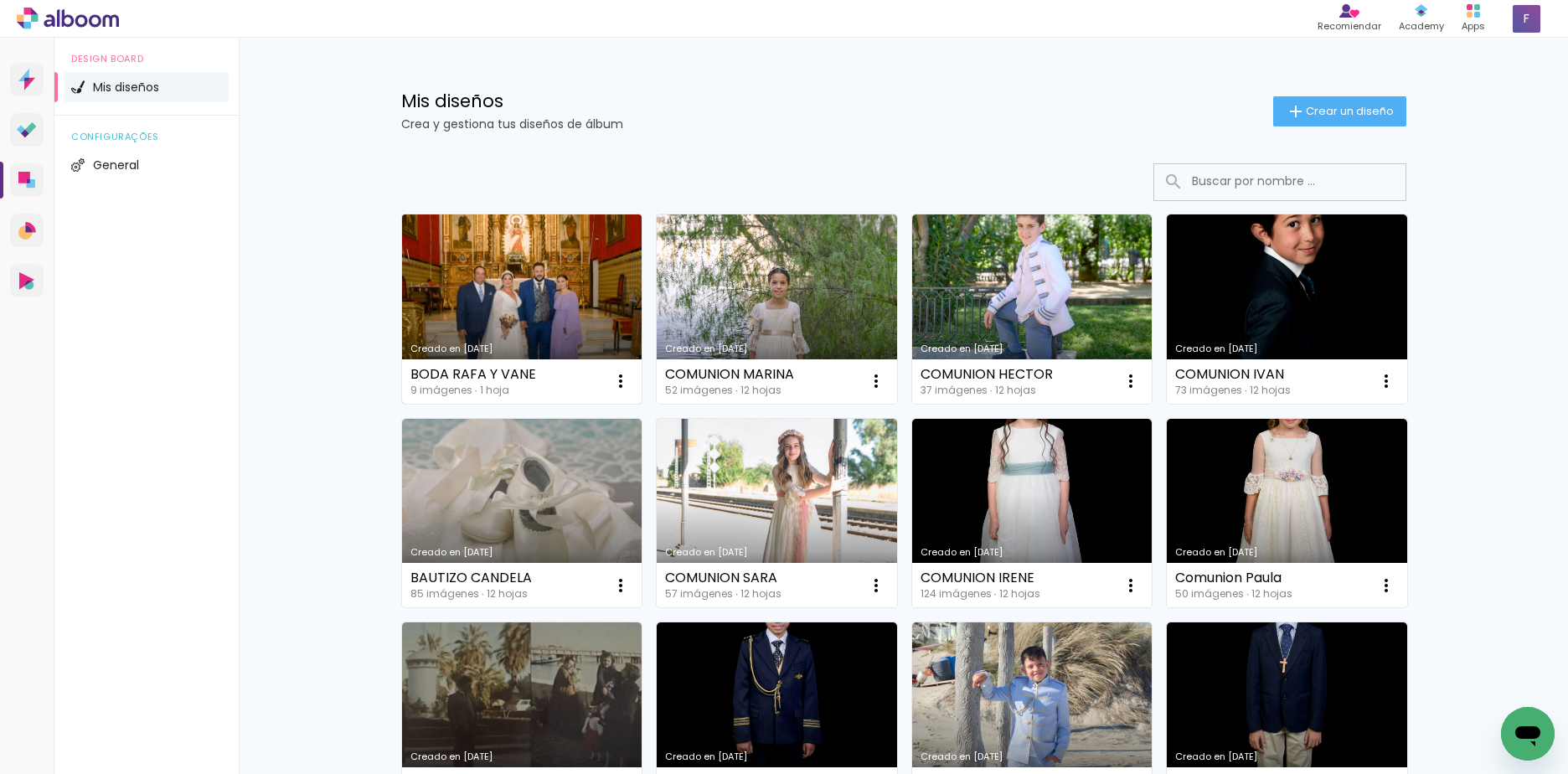
click at [565, 280] on link "Creado en [DATE]" at bounding box center [522, 309] width 241 height 189
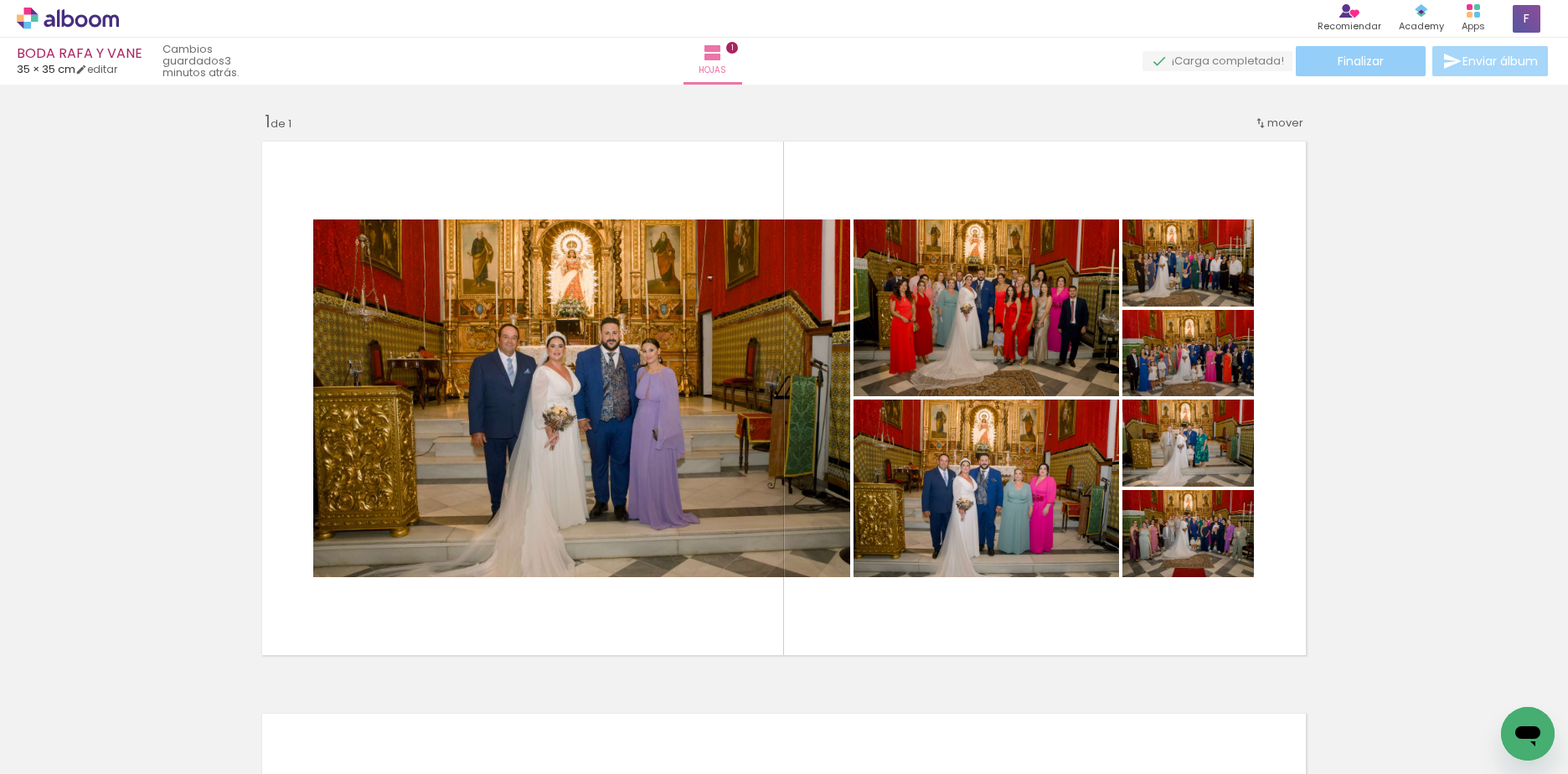
click at [1372, 63] on span "Finalizar" at bounding box center [1360, 61] width 46 height 12
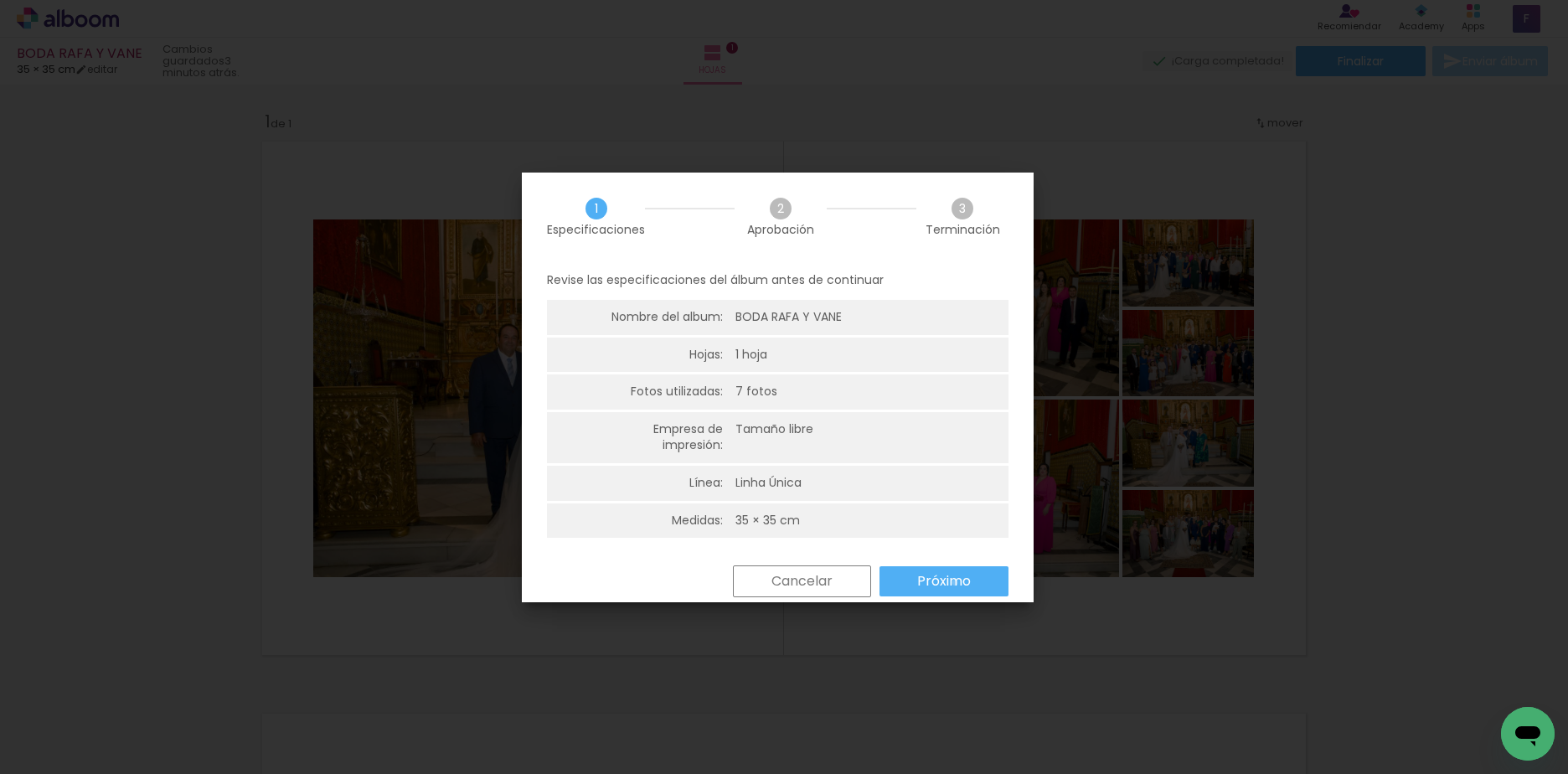
click at [0, 0] on slot "Próximo" at bounding box center [0, 0] width 0 height 0
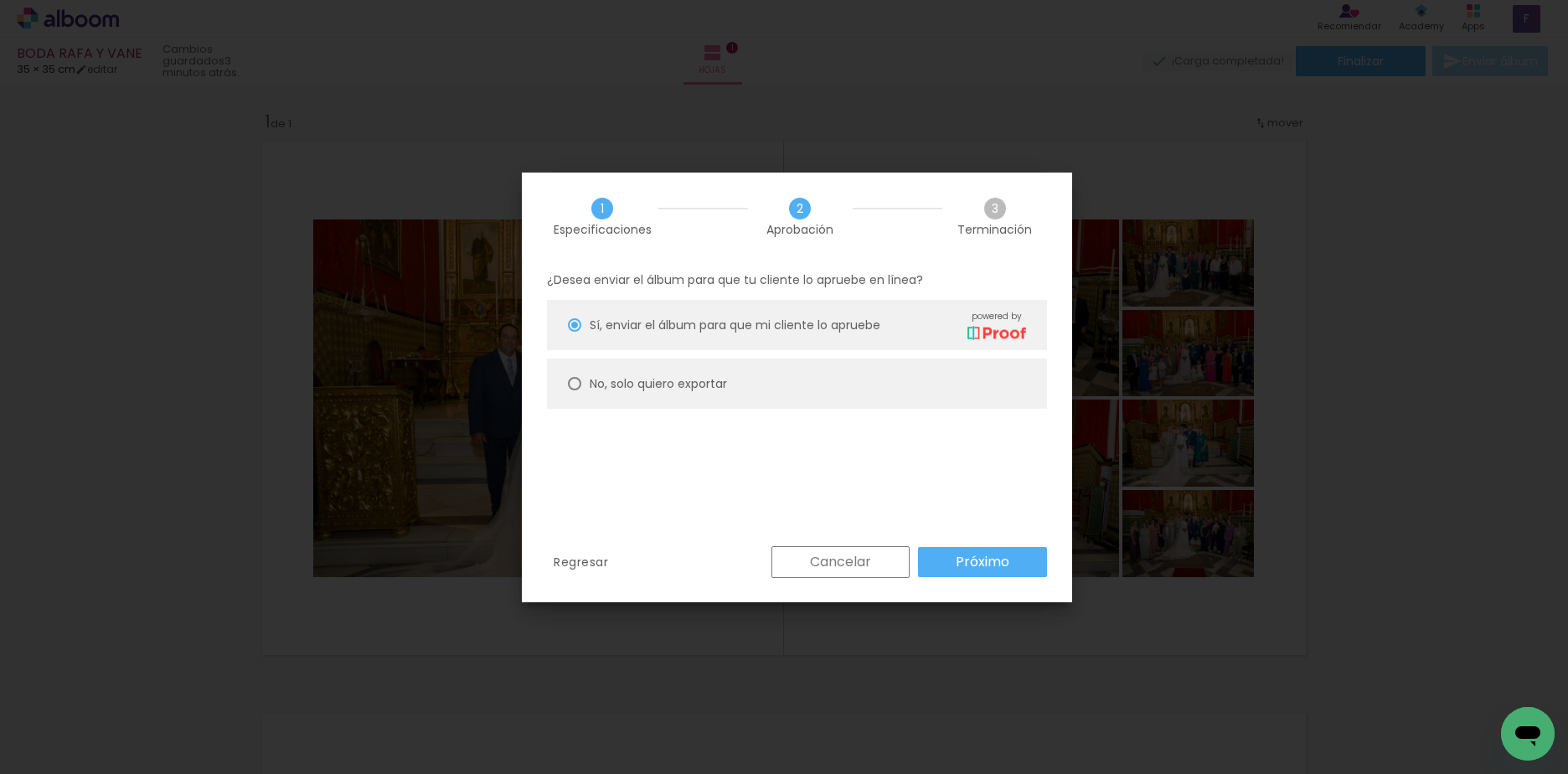
click at [0, 0] on slot "No, solo quiero exportar" at bounding box center [0, 0] width 0 height 0
type paper-radio-button "on"
click at [0, 0] on slot "Próximo" at bounding box center [0, 0] width 0 height 0
type input "Alta, 300 DPI"
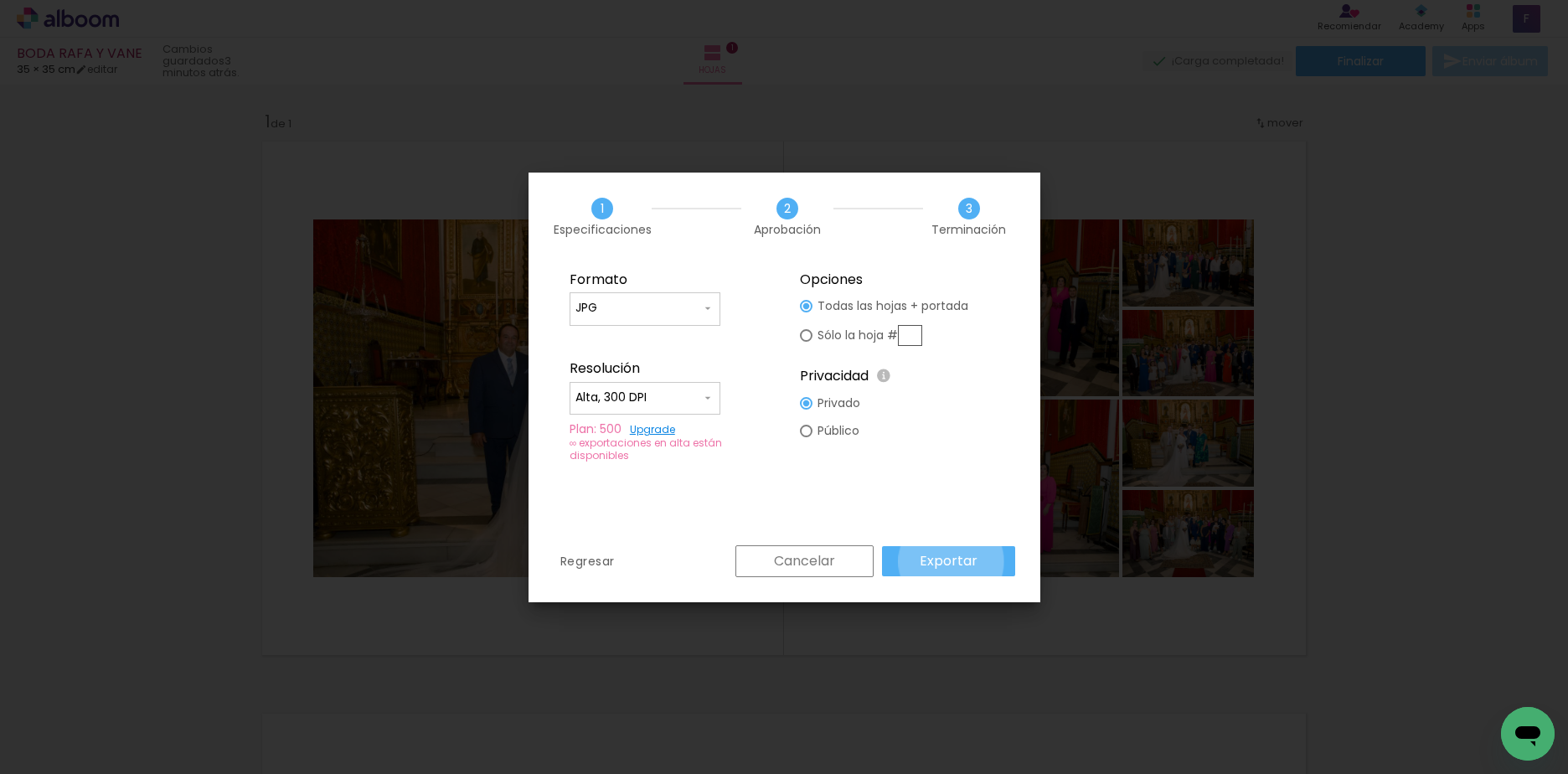
click at [0, 0] on slot "Exportar" at bounding box center [0, 0] width 0 height 0
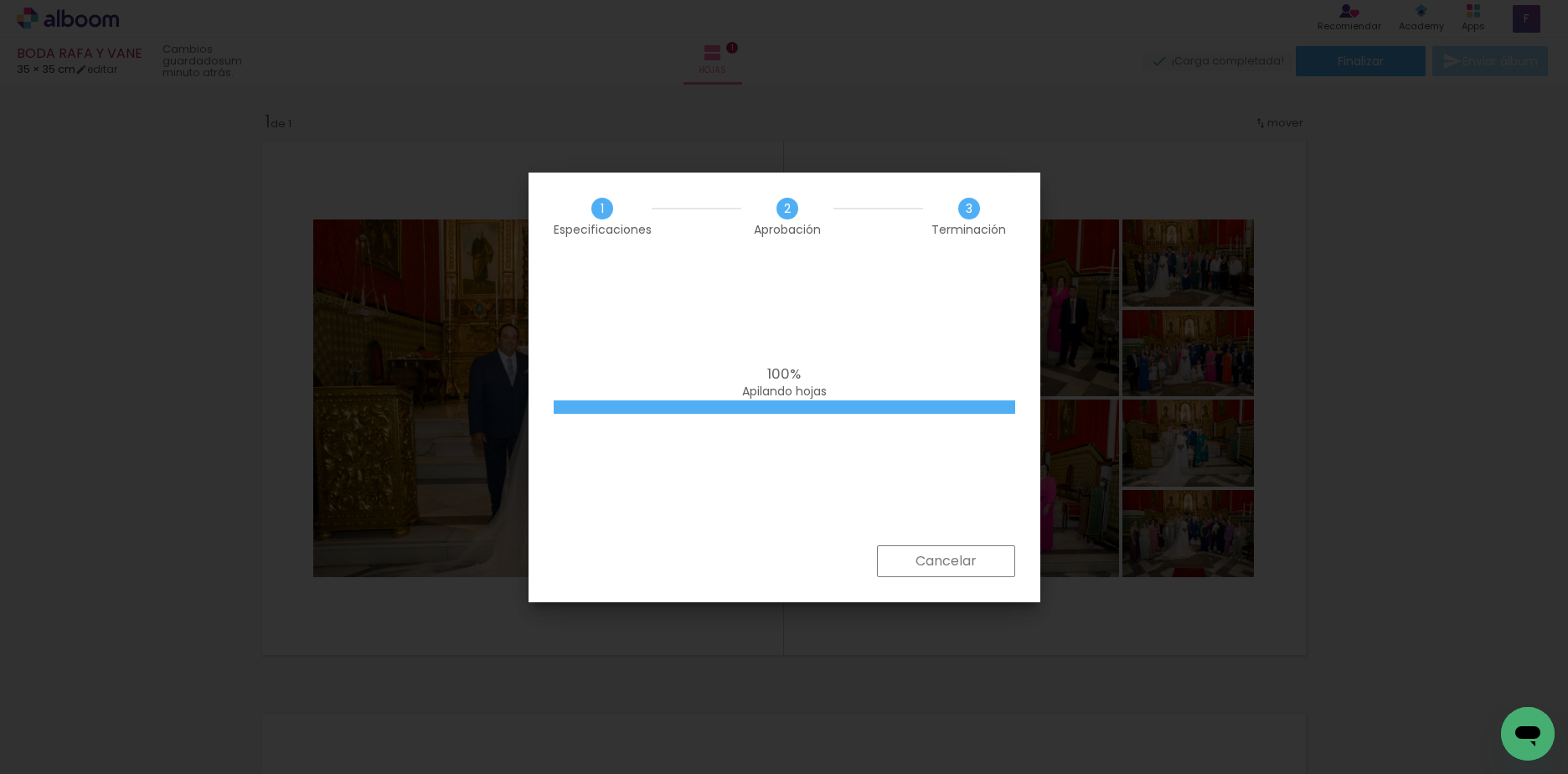
click at [917, 322] on div "100% Apilando hojas" at bounding box center [784, 402] width 512 height 285
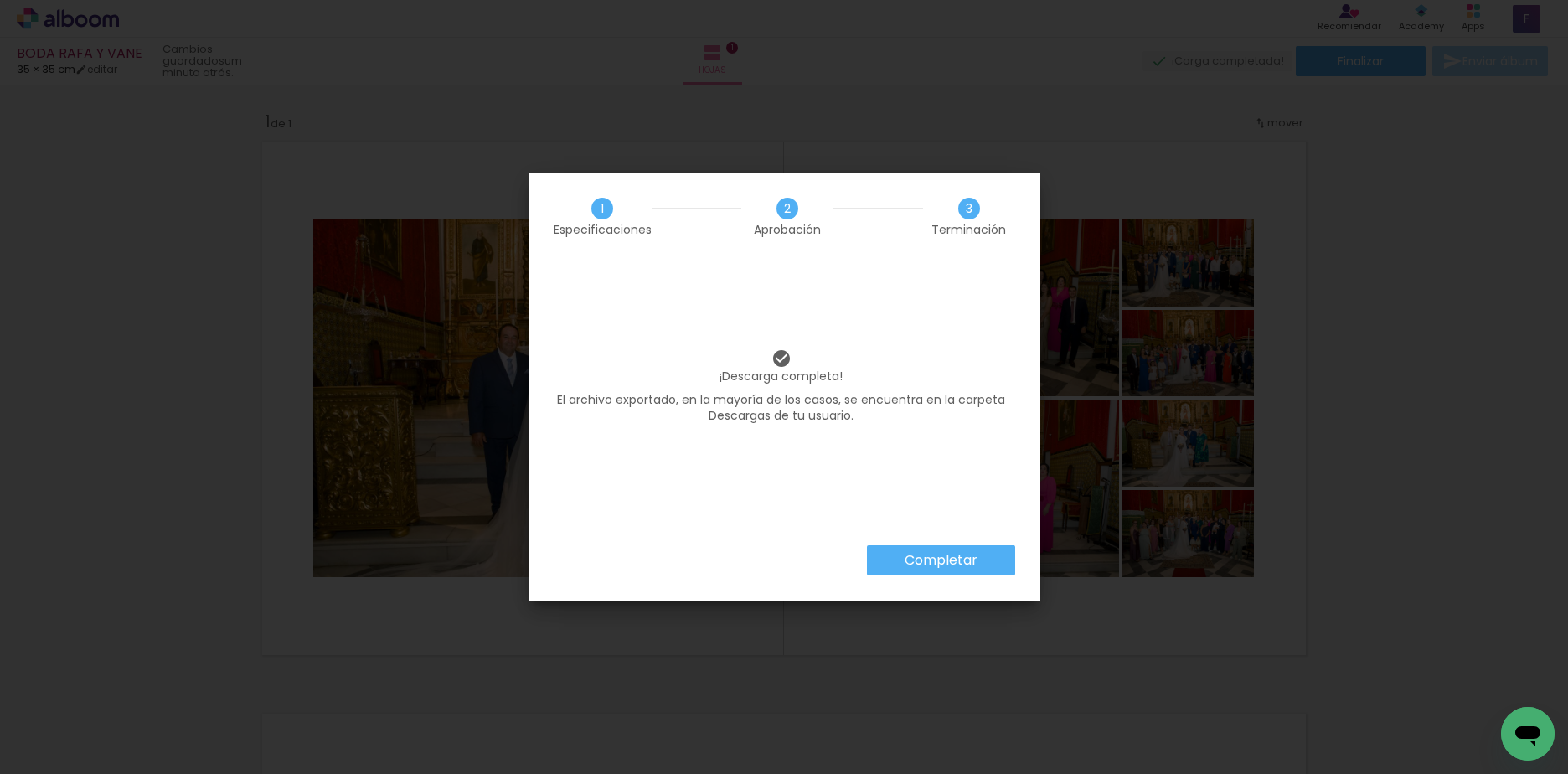
click at [0, 0] on slot "Completar" at bounding box center [0, 0] width 0 height 0
